Goal: Contribute content: Contribute content

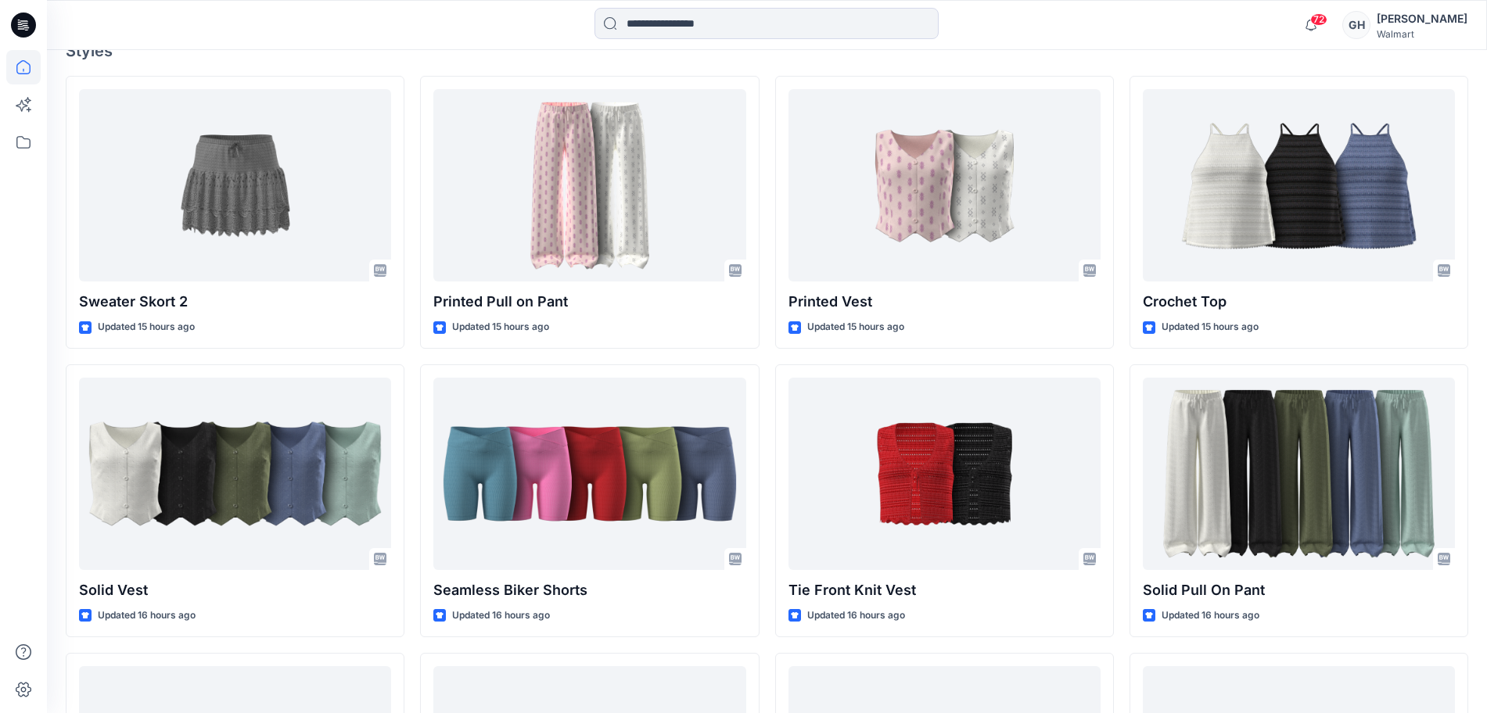
scroll to position [489, 0]
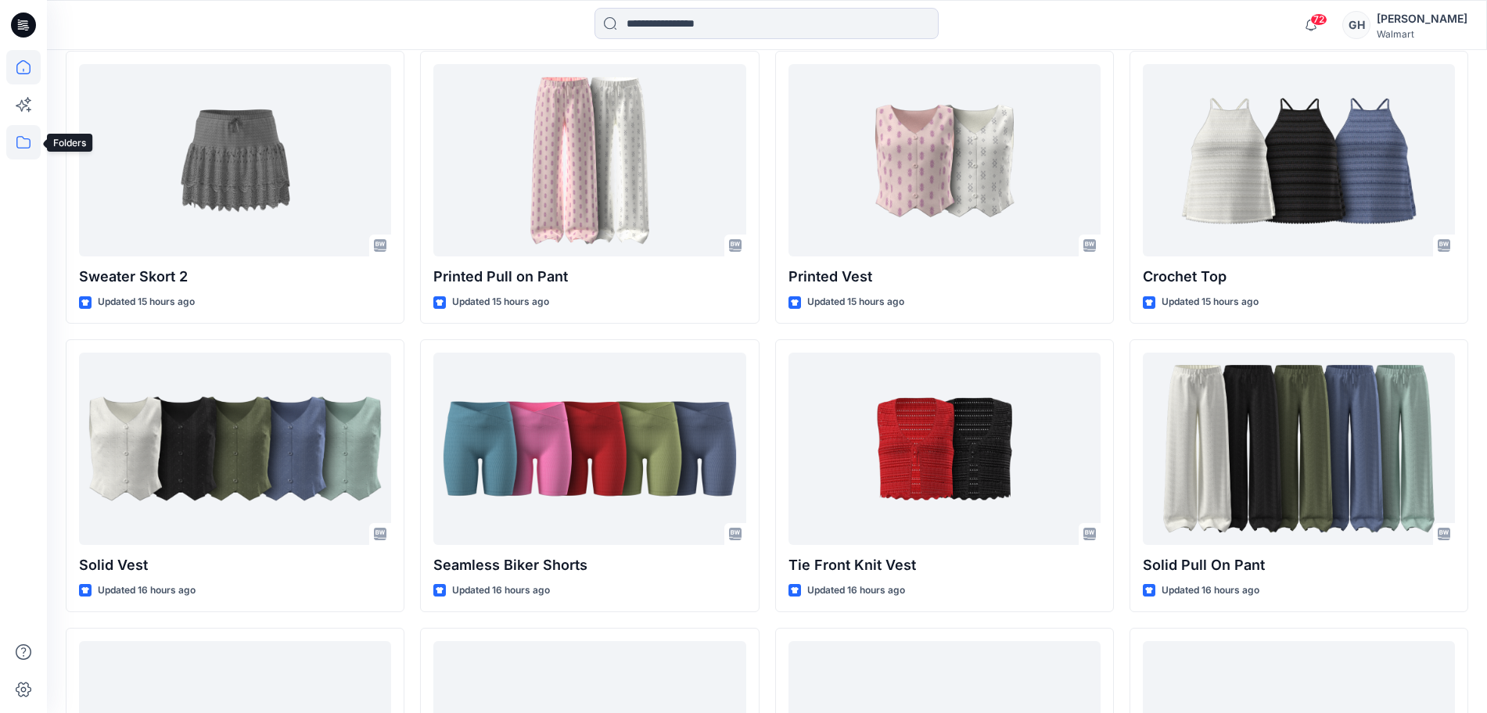
click at [17, 147] on icon at bounding box center [23, 142] width 14 height 13
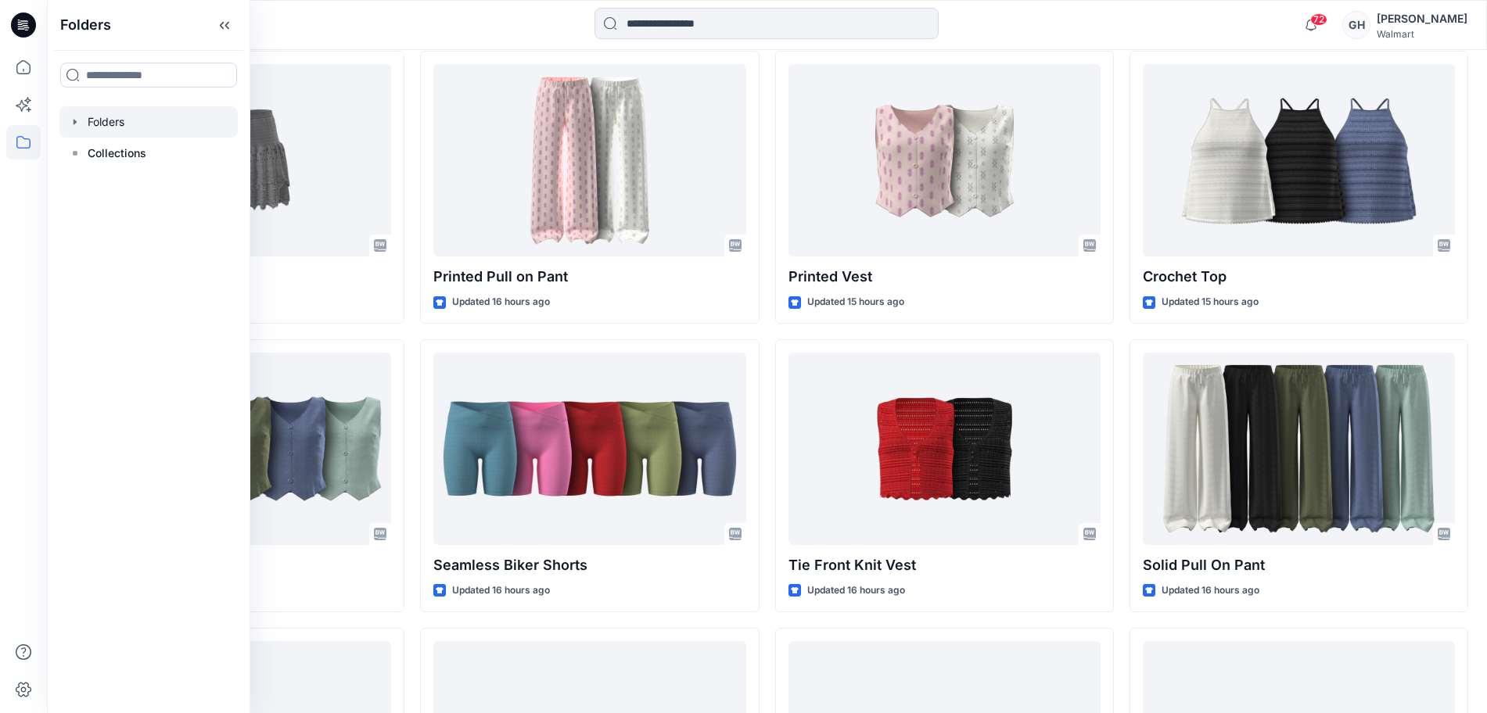
click at [92, 117] on div at bounding box center [148, 121] width 178 height 31
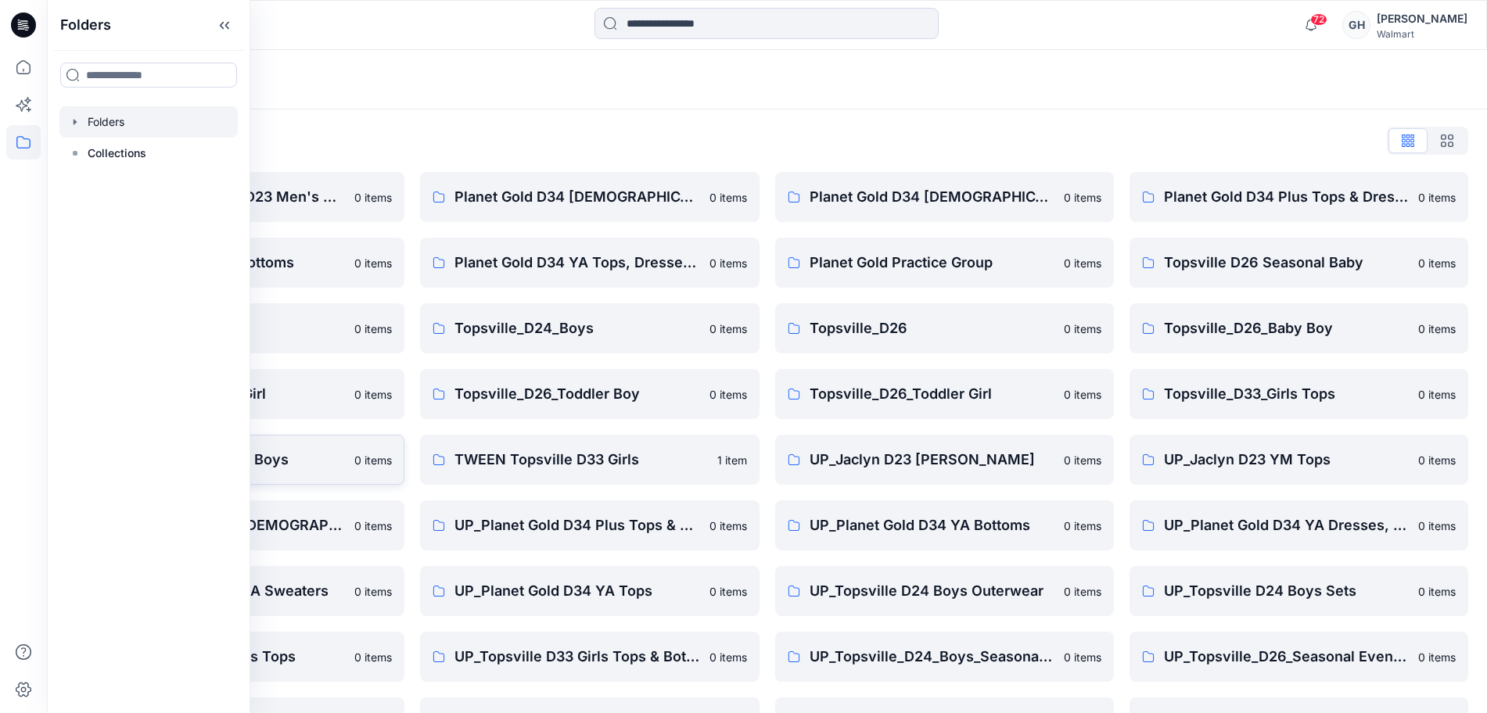
click at [318, 471] on link "TWEEN Topsville D24 Boys 0 items" at bounding box center [235, 460] width 339 height 50
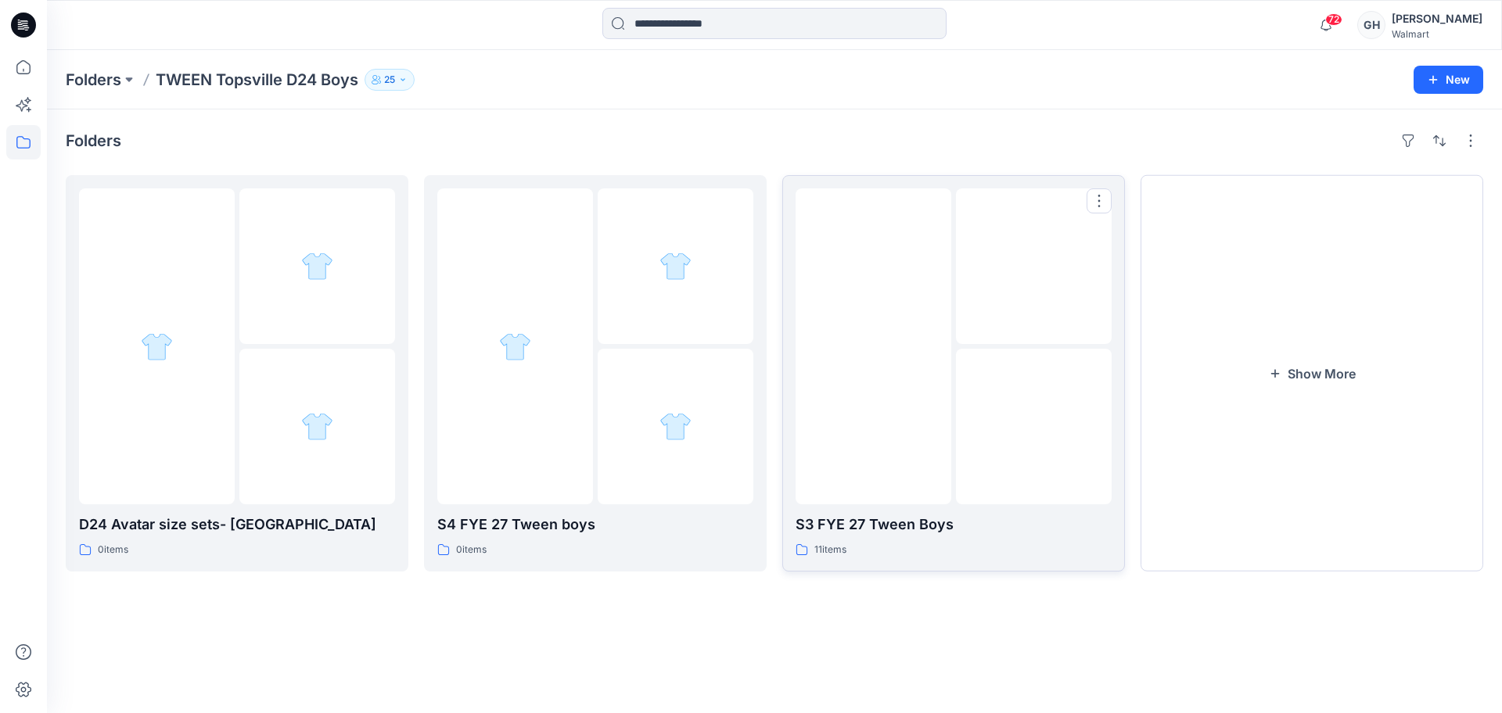
click at [1034, 427] on img at bounding box center [1034, 427] width 0 height 0
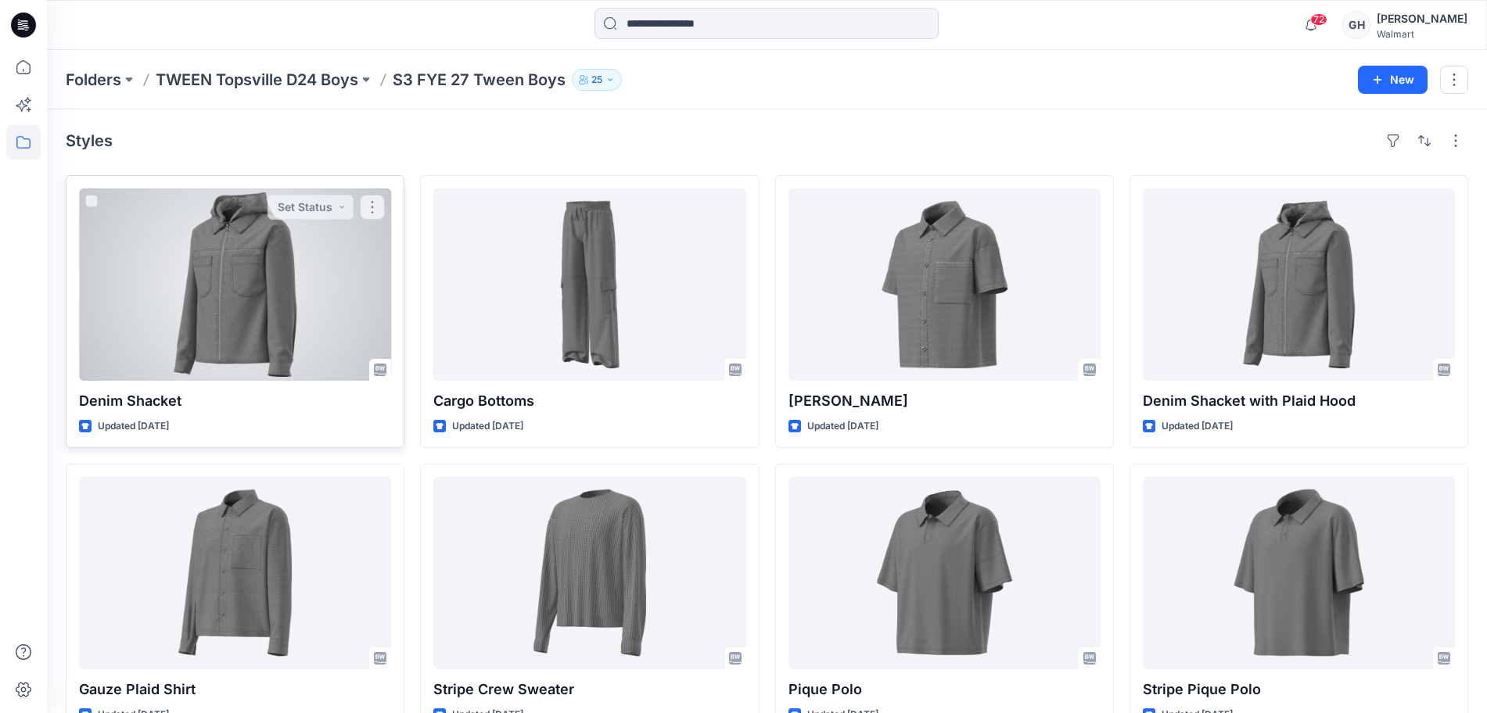
click at [254, 297] on div at bounding box center [235, 285] width 312 height 192
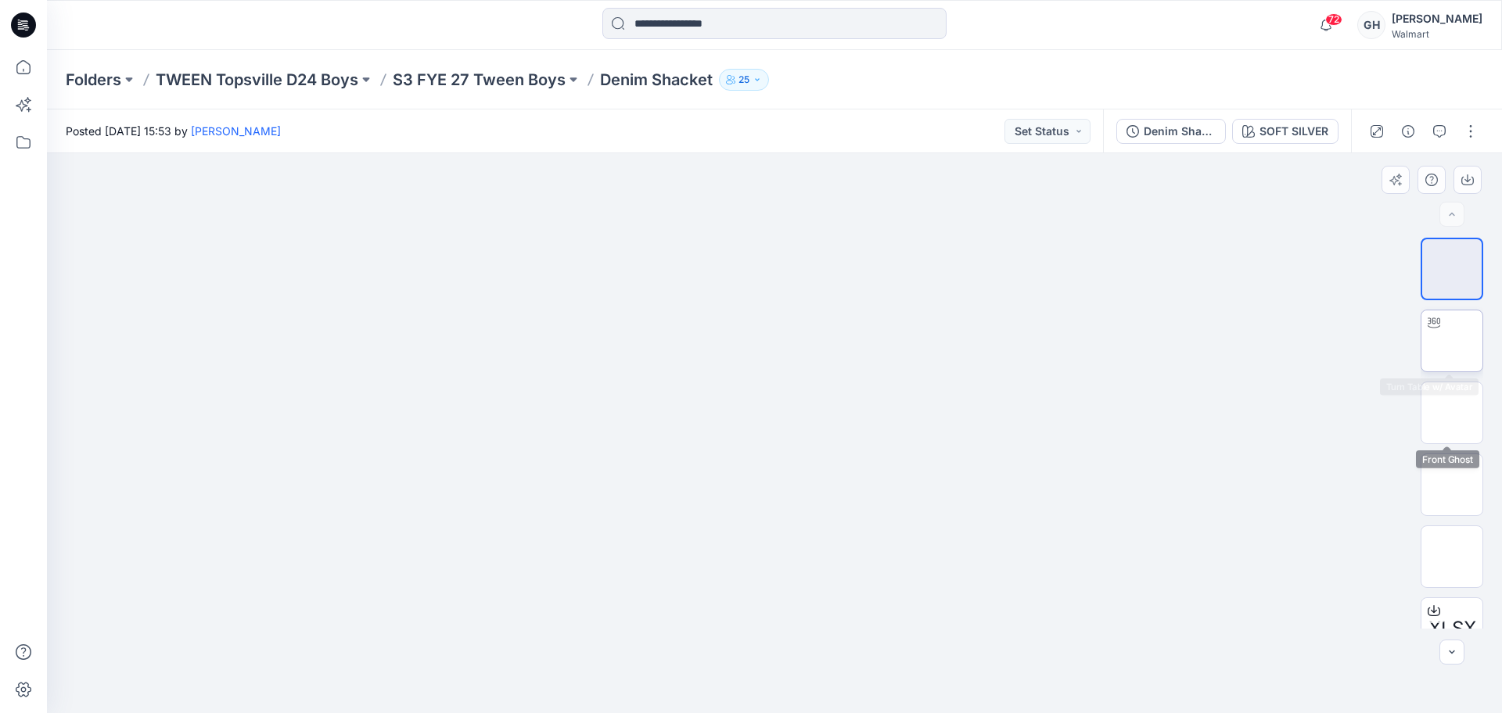
click at [1452, 341] on img at bounding box center [1452, 341] width 0 height 0
click at [477, 84] on p "S3 FYE 27 Tween Boys" at bounding box center [479, 80] width 173 height 22
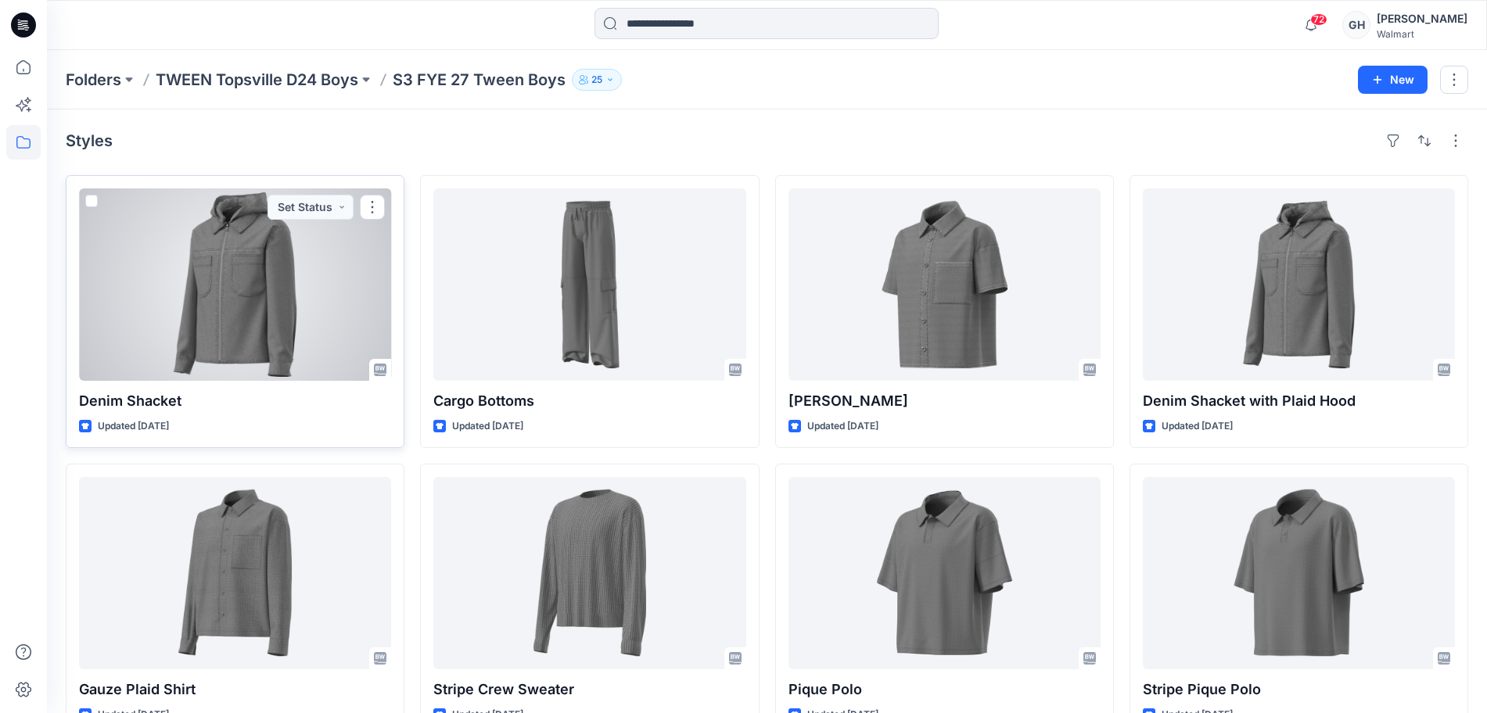
click at [227, 329] on div at bounding box center [235, 285] width 312 height 192
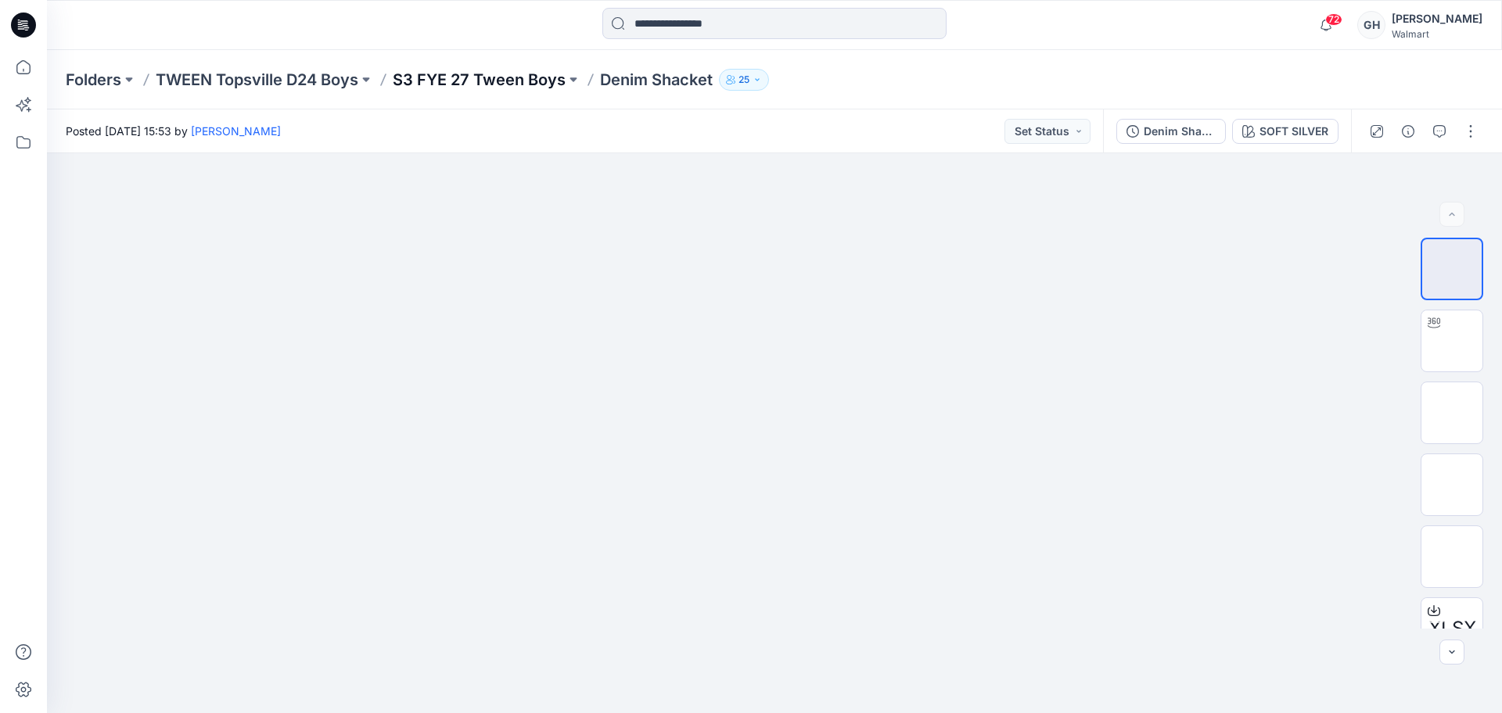
click at [503, 83] on p "S3 FYE 27 Tween Boys" at bounding box center [479, 80] width 173 height 22
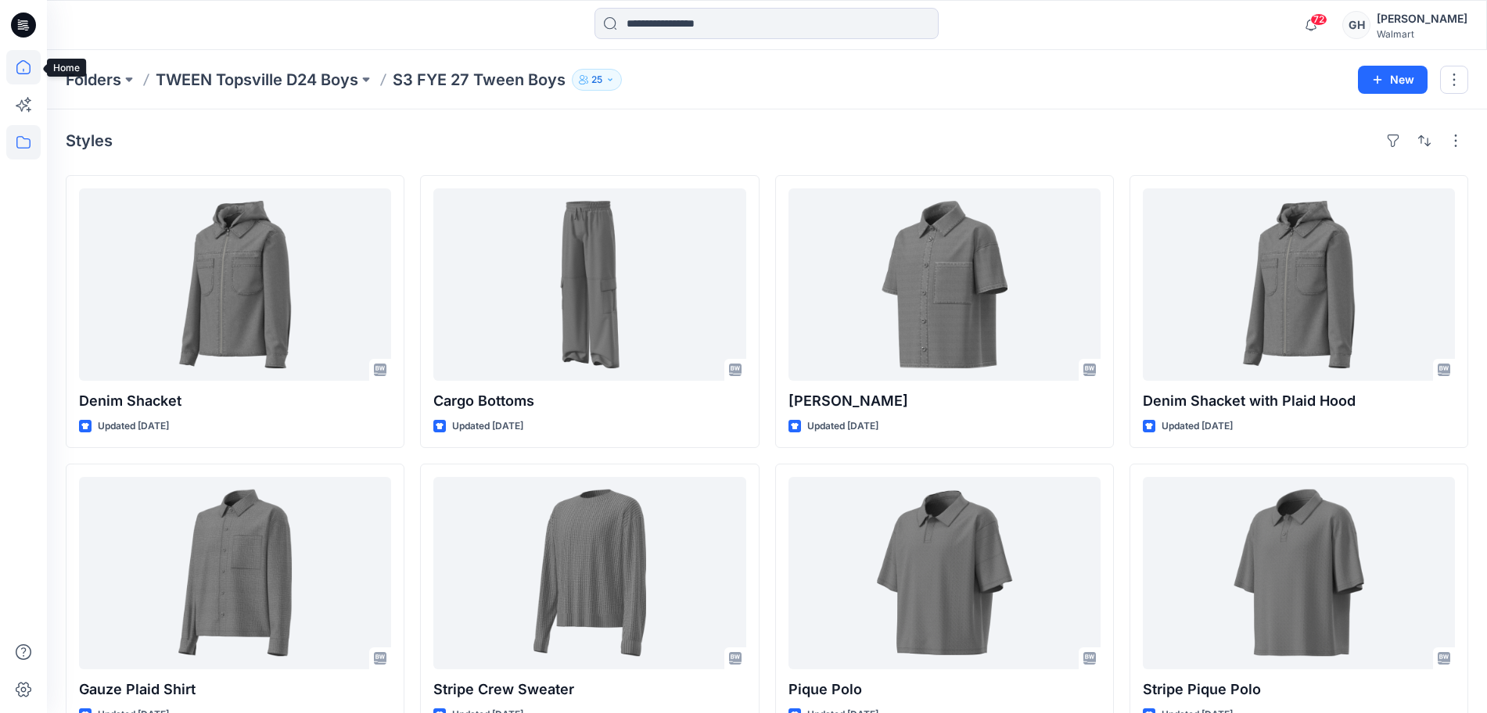
click at [14, 60] on icon at bounding box center [23, 67] width 34 height 34
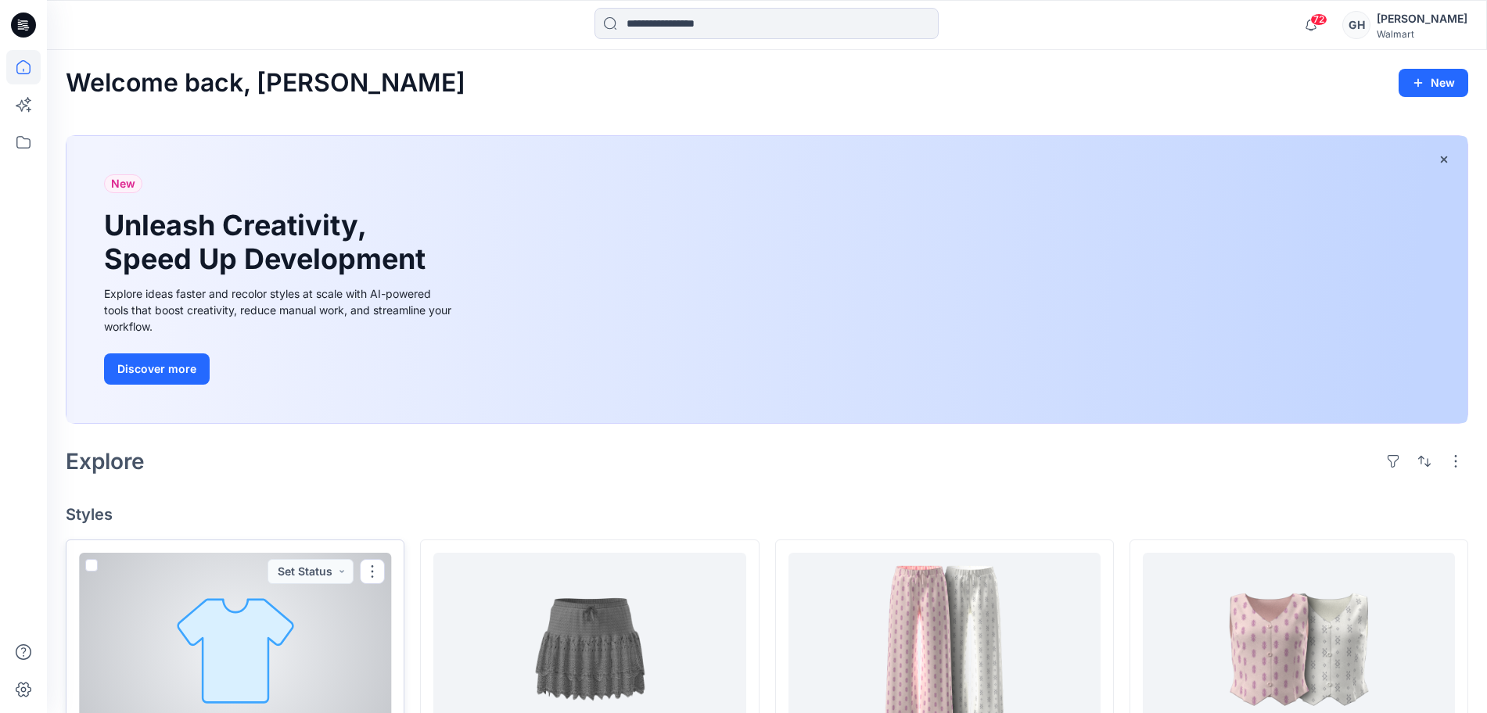
click at [325, 634] on div at bounding box center [235, 649] width 312 height 192
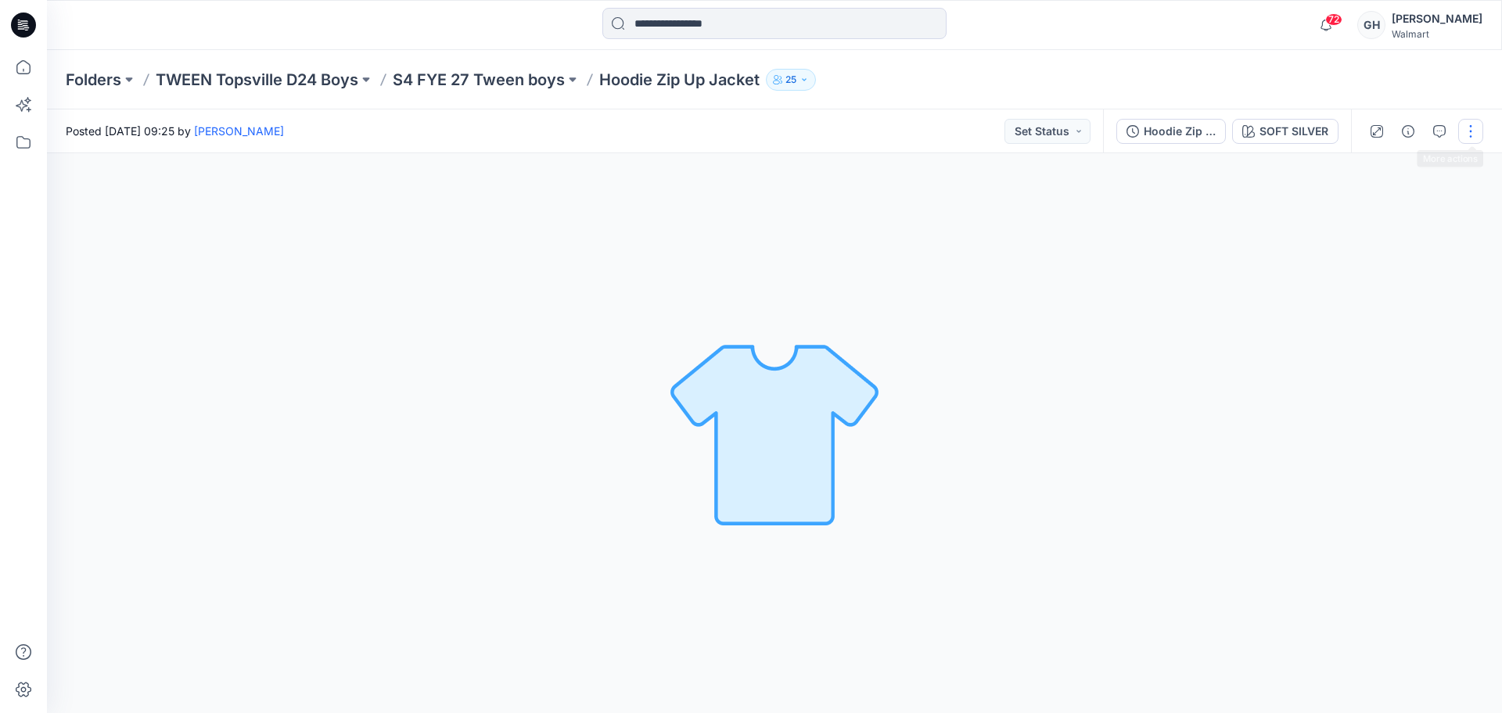
click at [1474, 125] on button "button" at bounding box center [1470, 131] width 25 height 25
click at [1368, 201] on button "Edit" at bounding box center [1405, 211] width 144 height 29
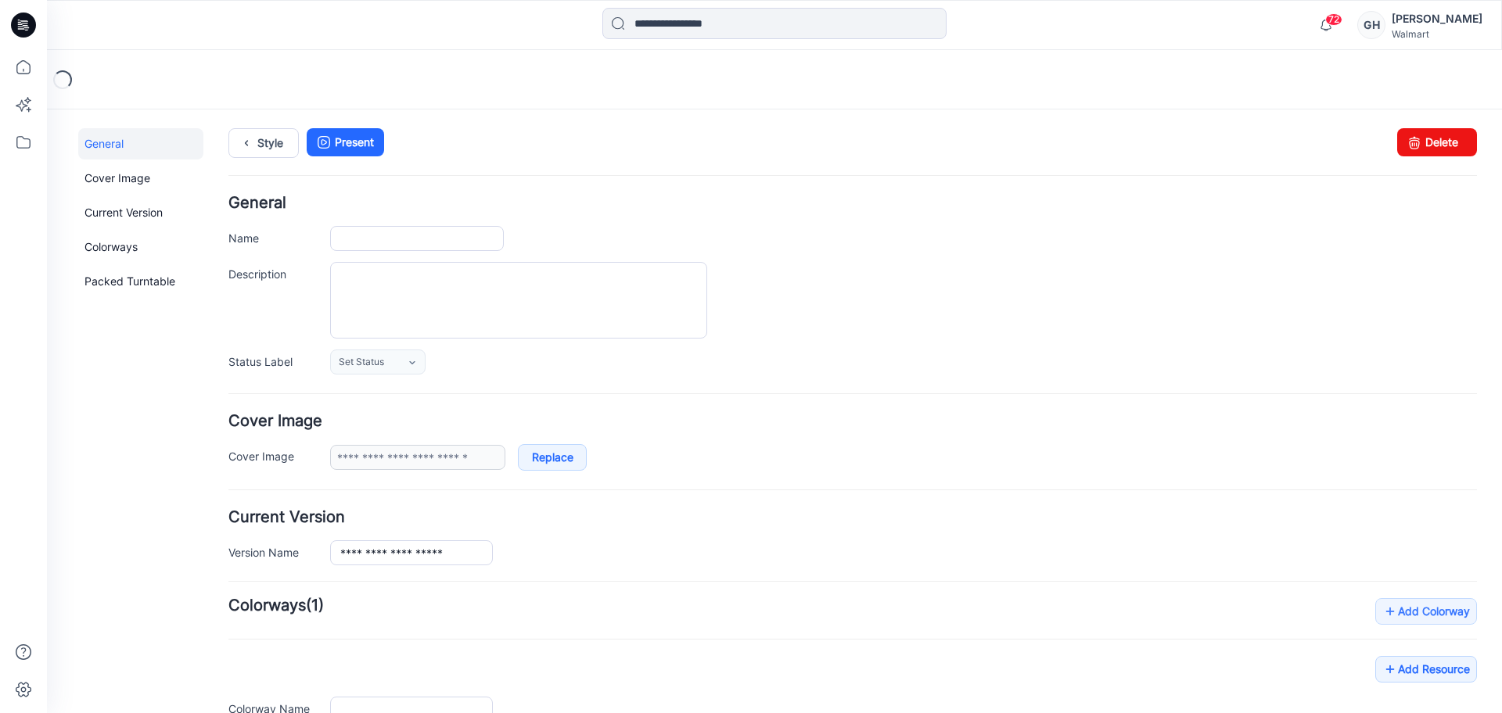
type input "**********"
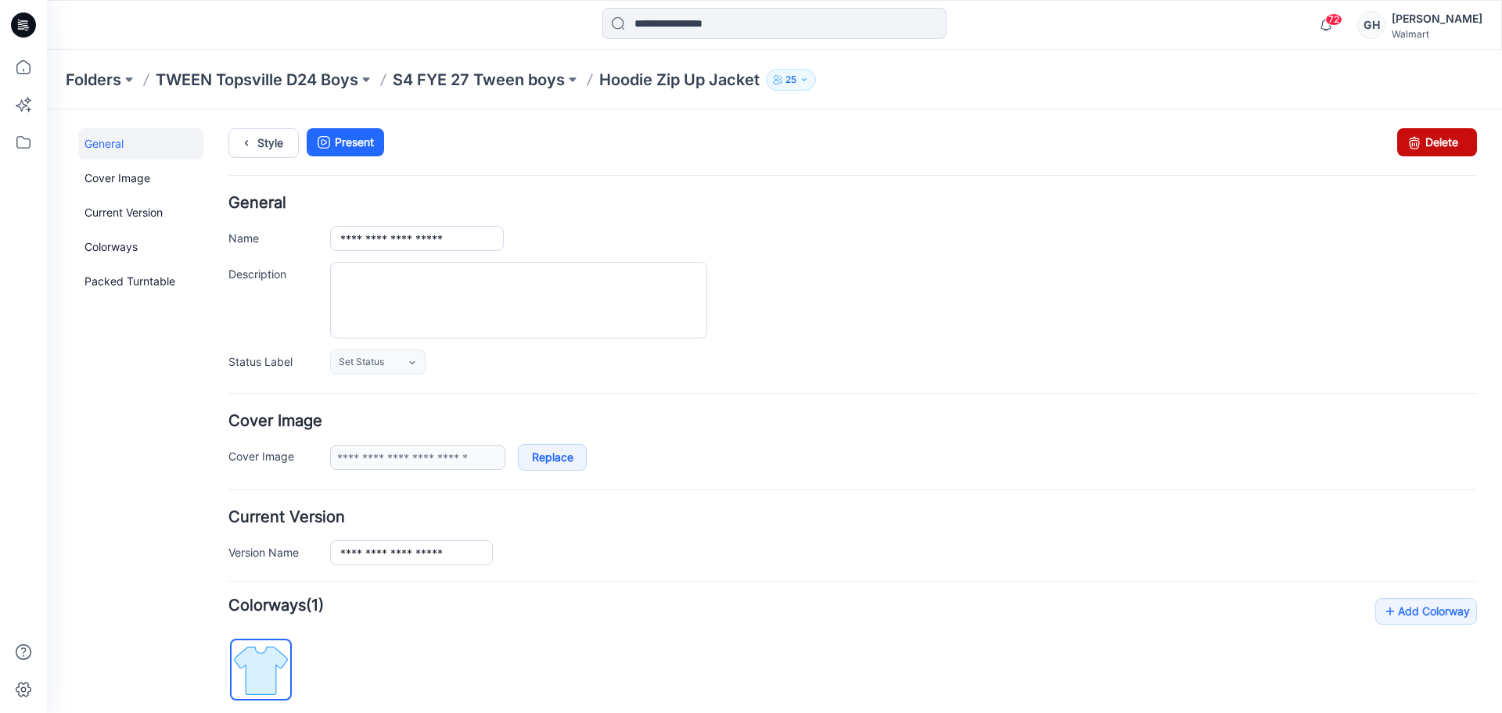
click at [1416, 146] on link "Delete" at bounding box center [1437, 142] width 80 height 28
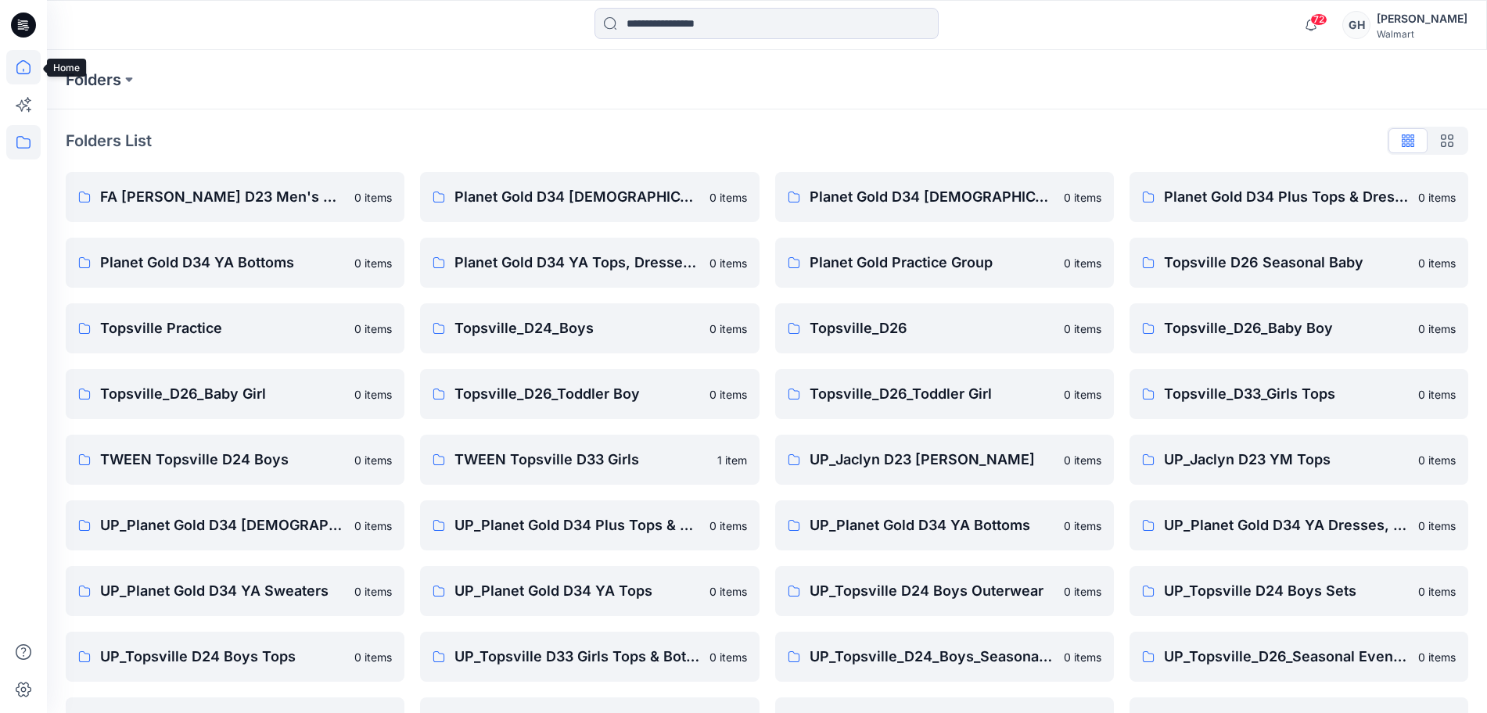
click at [26, 60] on icon at bounding box center [23, 67] width 34 height 34
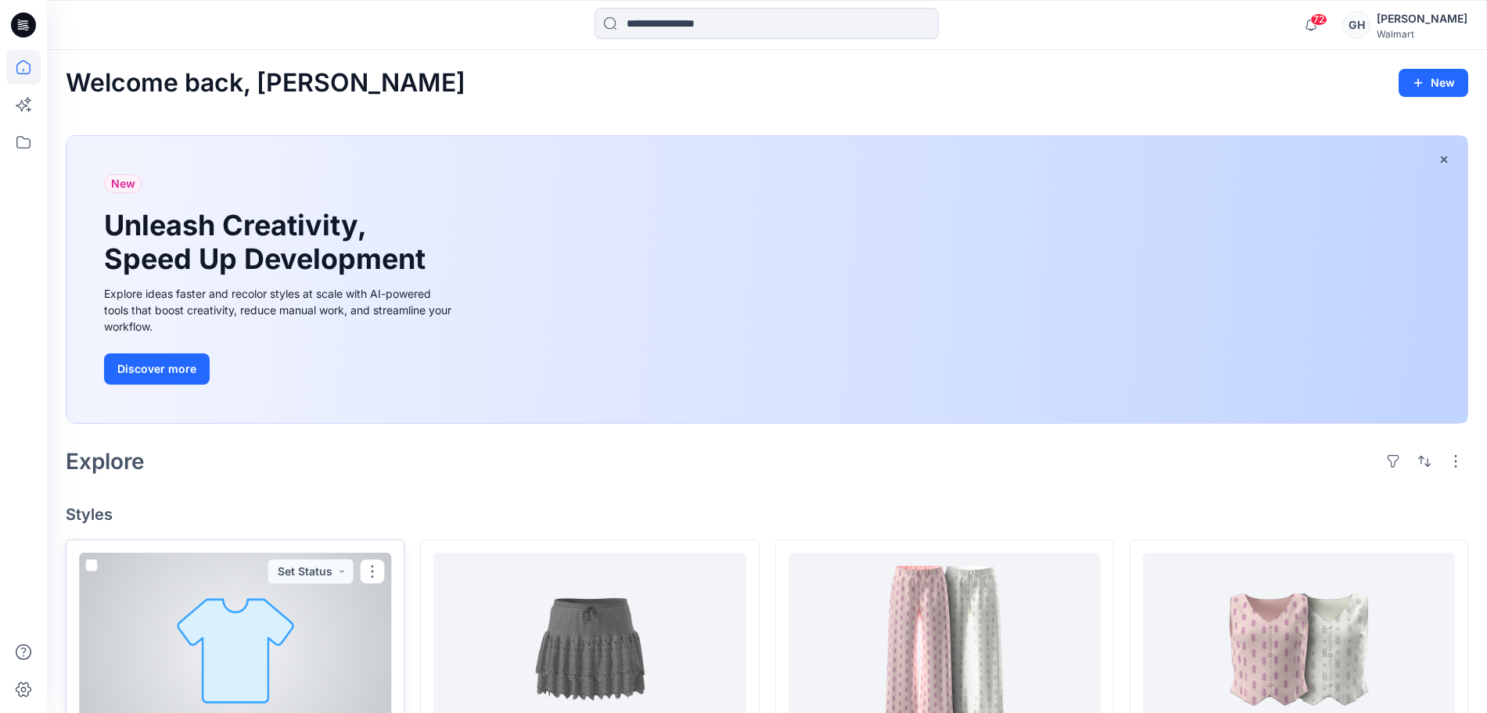
click at [273, 642] on div at bounding box center [235, 649] width 312 height 192
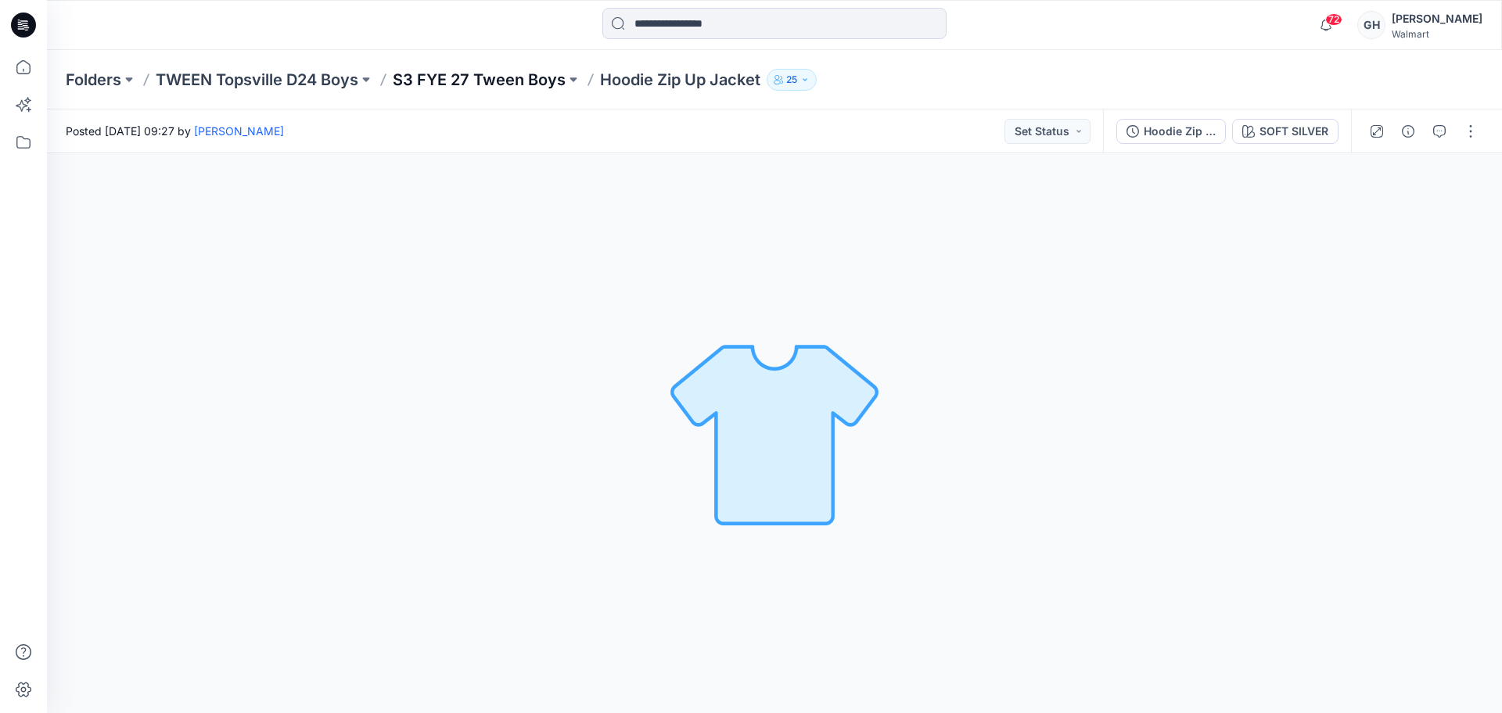
click at [516, 75] on p "S3 FYE 27 Tween Boys" at bounding box center [479, 80] width 173 height 22
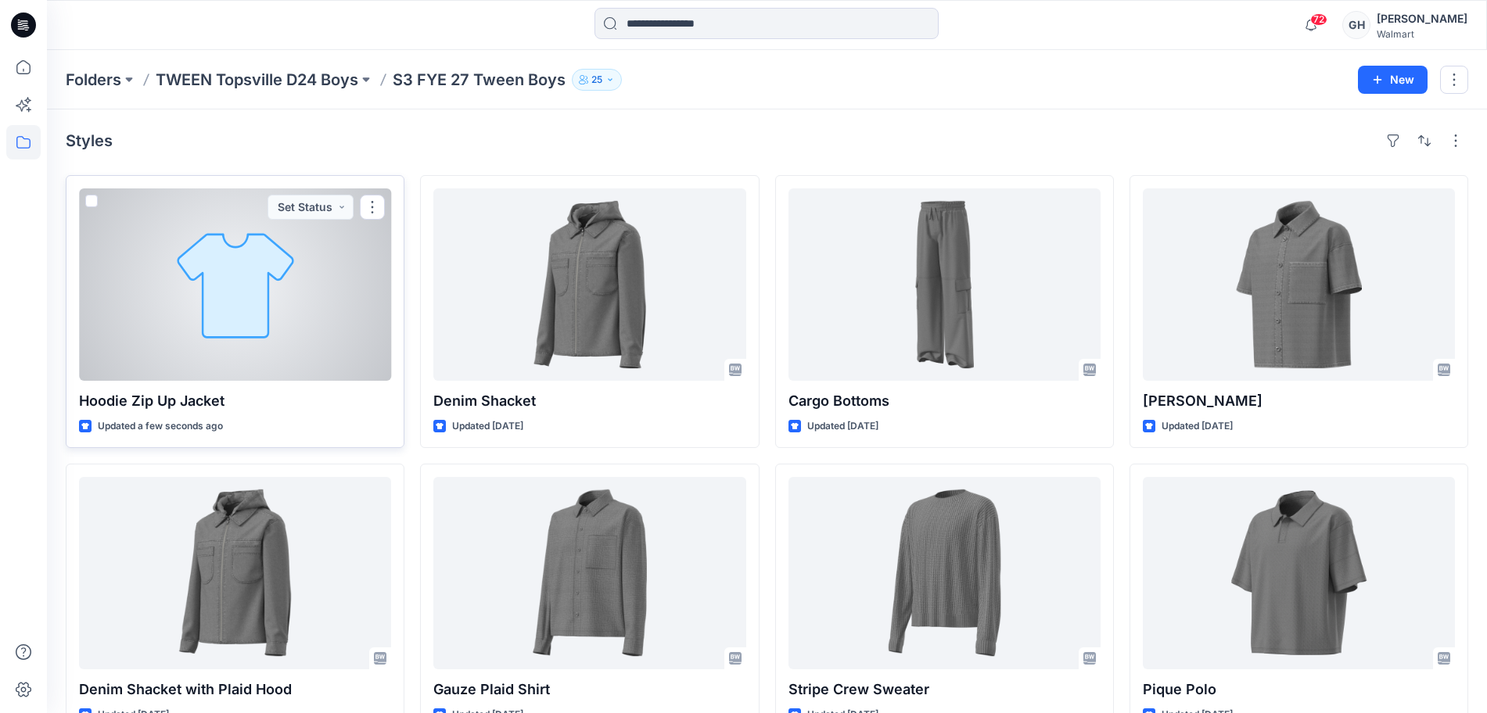
click at [281, 309] on div at bounding box center [235, 285] width 312 height 192
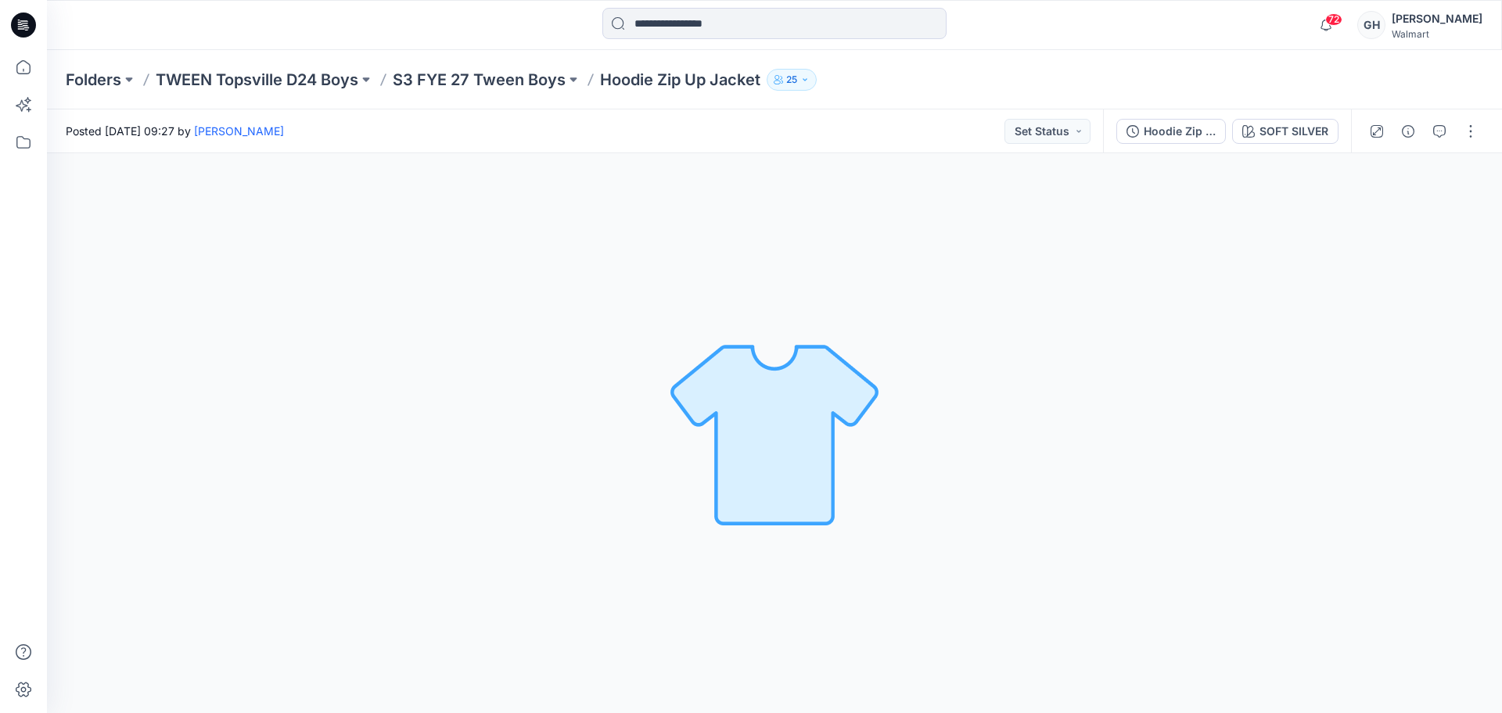
click at [1392, 135] on div at bounding box center [1423, 132] width 145 height 44
click at [1403, 132] on icon "button" at bounding box center [1408, 131] width 13 height 13
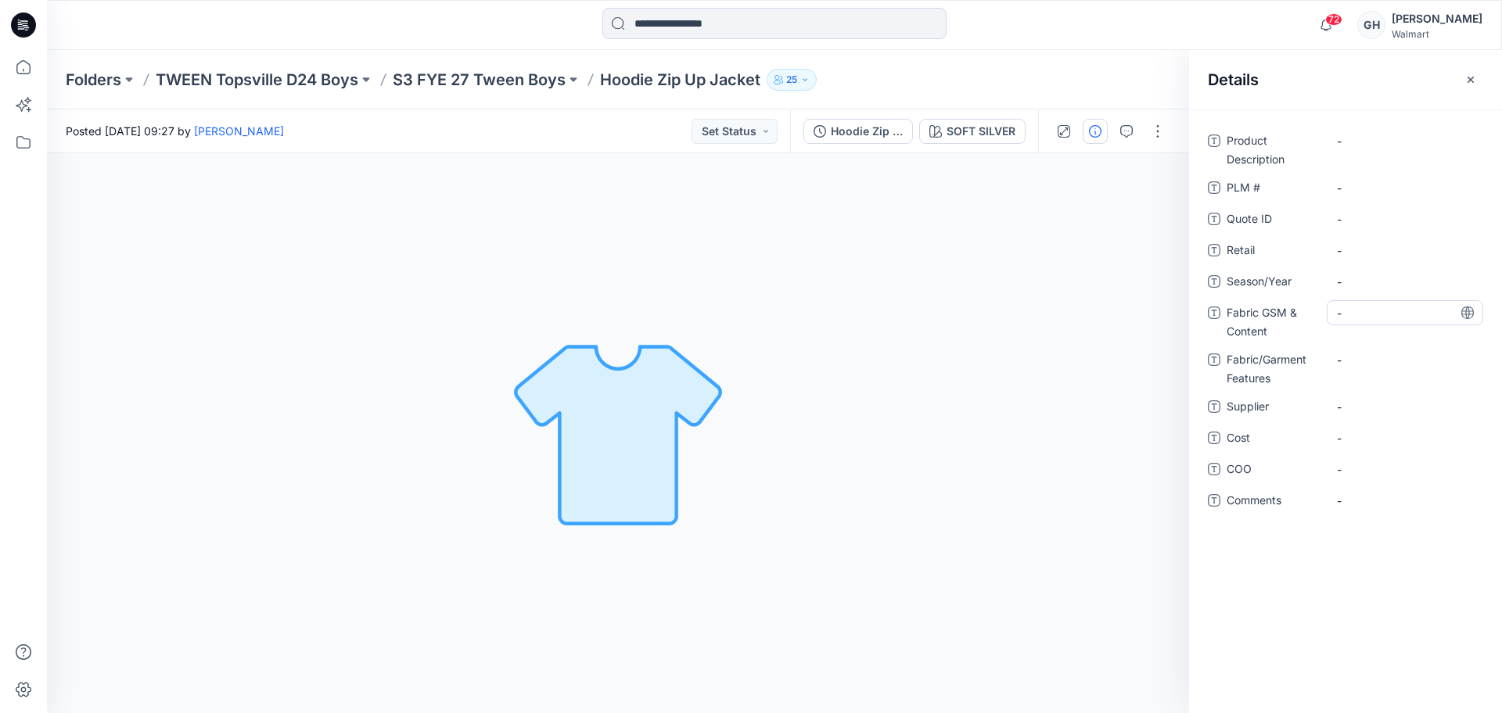
click at [1341, 318] on Content "-" at bounding box center [1405, 313] width 136 height 16
type textarea "**********"
click at [1408, 354] on Features "-" at bounding box center [1405, 360] width 136 height 16
click at [1417, 325] on Content "11.6 oz/yd2/ 100% BCI Cotton/" at bounding box center [1405, 317] width 136 height 33
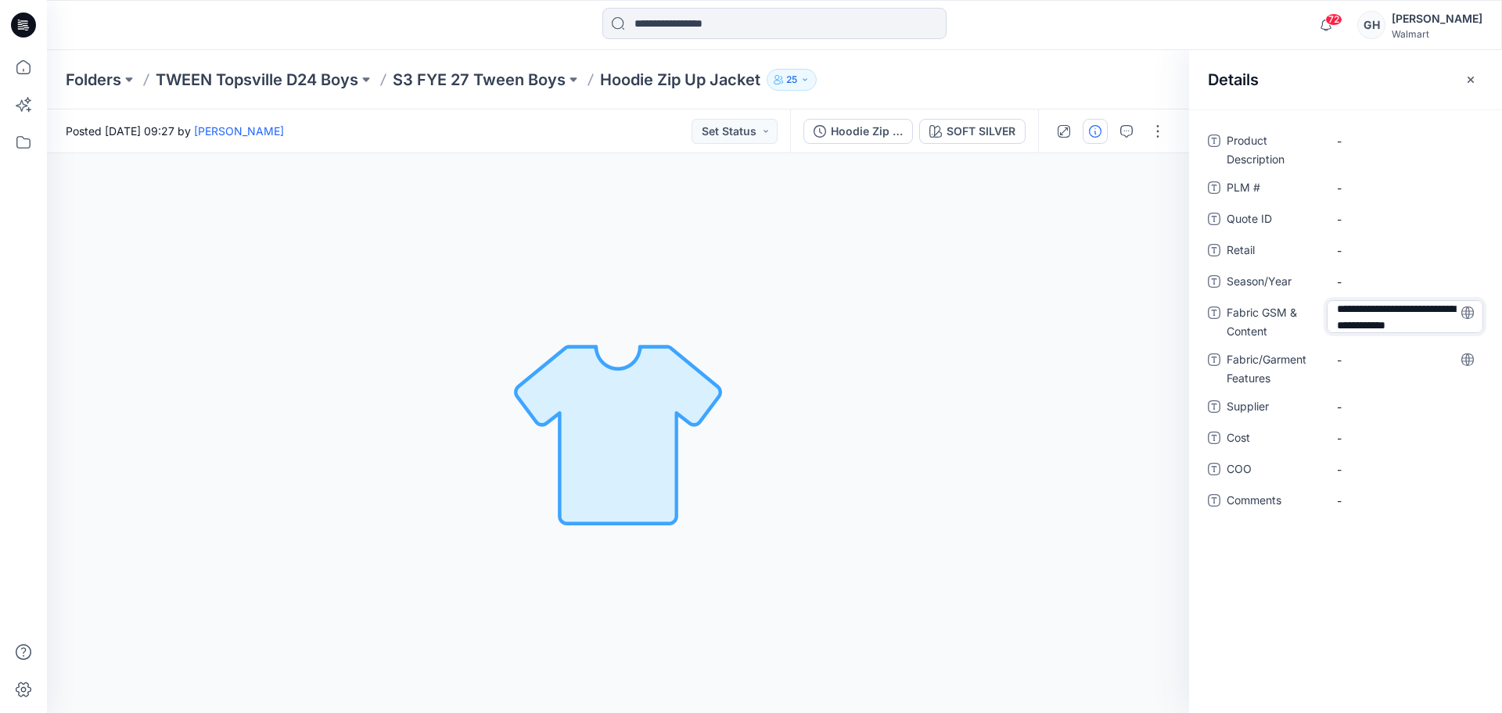
scroll to position [20, 0]
type textarea "**********"
click at [1386, 362] on Features "-" at bounding box center [1405, 360] width 136 height 16
click at [1390, 348] on Content "11.6 oz/yd2/ 100% BCI Cotton/ Washed Tweed |" at bounding box center [1405, 325] width 136 height 49
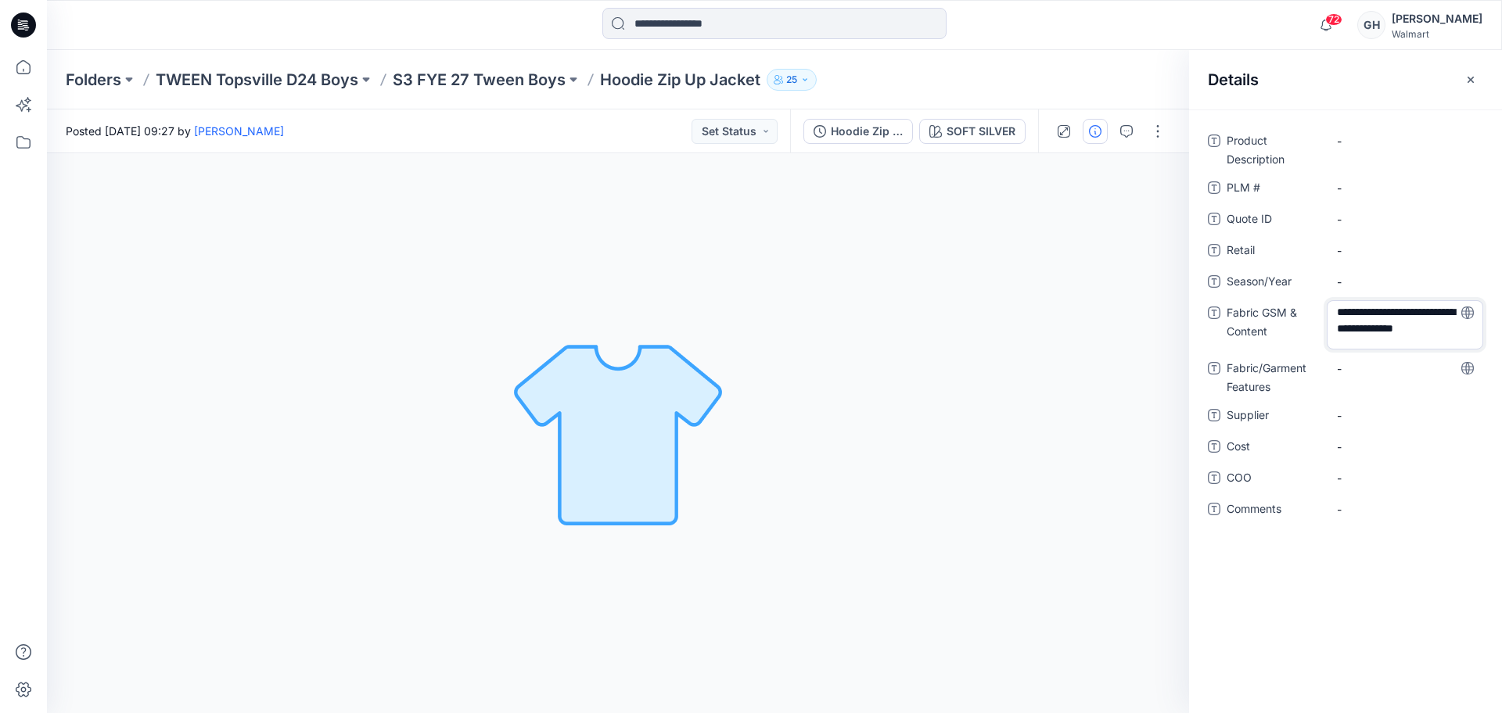
type textarea "**********"
click at [1363, 289] on span "-" at bounding box center [1405, 282] width 136 height 16
type textarea "**********"
click at [1392, 411] on span "-" at bounding box center [1405, 417] width 136 height 16
type textarea "*********"
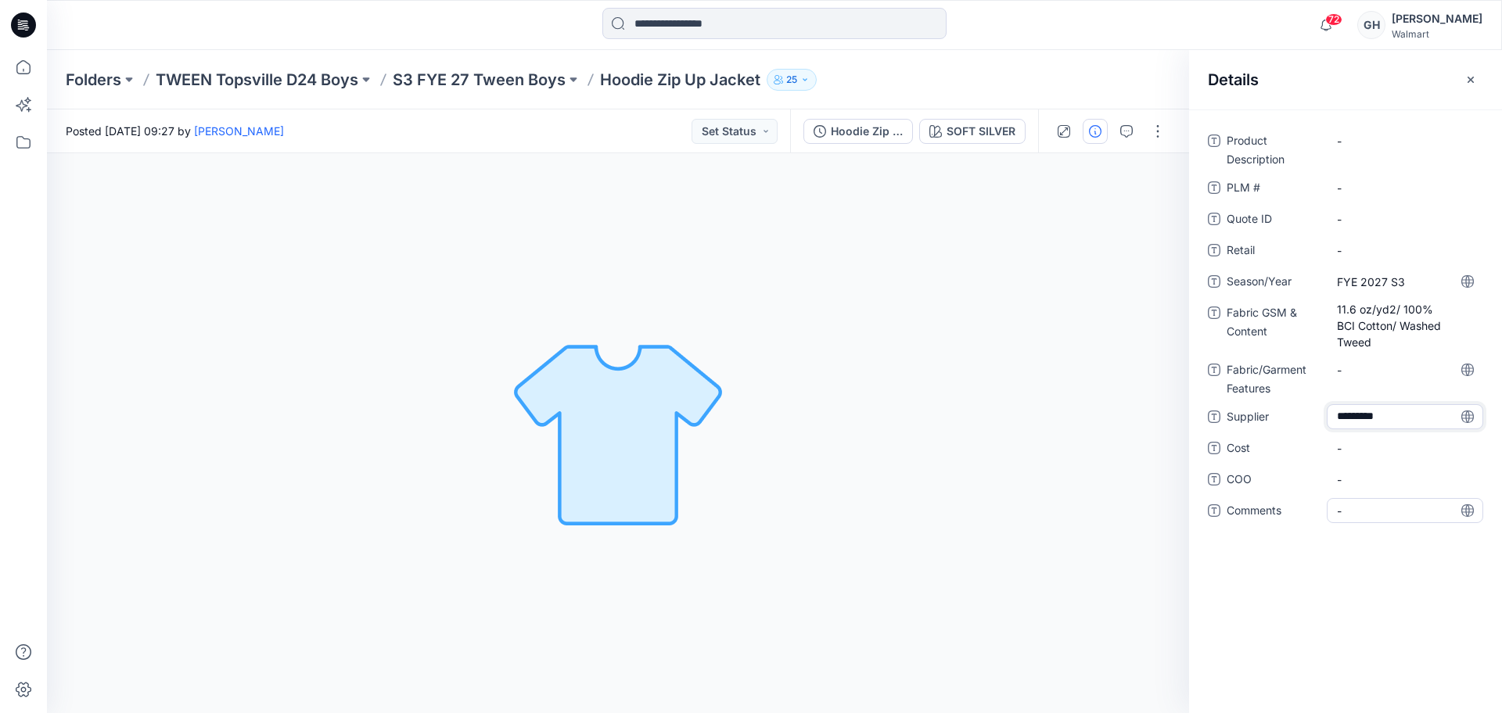
click at [1360, 521] on div "-" at bounding box center [1405, 510] width 156 height 25
type textarea "**********"
click at [1374, 483] on span "-" at bounding box center [1405, 480] width 136 height 16
click at [1409, 508] on span "3D Sub Fabric:" at bounding box center [1405, 511] width 136 height 16
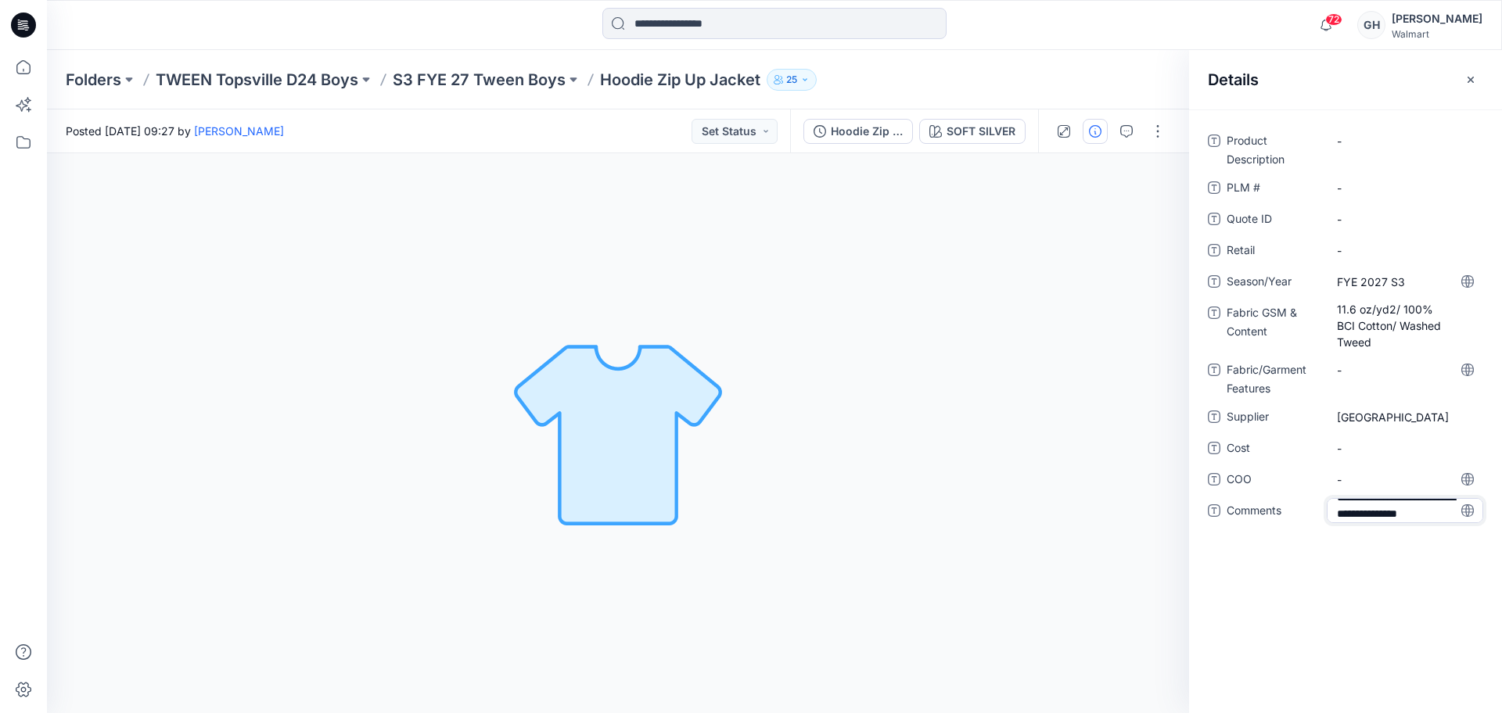
type textarea "**********"
click at [1389, 480] on span "-" at bounding box center [1405, 480] width 136 height 16
click at [1414, 521] on span "3D Sub Fabric: 10 oz/100% Cotton/ Washed Twill" at bounding box center [1405, 523] width 136 height 49
drag, startPoint x: 1376, startPoint y: 541, endPoint x: 1362, endPoint y: 543, distance: 14.3
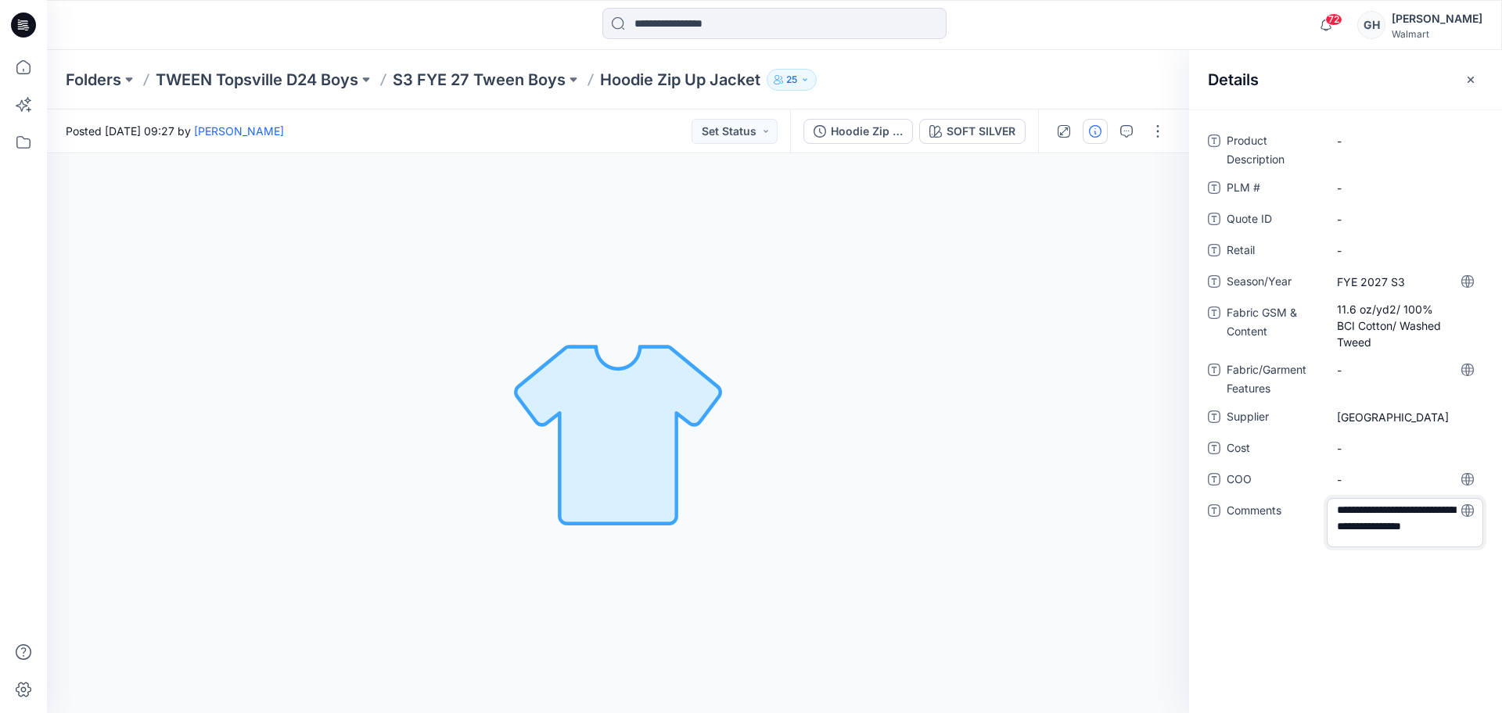
click at [1362, 543] on textarea "**********" at bounding box center [1405, 522] width 156 height 49
type textarea "**********"
click at [1389, 450] on span "-" at bounding box center [1405, 448] width 136 height 16
click at [548, 89] on p "S3 FYE 27 Tween Boys" at bounding box center [479, 80] width 173 height 22
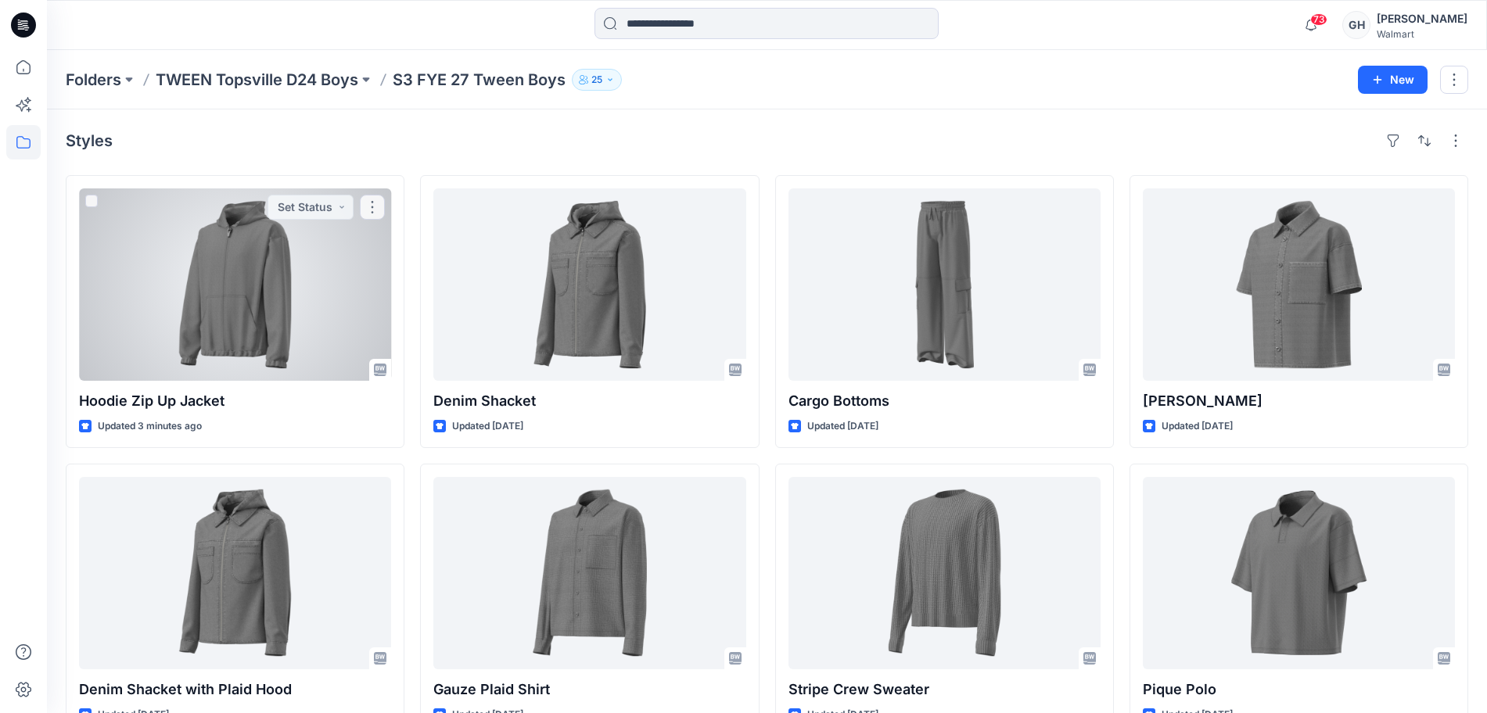
click at [157, 329] on div at bounding box center [235, 285] width 312 height 192
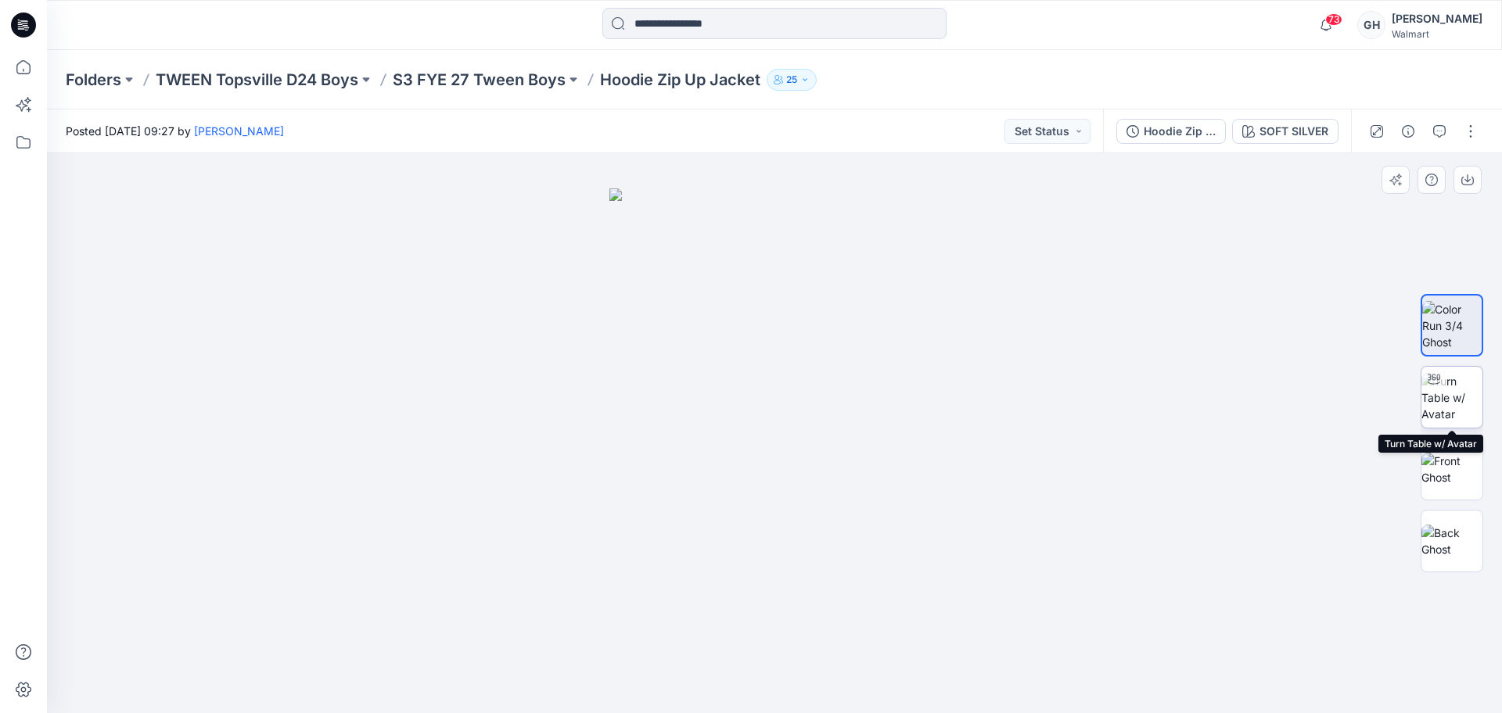
click at [1440, 409] on img at bounding box center [1451, 397] width 61 height 49
drag, startPoint x: 812, startPoint y: 446, endPoint x: 821, endPoint y: 525, distance: 79.6
click at [821, 525] on img at bounding box center [784, 203] width 1640 height 1020
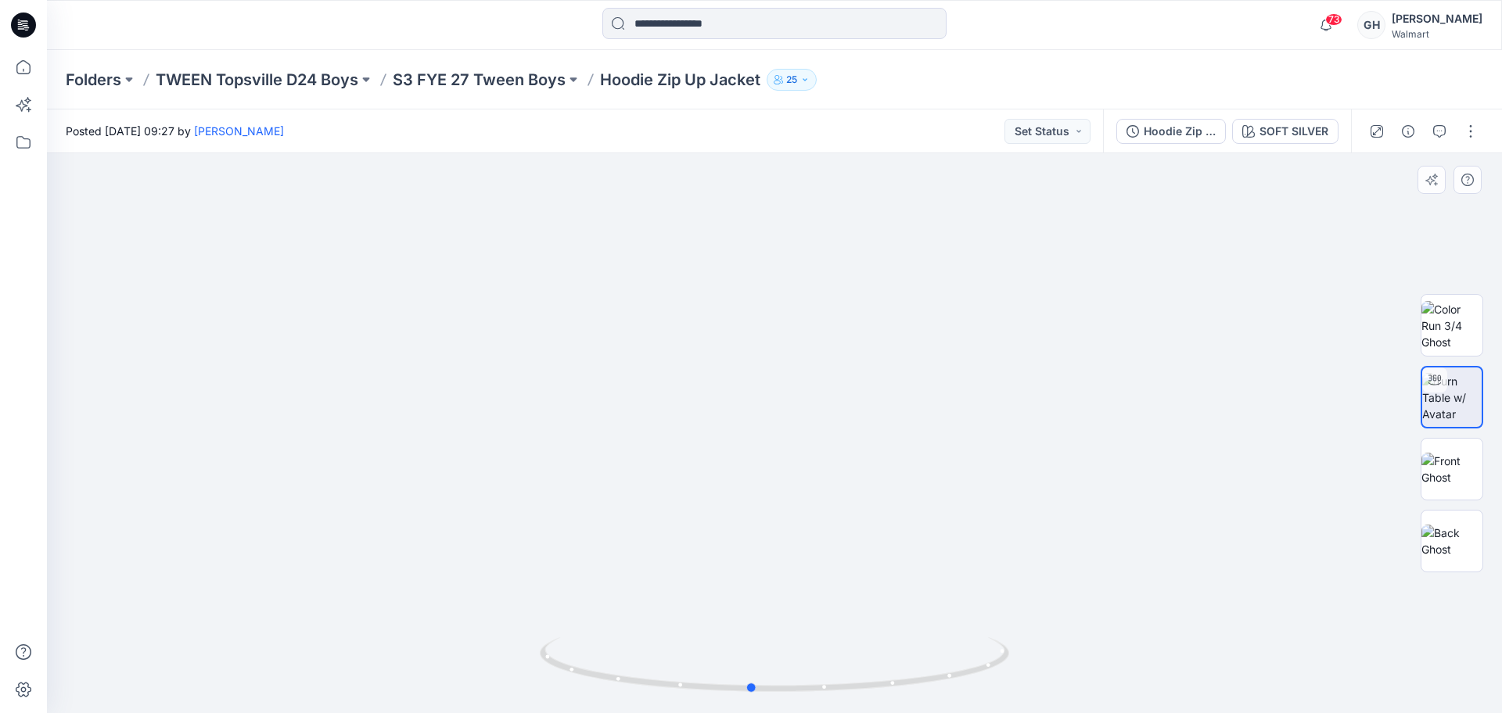
drag, startPoint x: 778, startPoint y: 688, endPoint x: 309, endPoint y: 638, distance: 471.3
click at [291, 638] on div at bounding box center [774, 433] width 1455 height 560
click at [1438, 461] on img at bounding box center [1451, 469] width 61 height 33
click at [1432, 537] on img at bounding box center [1451, 541] width 61 height 33
click at [1462, 133] on button "button" at bounding box center [1470, 131] width 25 height 25
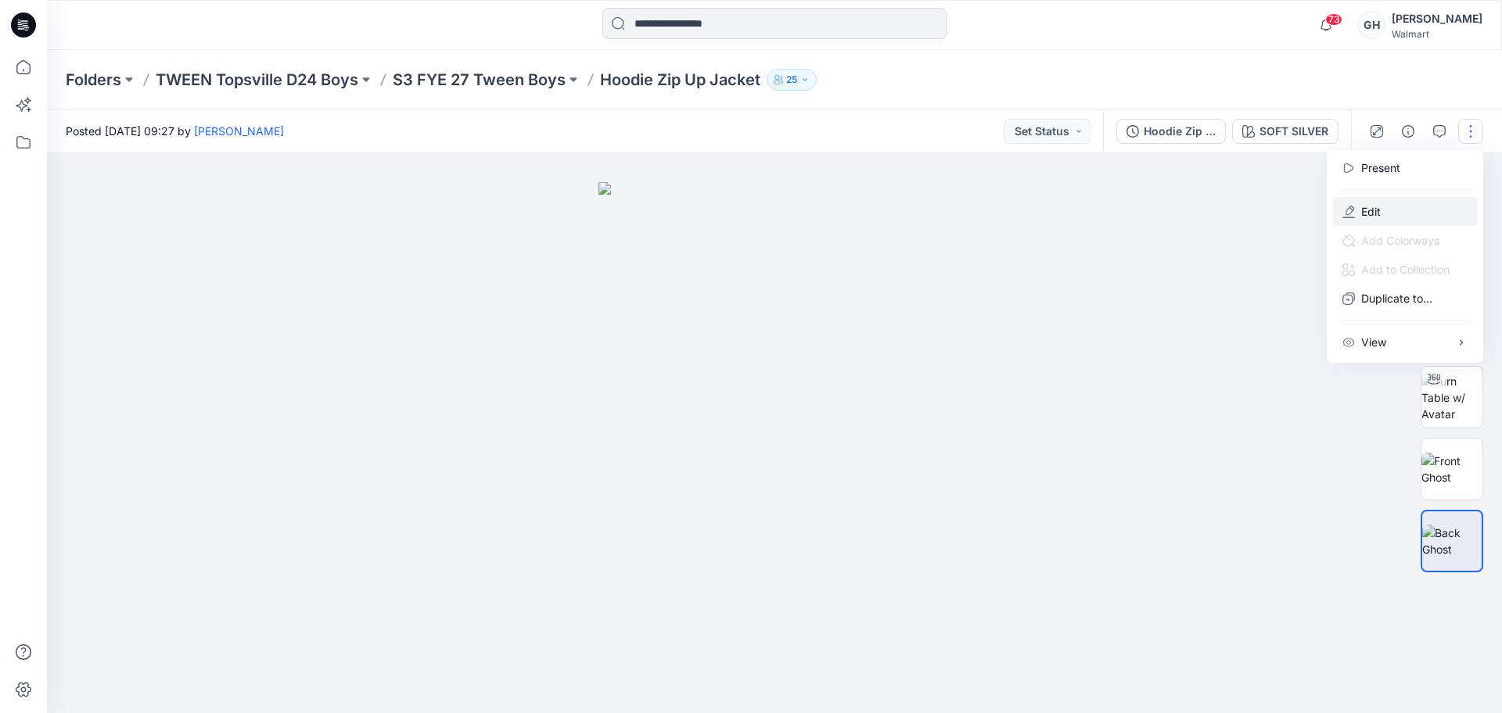
click at [1365, 206] on p "Edit" at bounding box center [1371, 211] width 20 height 16
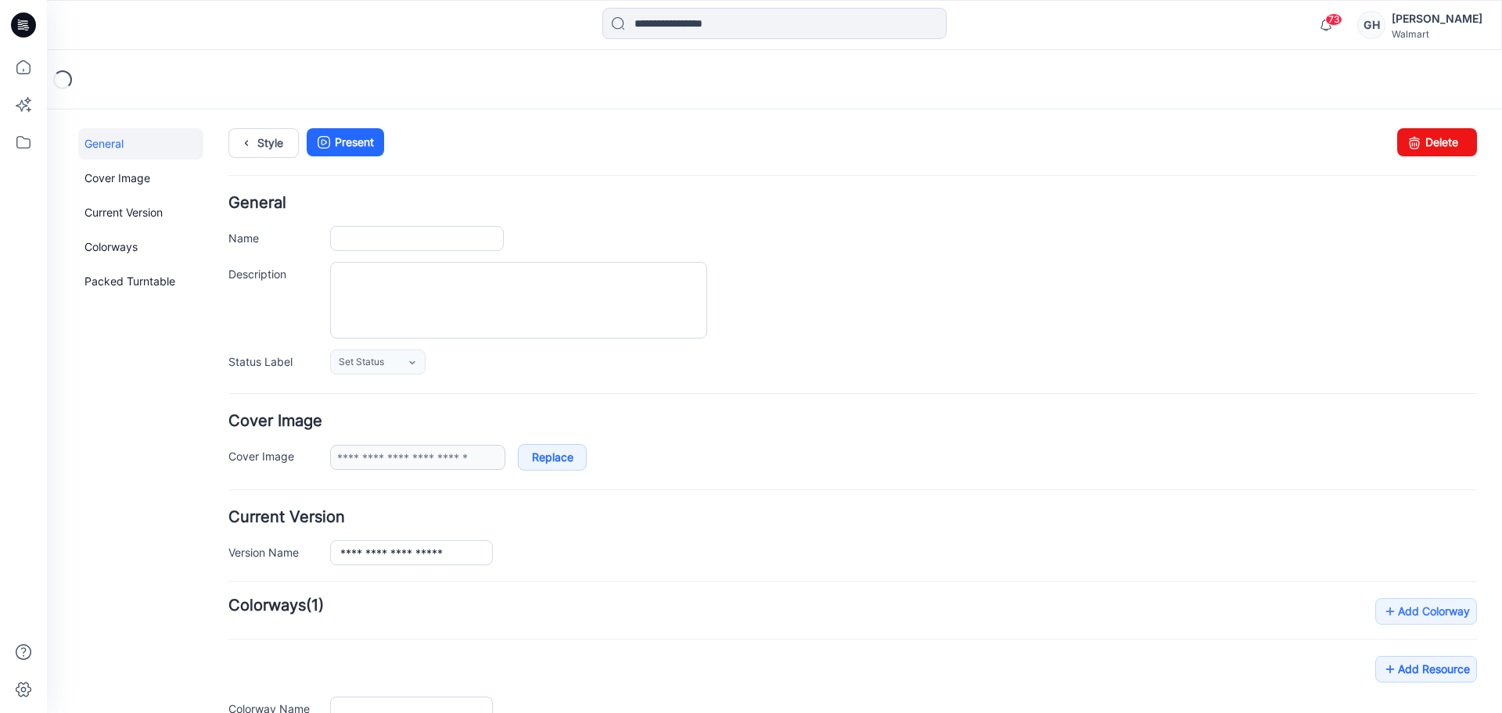
type input "**********"
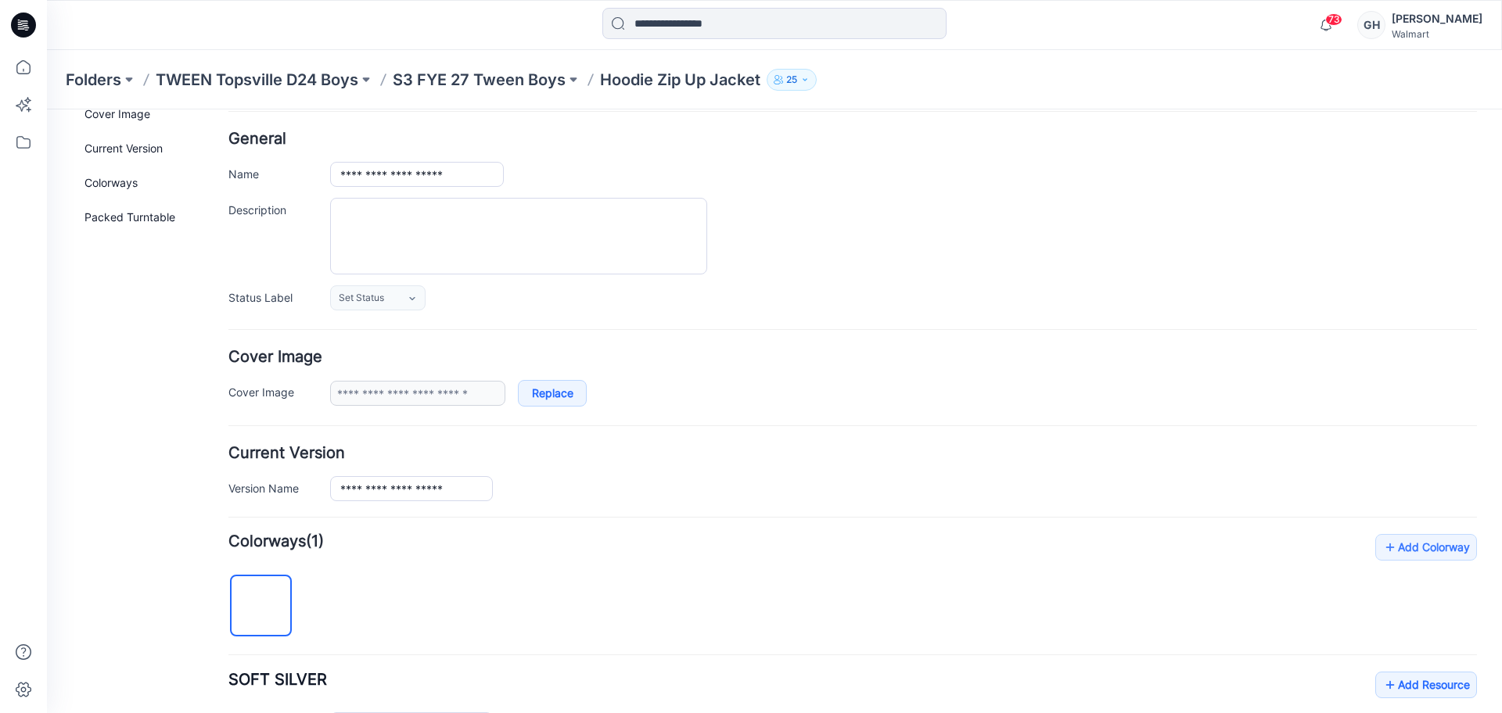
scroll to position [98, 0]
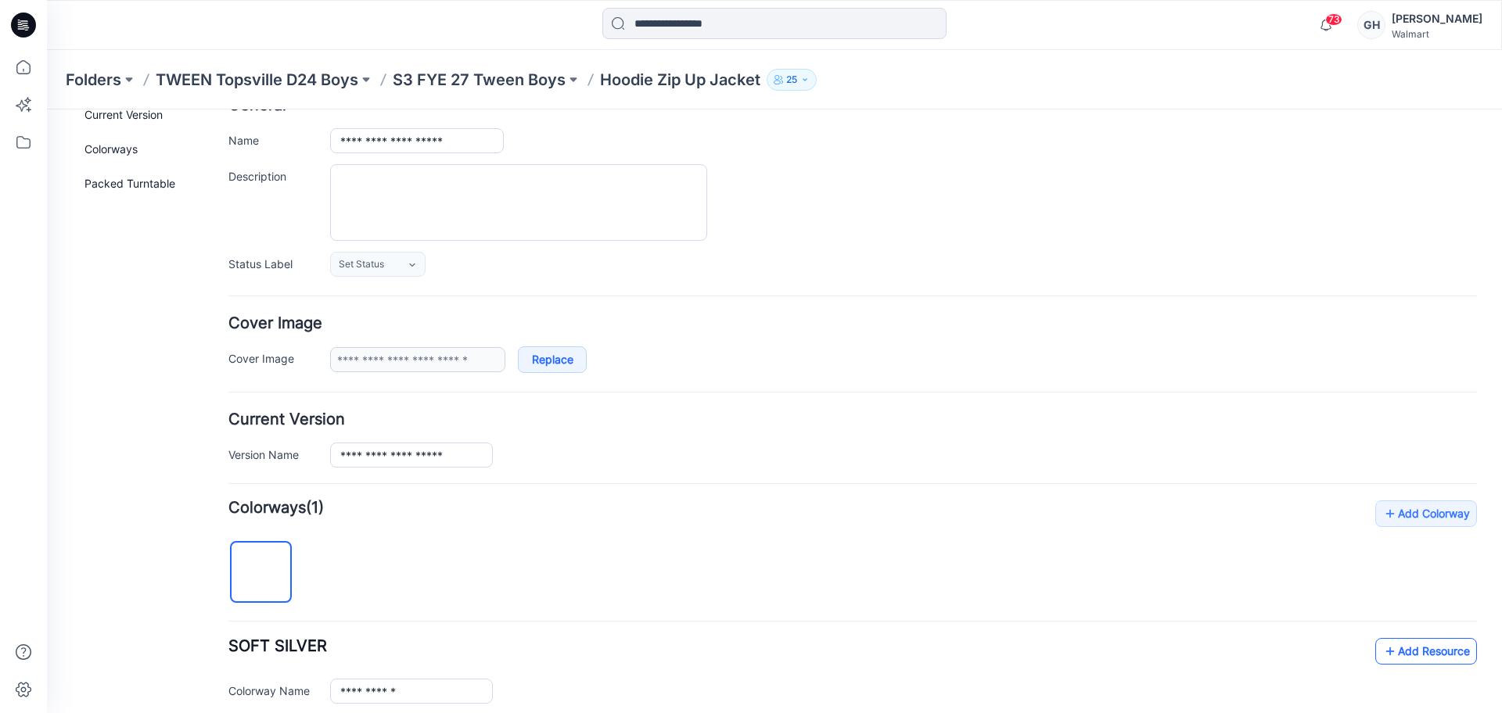
click at [1382, 646] on icon at bounding box center [1390, 651] width 16 height 25
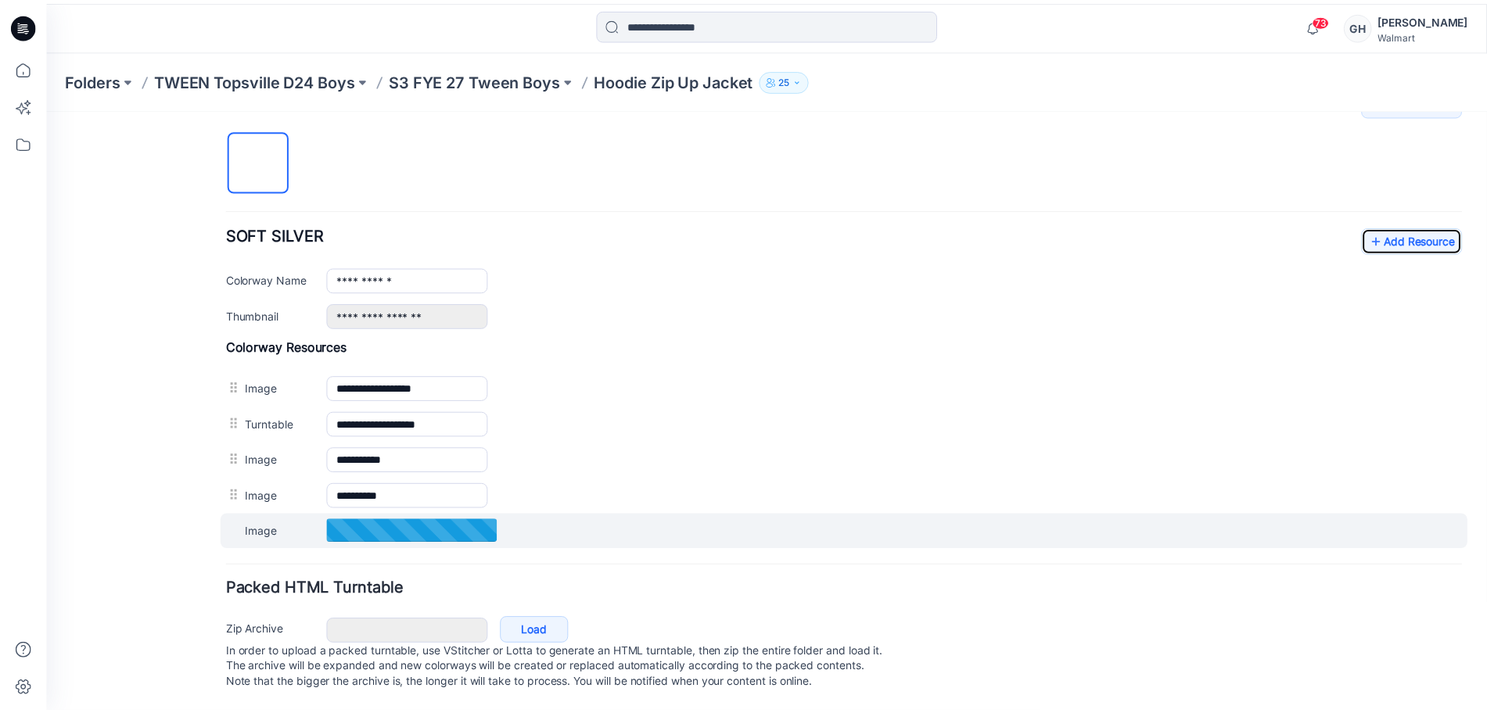
scroll to position [526, 0]
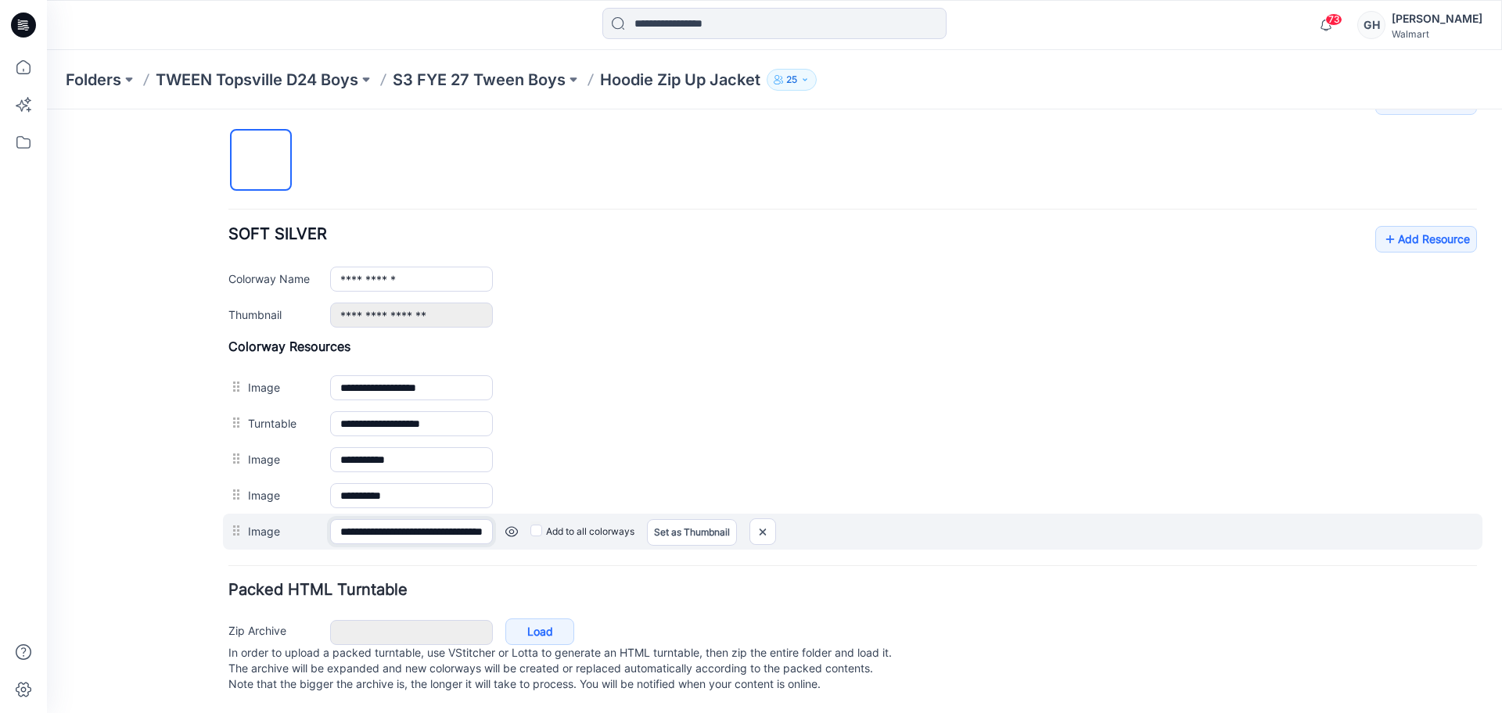
click at [407, 519] on input "**********" at bounding box center [411, 531] width 163 height 25
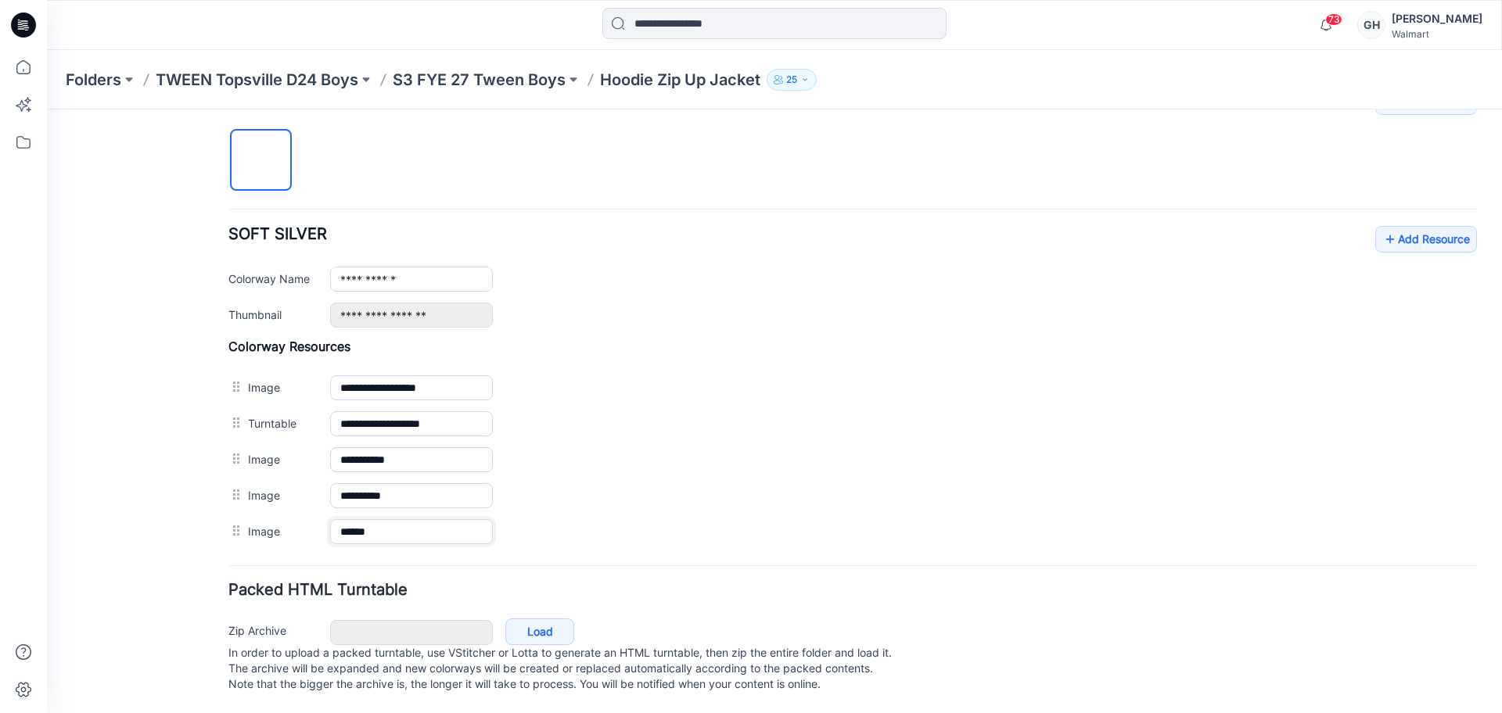
type input "******"
click at [521, 564] on form "**********" at bounding box center [852, 192] width 1248 height 1012
click at [1414, 228] on link "Add Resource" at bounding box center [1426, 239] width 102 height 27
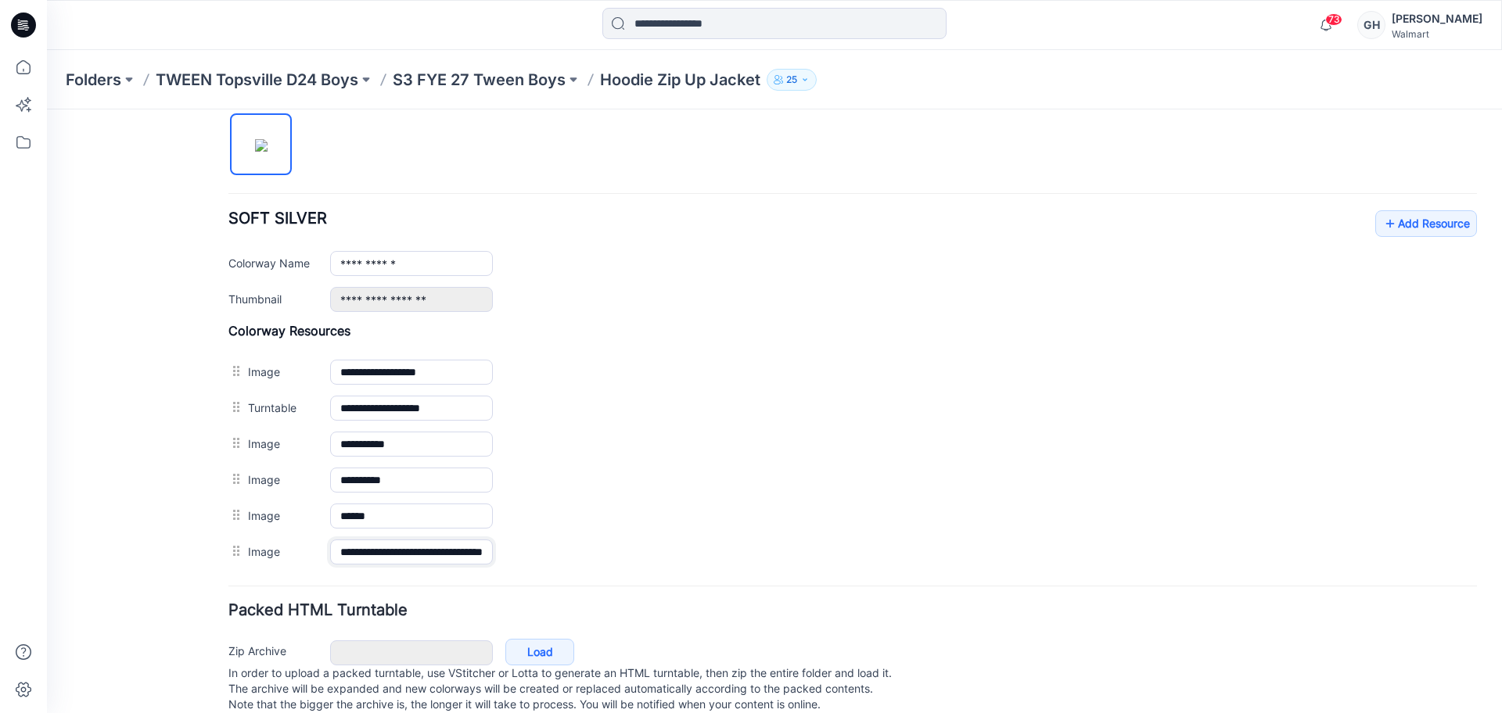
click at [398, 558] on input "**********" at bounding box center [411, 552] width 163 height 25
type input "**********"
click at [465, 587] on form "**********" at bounding box center [852, 194] width 1248 height 1048
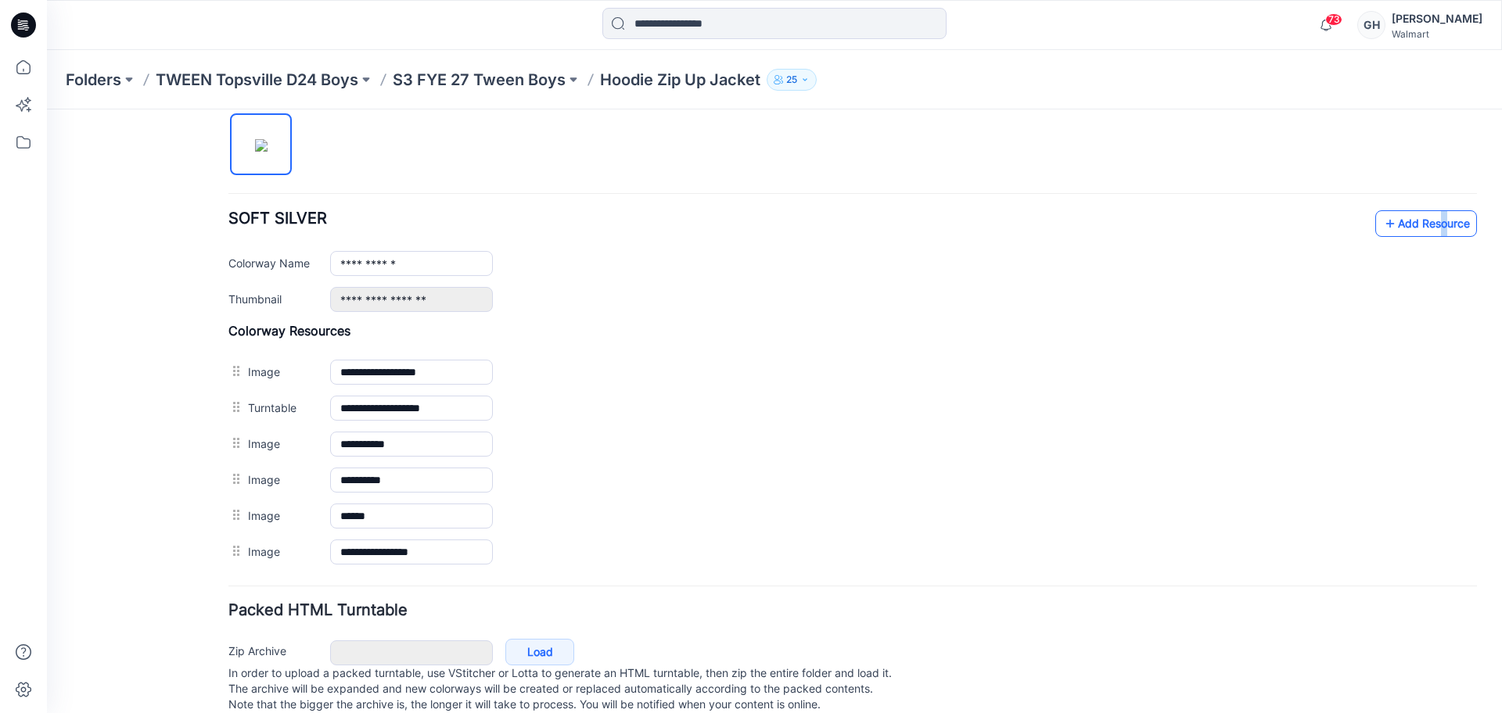
click at [1421, 210] on div "**********" at bounding box center [852, 322] width 1248 height 498
click at [1419, 217] on link "Add Resource" at bounding box center [1426, 223] width 102 height 27
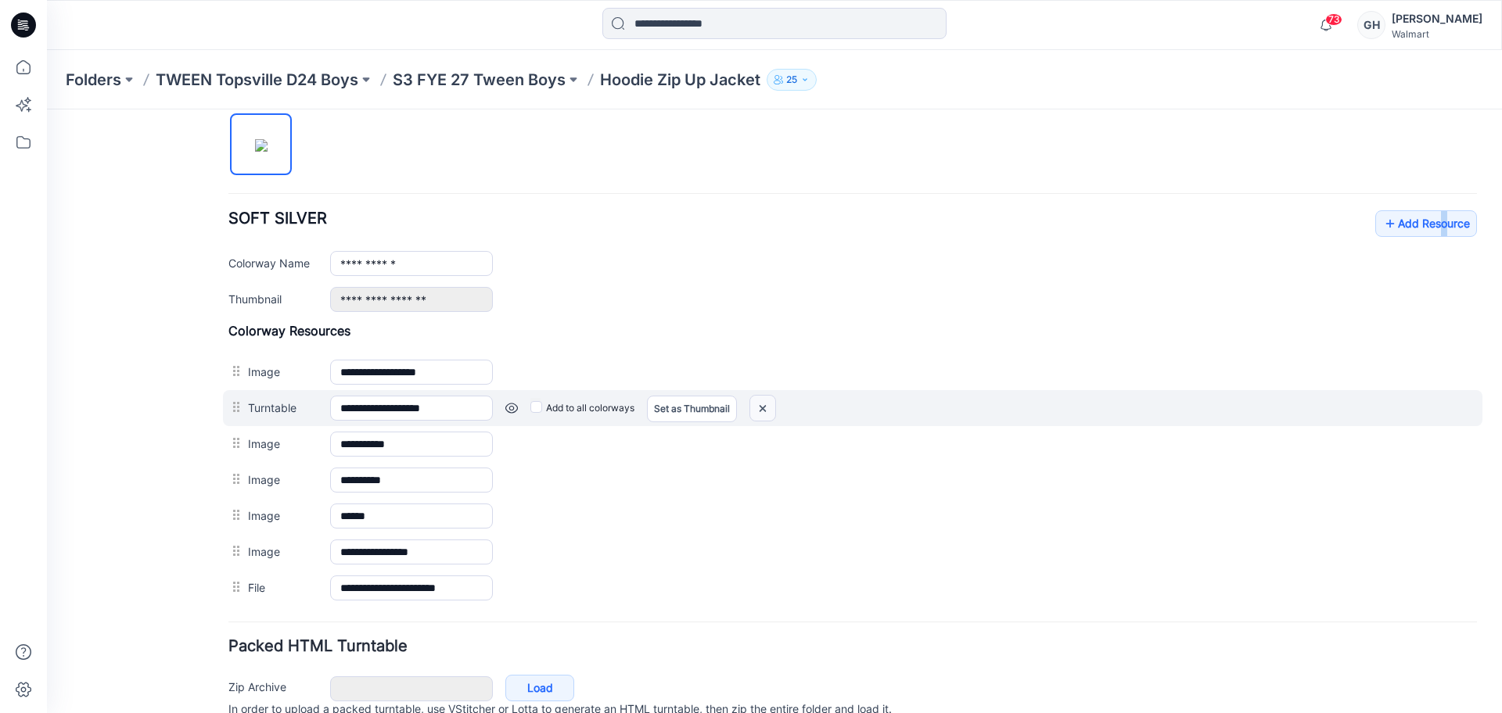
drag, startPoint x: 886, startPoint y: 206, endPoint x: 770, endPoint y: 408, distance: 233.7
click at [770, 408] on img at bounding box center [762, 409] width 25 height 26
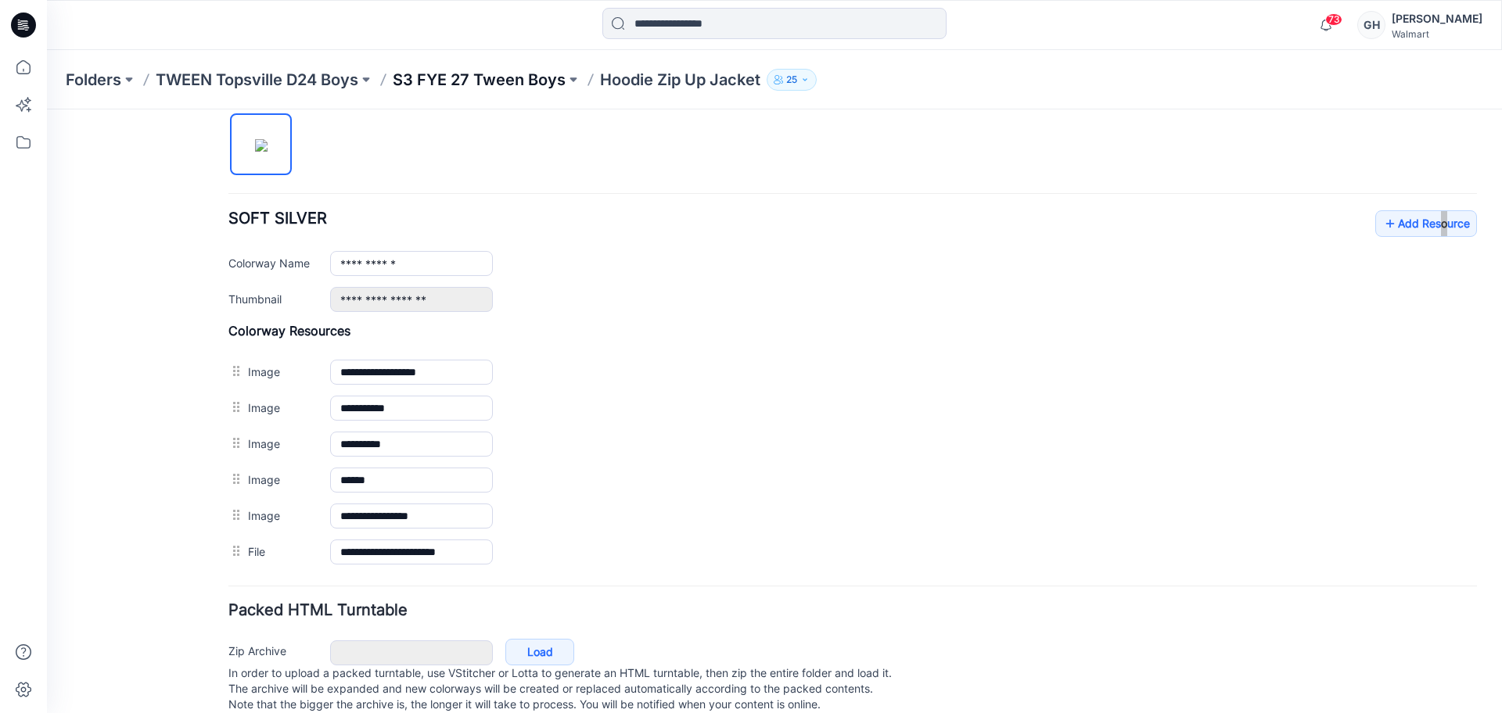
click at [528, 80] on p "S3 FYE 27 Tween Boys" at bounding box center [479, 80] width 173 height 22
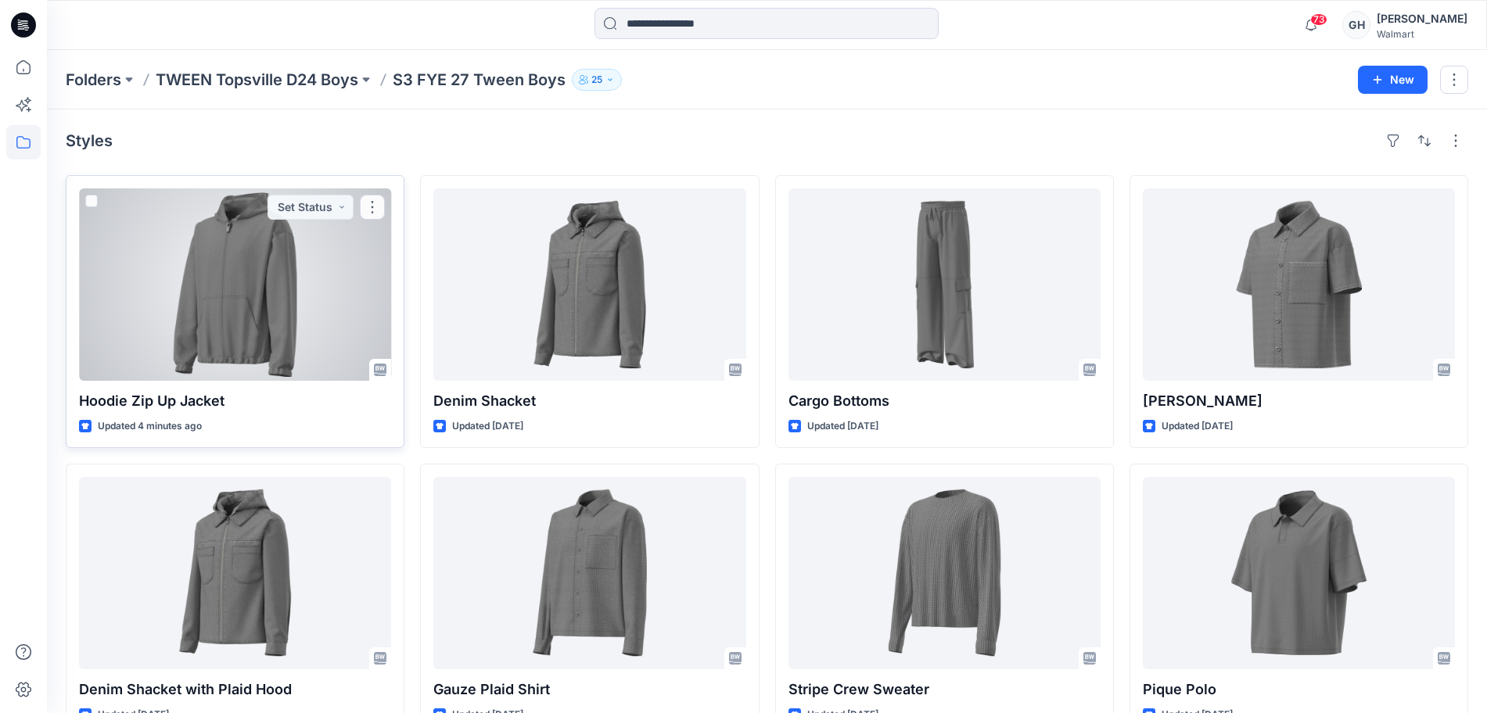
click at [271, 280] on div at bounding box center [235, 285] width 312 height 192
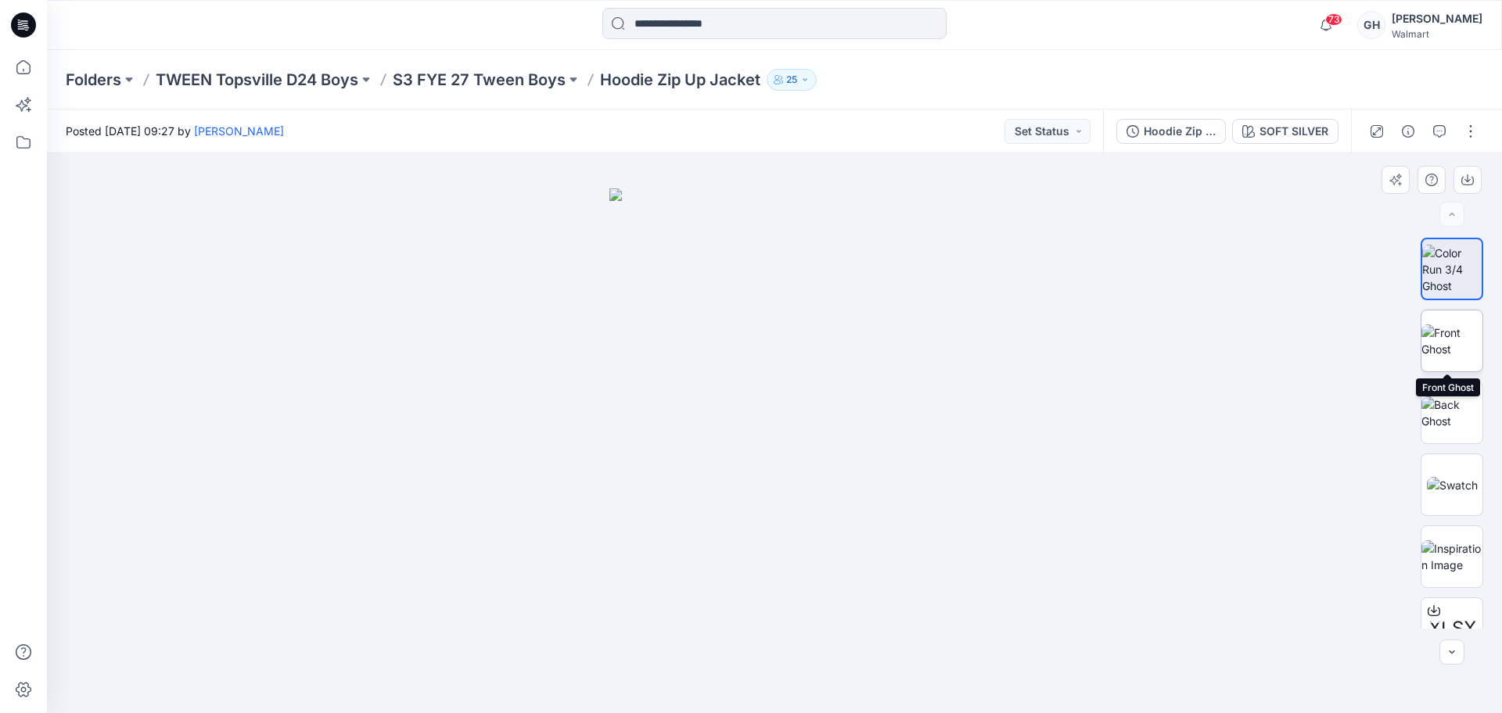
click at [1445, 354] on img at bounding box center [1451, 341] width 61 height 33
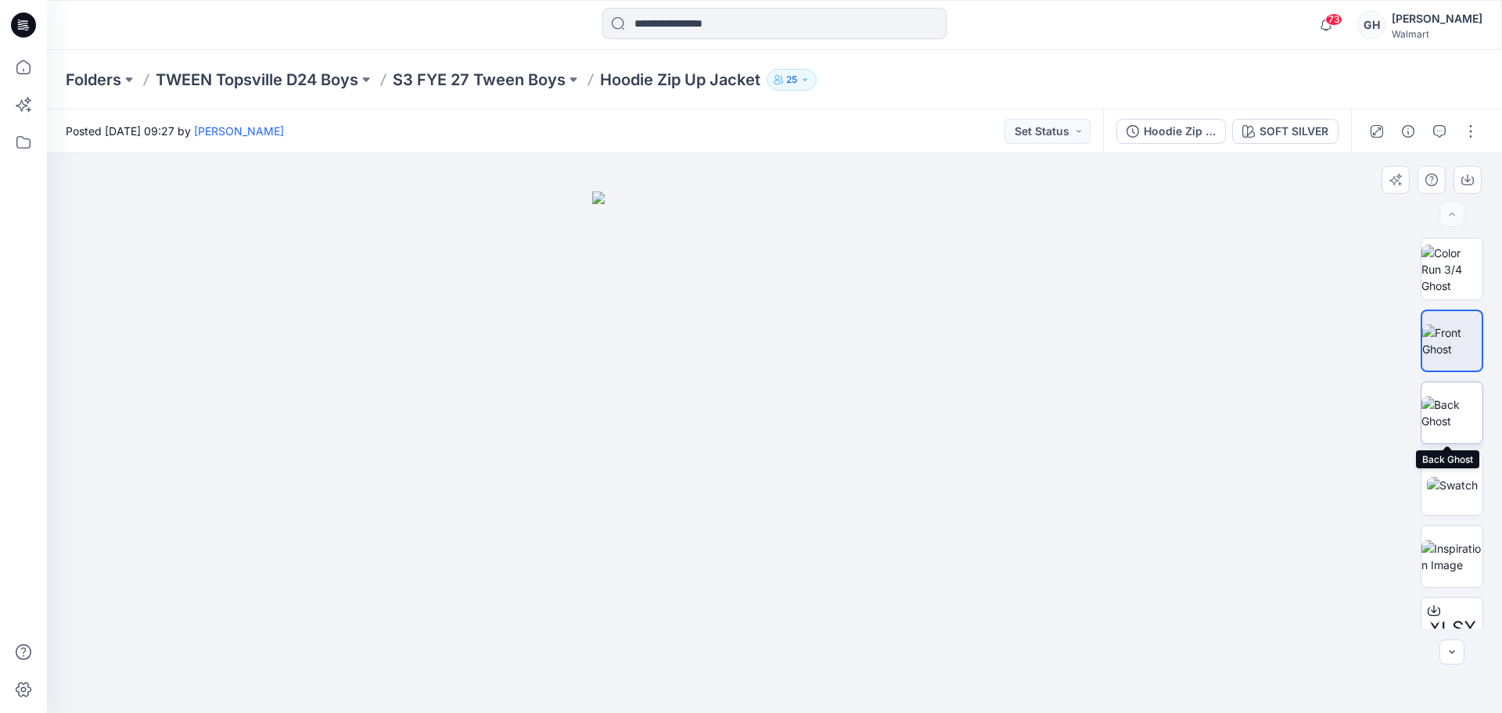
click at [1443, 404] on img at bounding box center [1451, 413] width 61 height 33
click at [1459, 477] on img at bounding box center [1452, 485] width 51 height 16
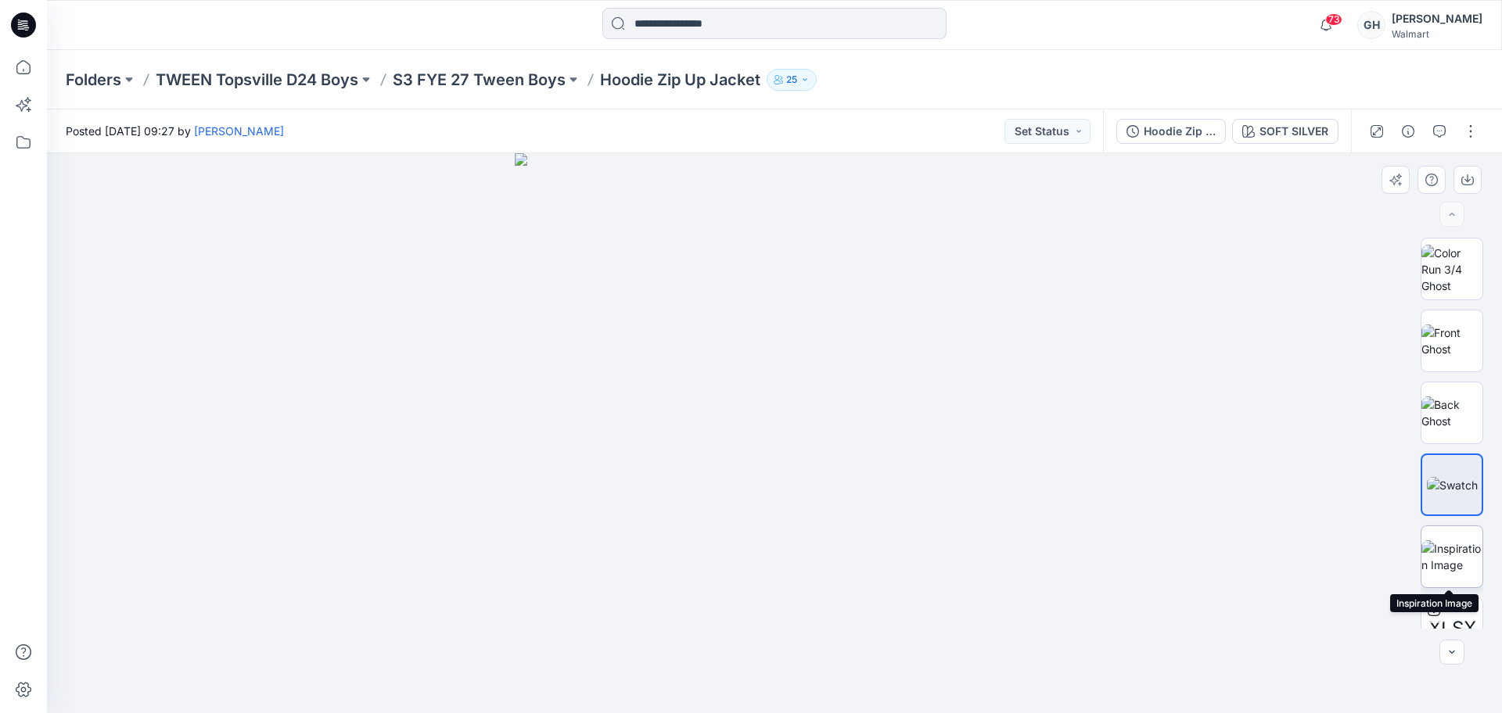
click at [1449, 558] on img at bounding box center [1451, 557] width 61 height 33
click at [493, 78] on p "S3 FYE 27 Tween Boys" at bounding box center [479, 80] width 173 height 22
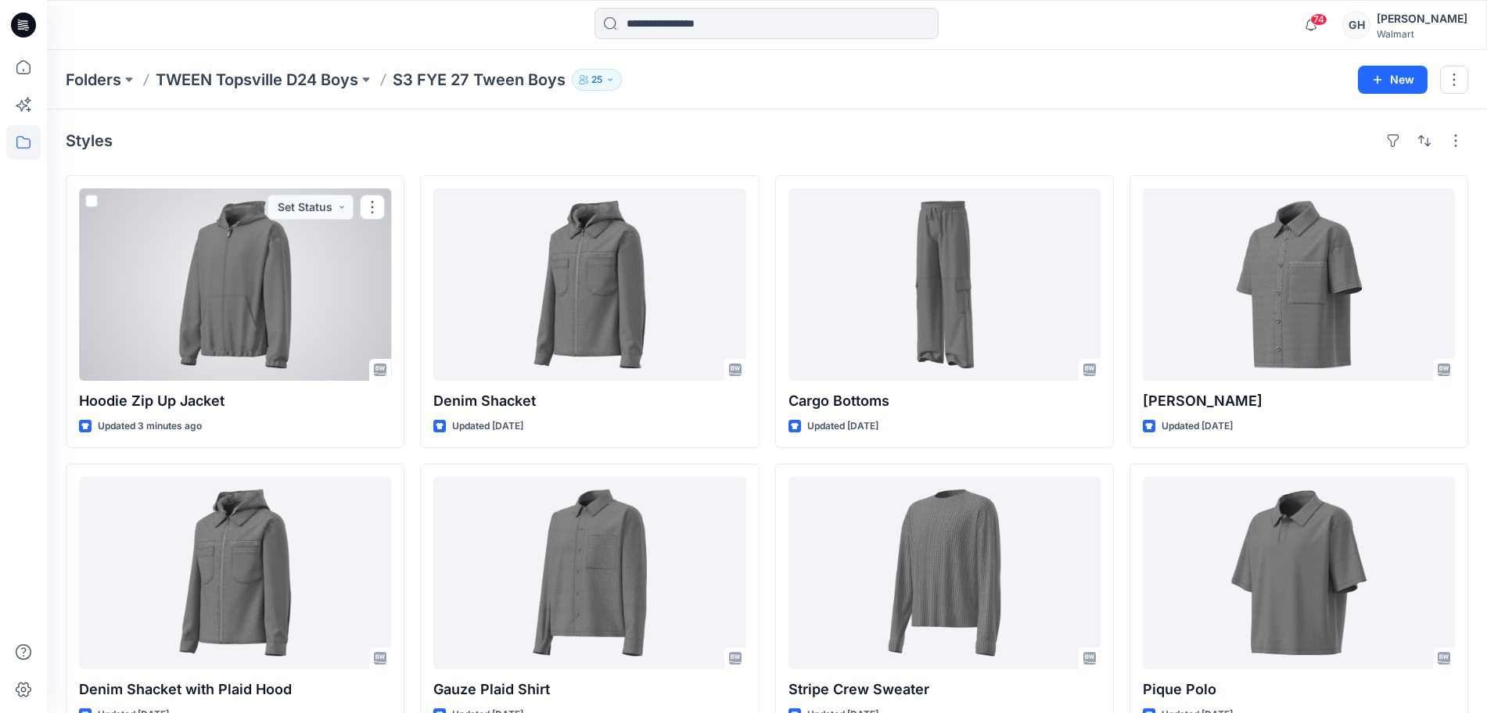
drag, startPoint x: 258, startPoint y: 288, endPoint x: 1354, endPoint y: 293, distance: 1095.9
click at [258, 288] on div at bounding box center [235, 285] width 312 height 192
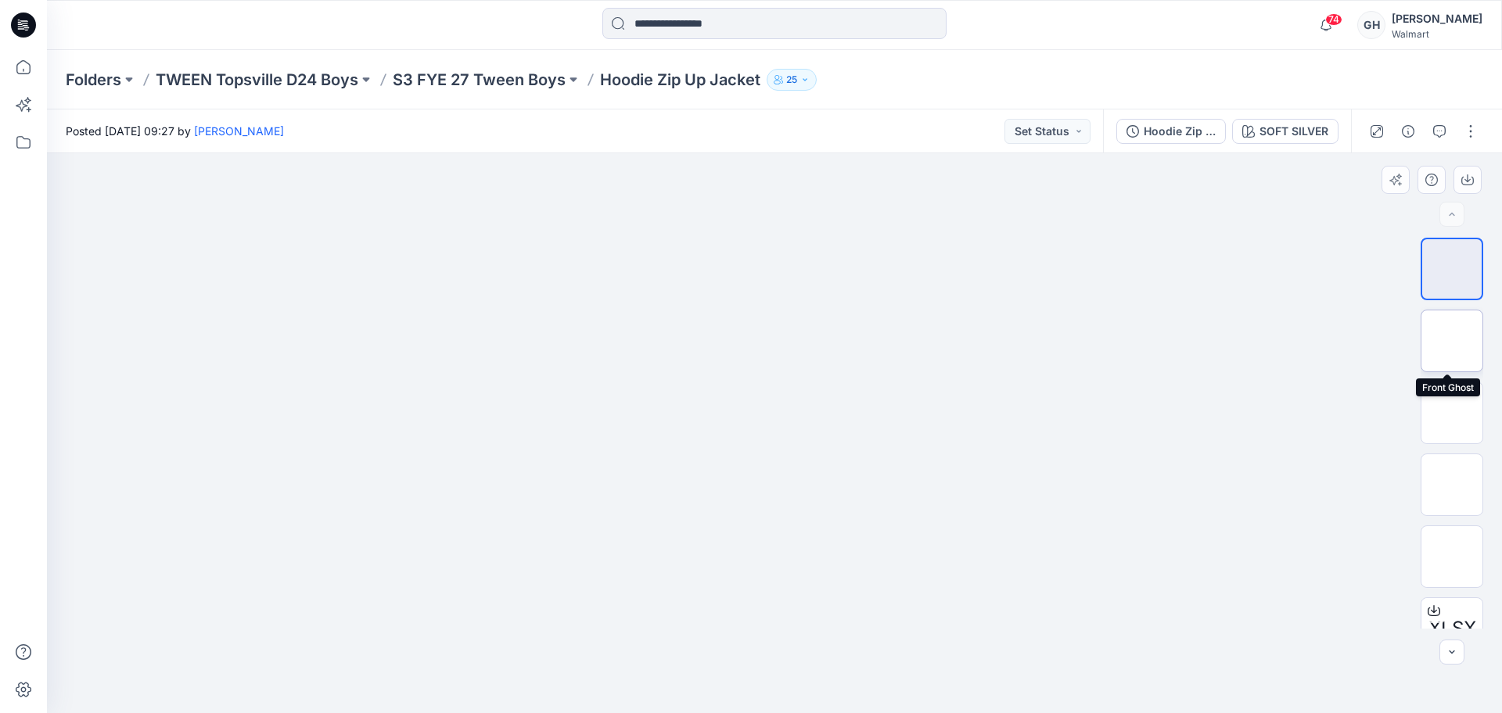
drag, startPoint x: 1453, startPoint y: 338, endPoint x: 1447, endPoint y: 412, distance: 74.6
click at [1452, 341] on img at bounding box center [1452, 341] width 0 height 0
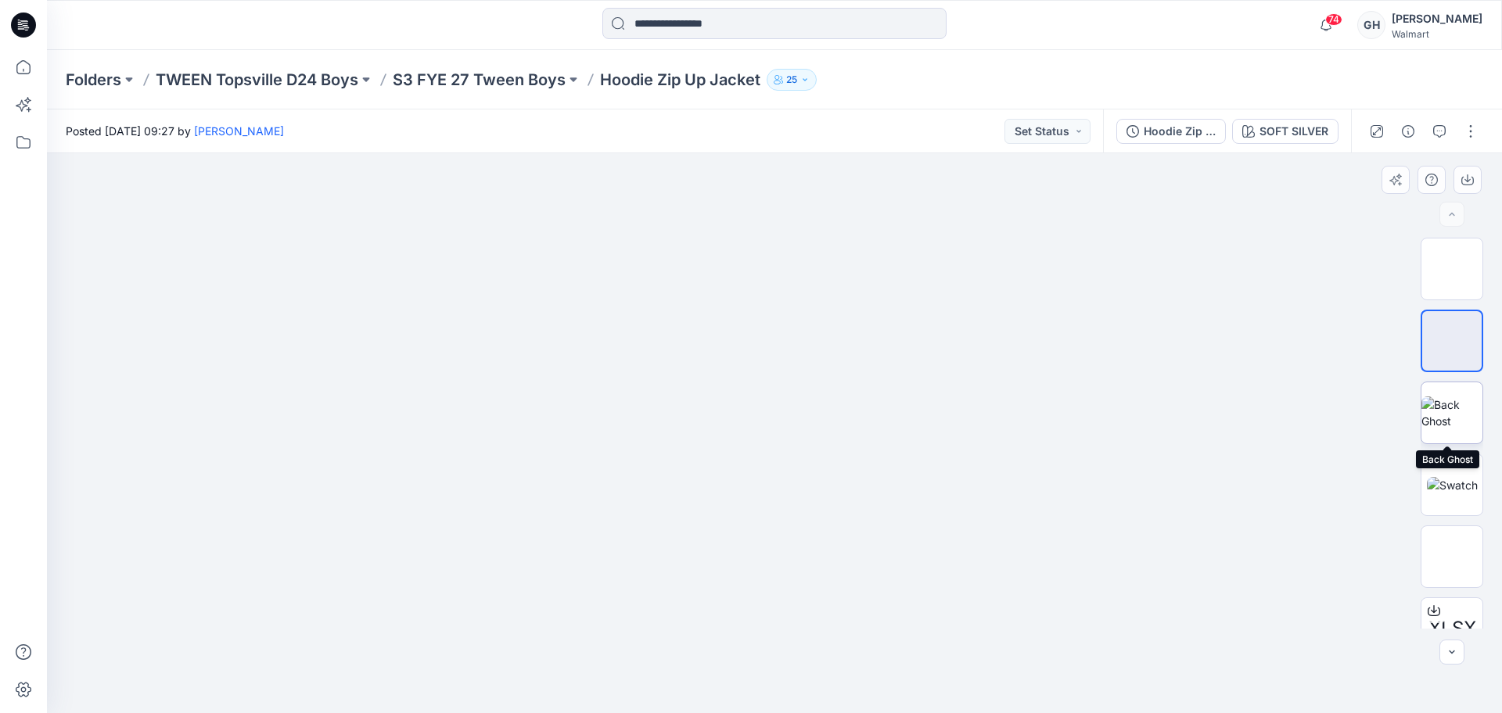
click at [1446, 413] on img at bounding box center [1451, 413] width 61 height 33
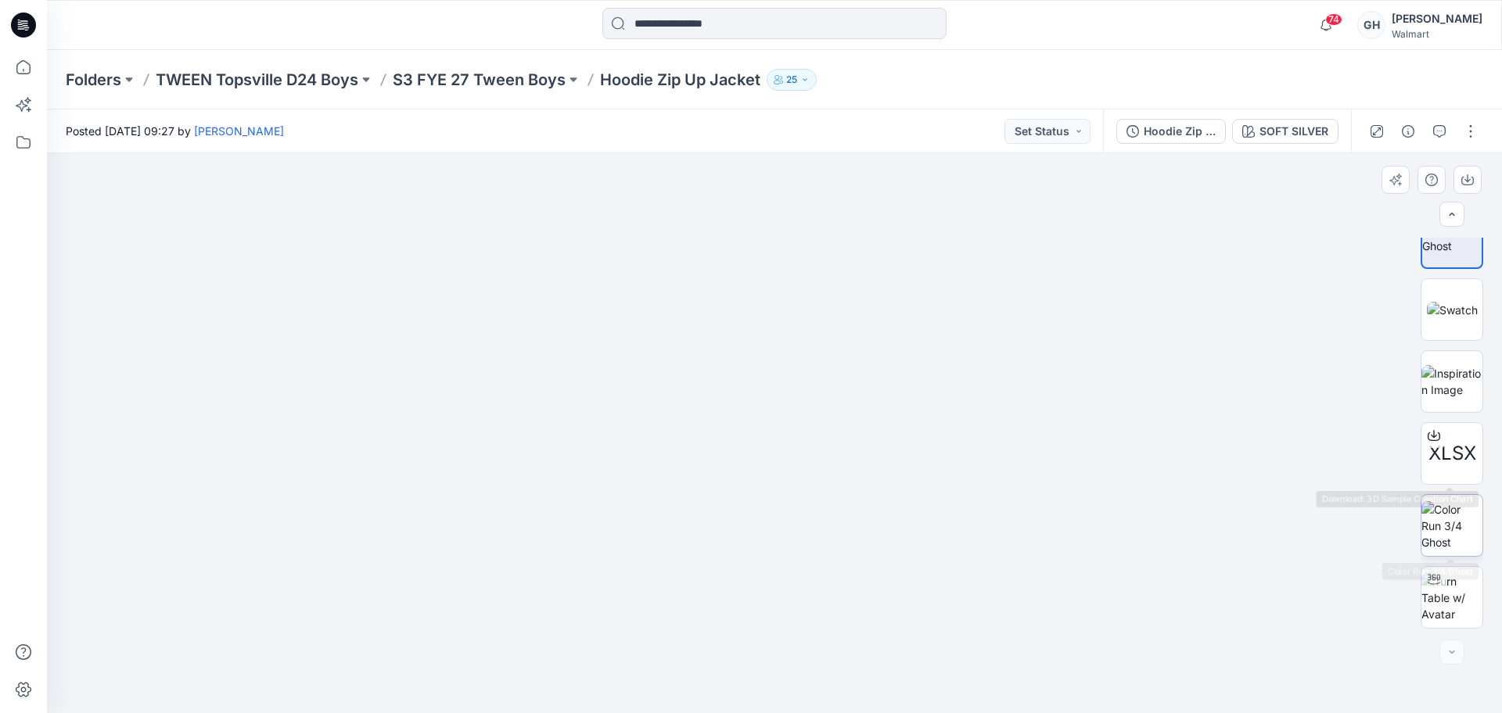
click at [1437, 505] on img at bounding box center [1451, 525] width 61 height 49
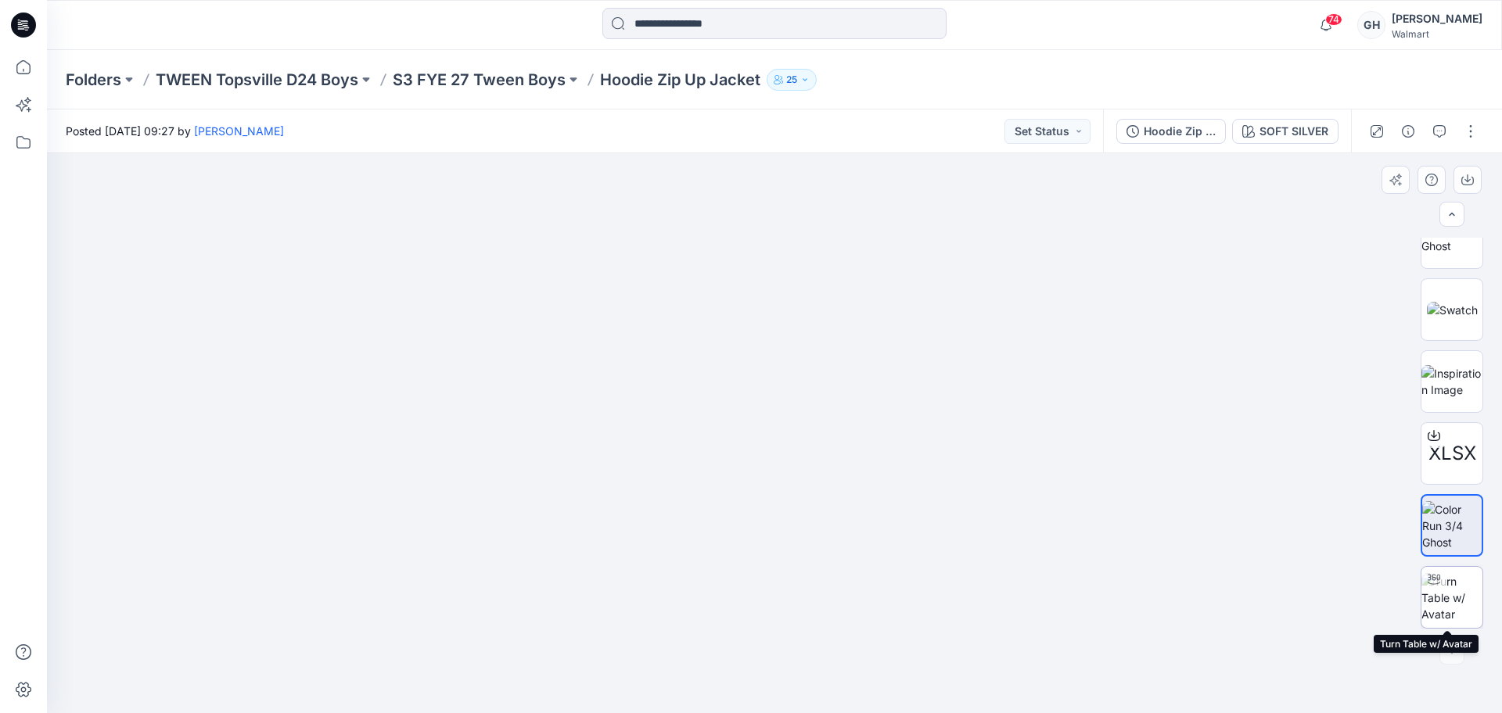
click at [1457, 601] on img at bounding box center [1451, 597] width 61 height 49
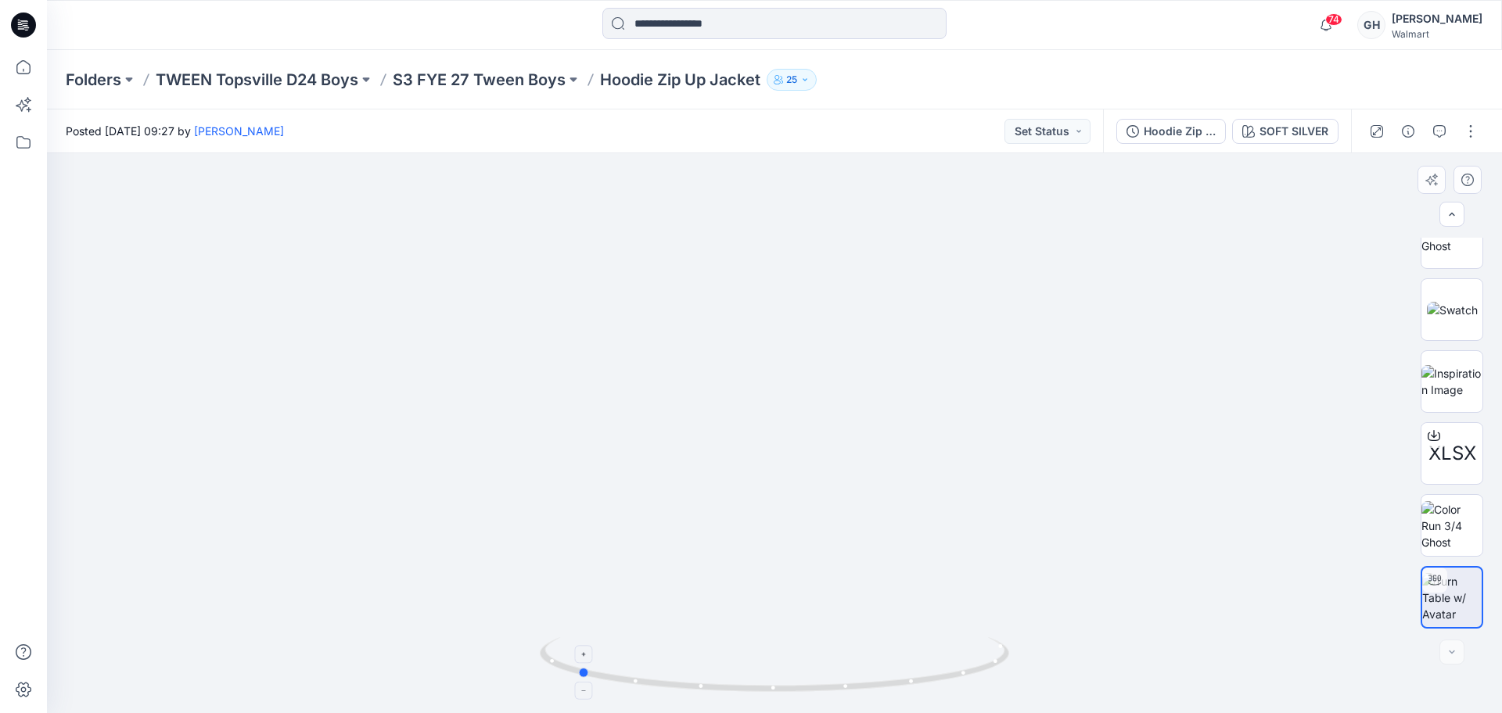
drag, startPoint x: 774, startPoint y: 685, endPoint x: 578, endPoint y: 680, distance: 195.6
click at [578, 680] on icon at bounding box center [776, 667] width 473 height 59
click at [1467, 128] on button "button" at bounding box center [1470, 131] width 25 height 25
click at [1389, 209] on button "Edit" at bounding box center [1405, 211] width 144 height 29
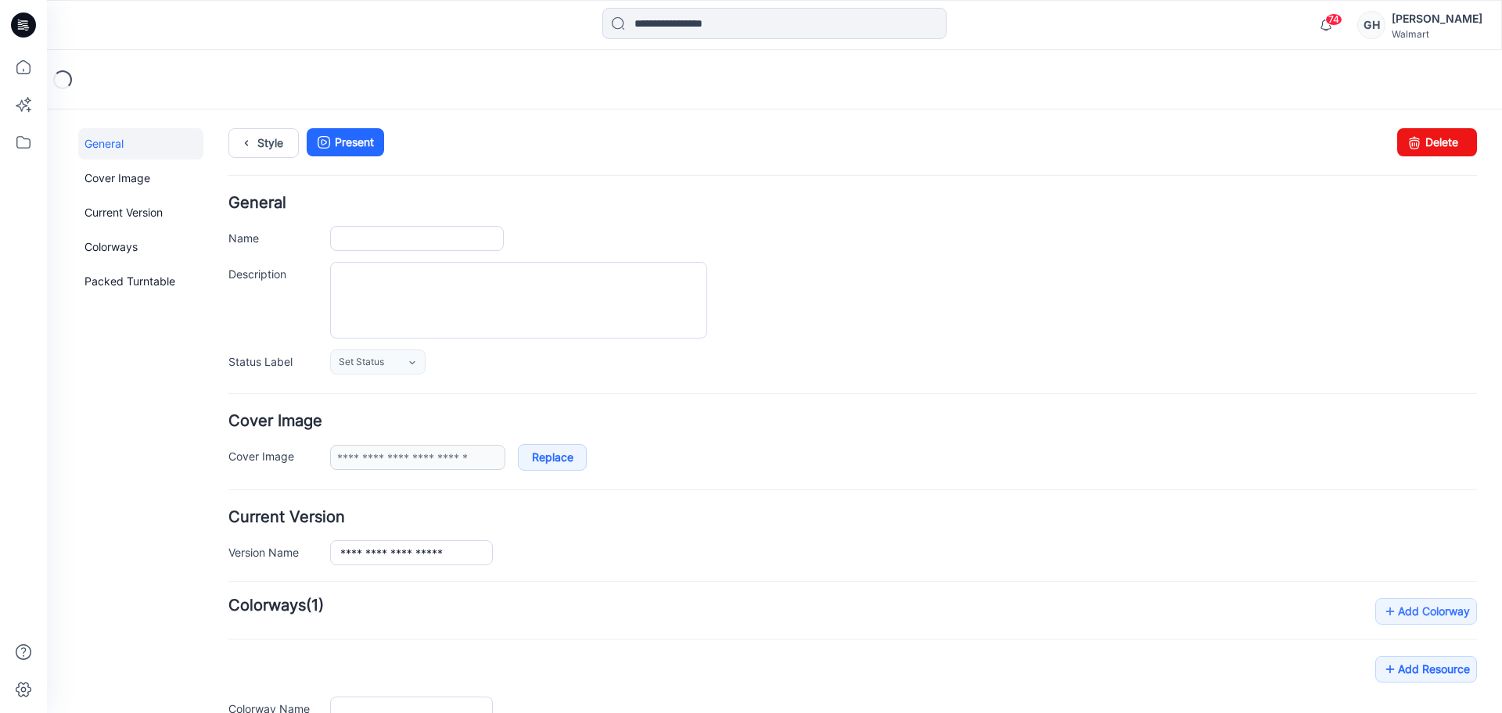
type input "**********"
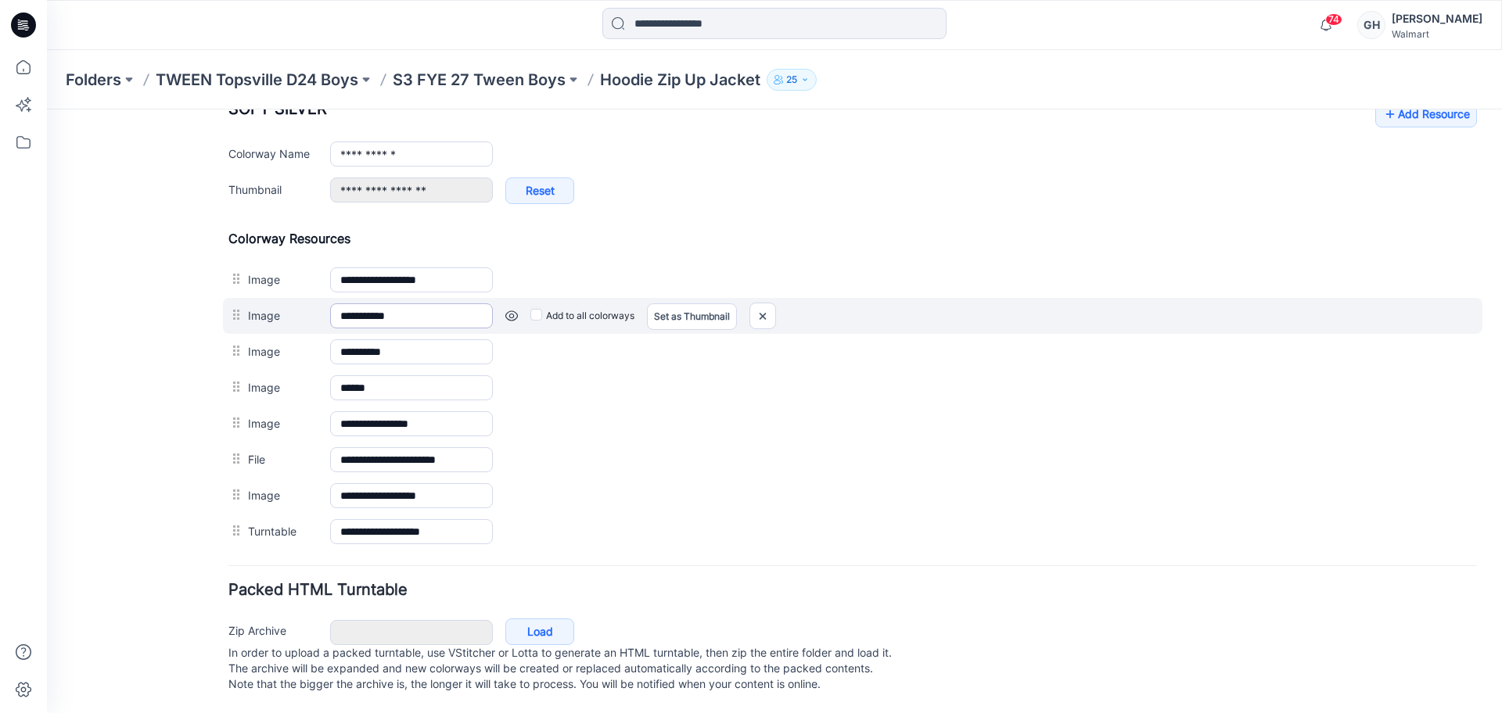
scroll to position [651, 0]
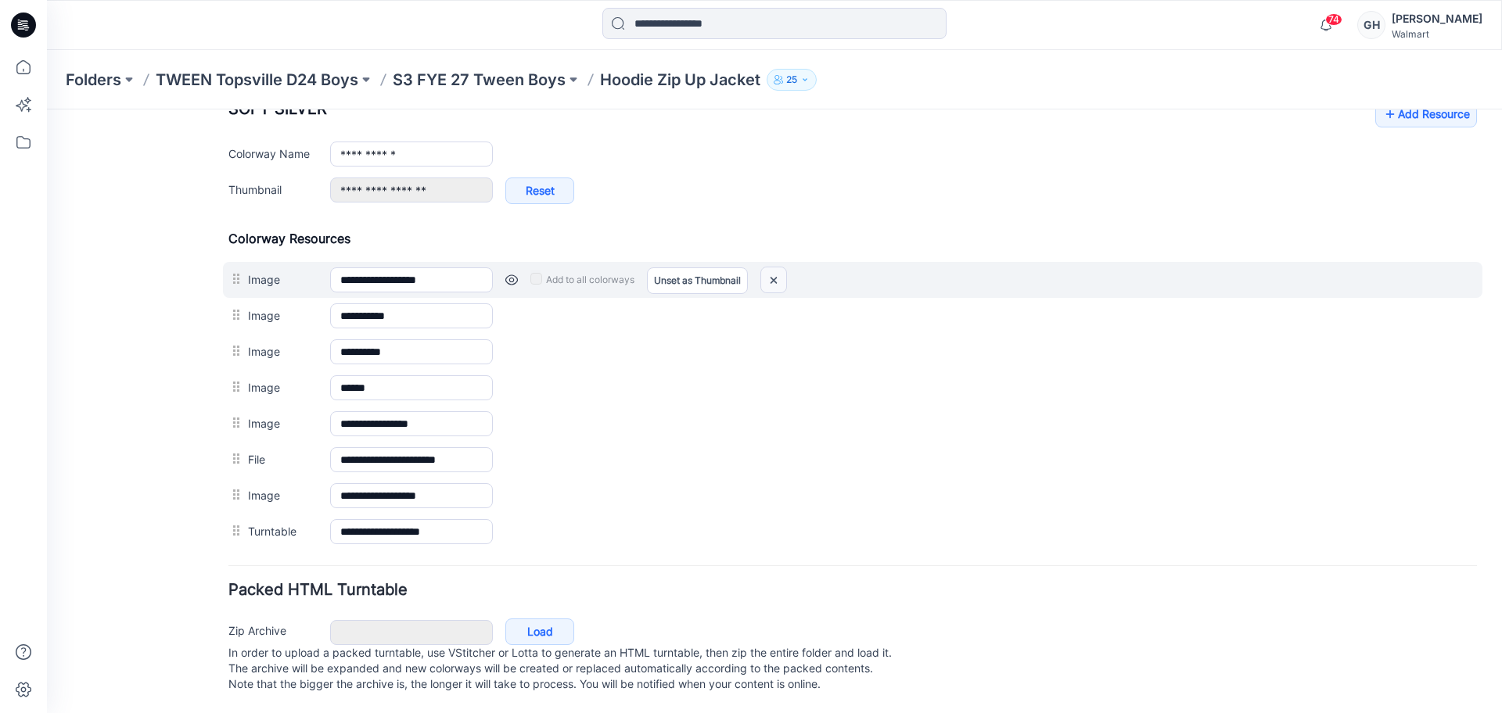
drag, startPoint x: 870, startPoint y: 204, endPoint x: 773, endPoint y: 262, distance: 113.0
click at [773, 268] on img at bounding box center [773, 281] width 25 height 26
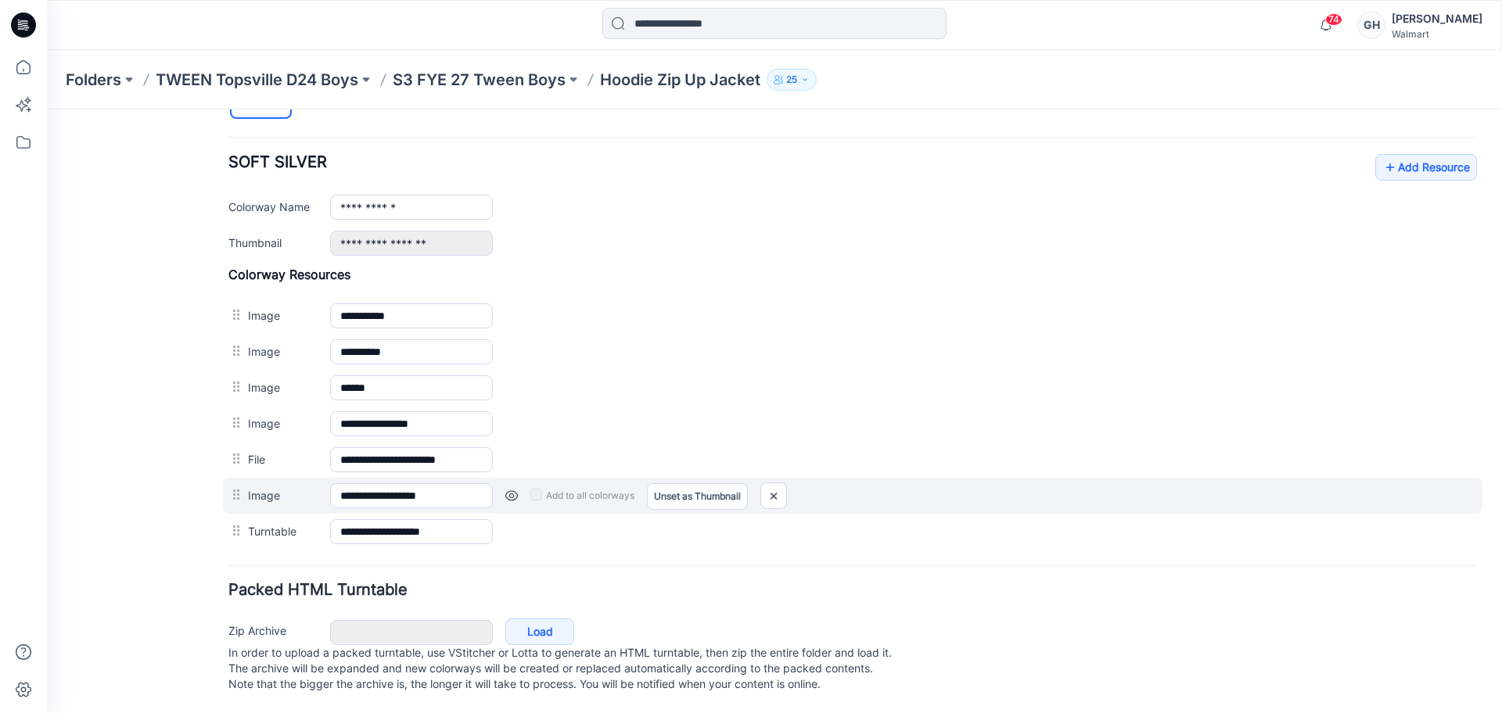
scroll to position [598, 0]
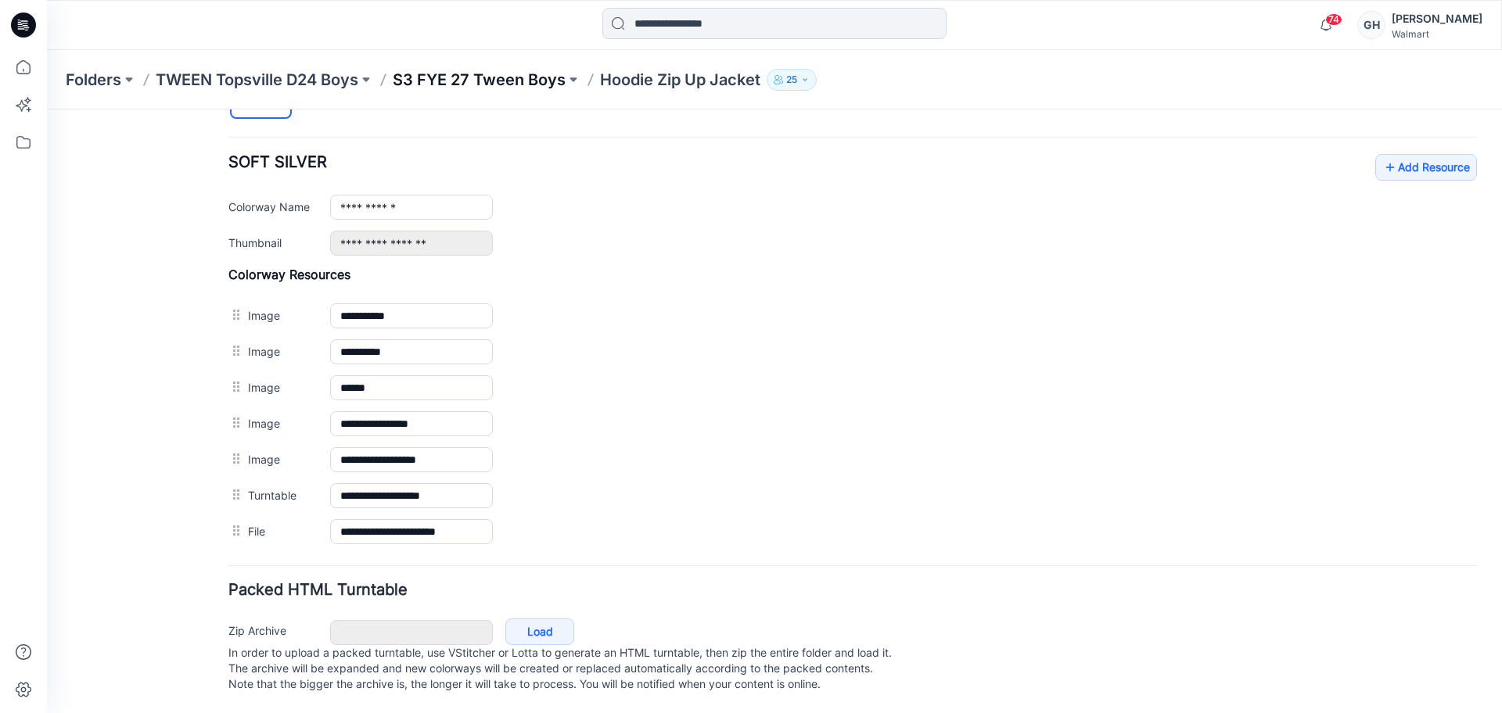
click at [498, 78] on p "S3 FYE 27 Tween Boys" at bounding box center [479, 80] width 173 height 22
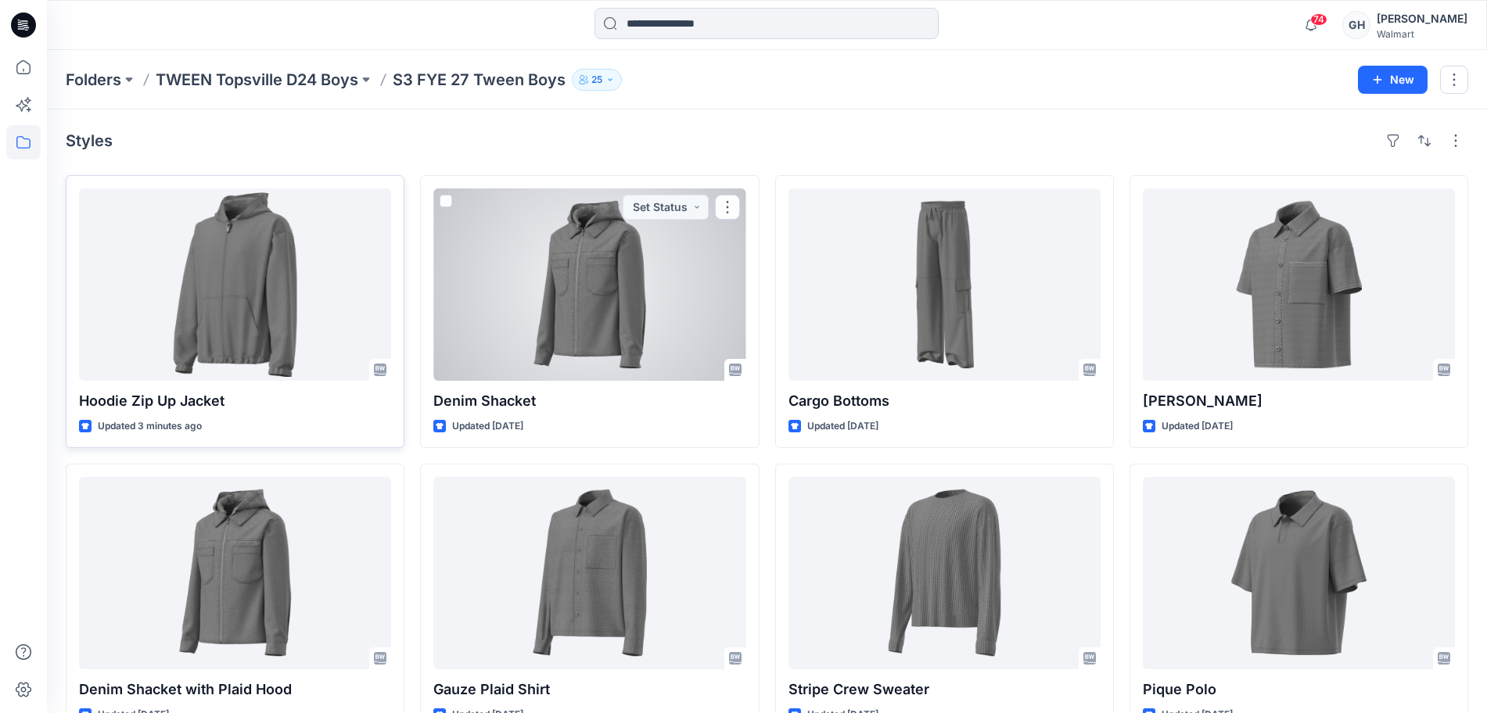
click at [325, 325] on div at bounding box center [235, 285] width 312 height 192
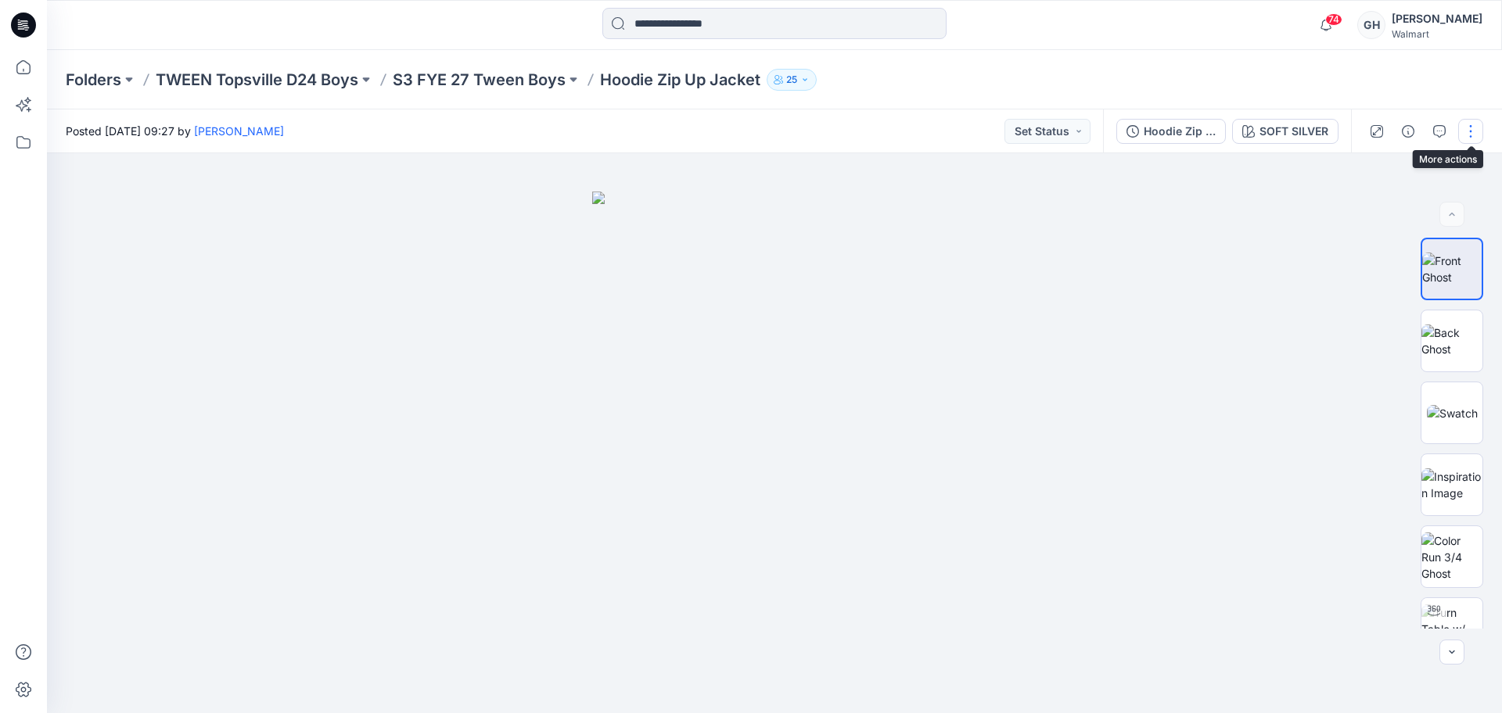
click at [1467, 121] on button "button" at bounding box center [1470, 131] width 25 height 25
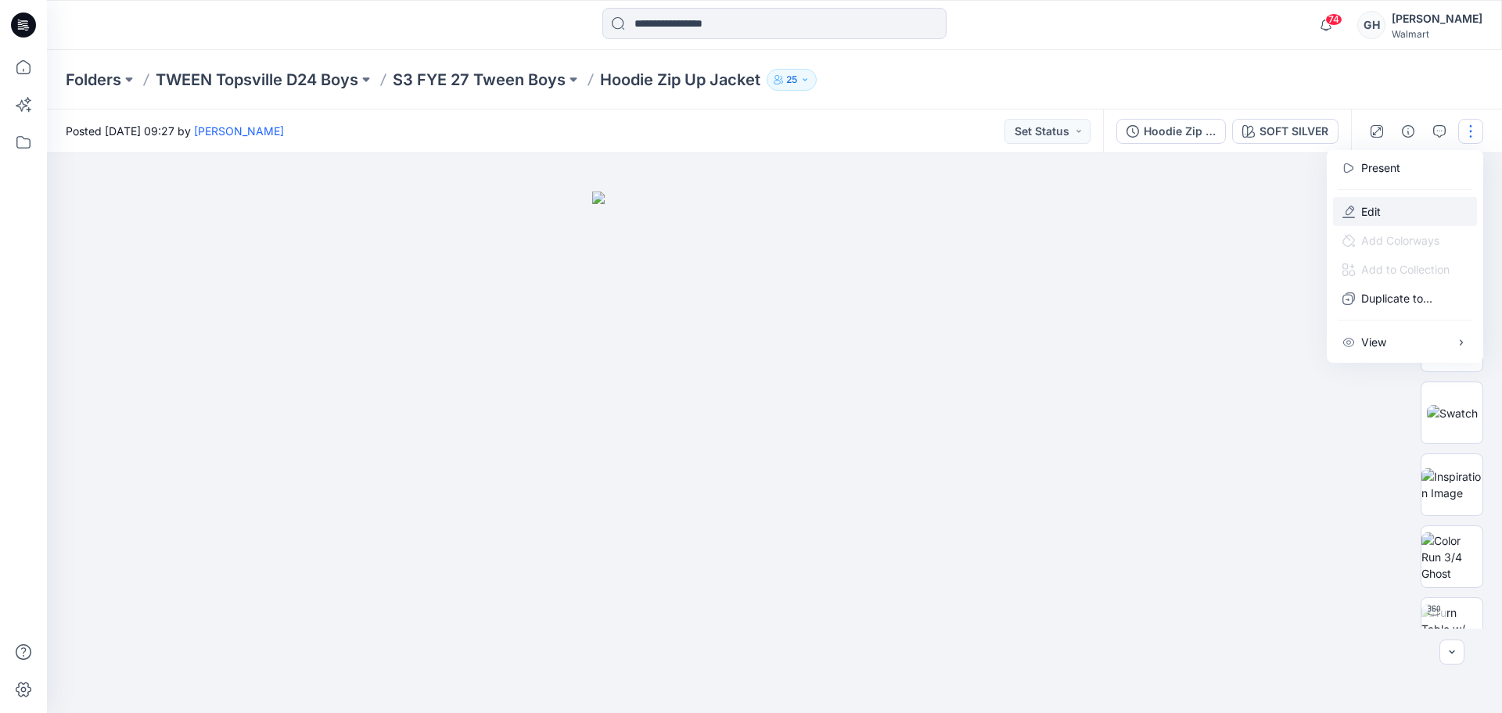
click at [1409, 203] on button "Edit" at bounding box center [1405, 211] width 144 height 29
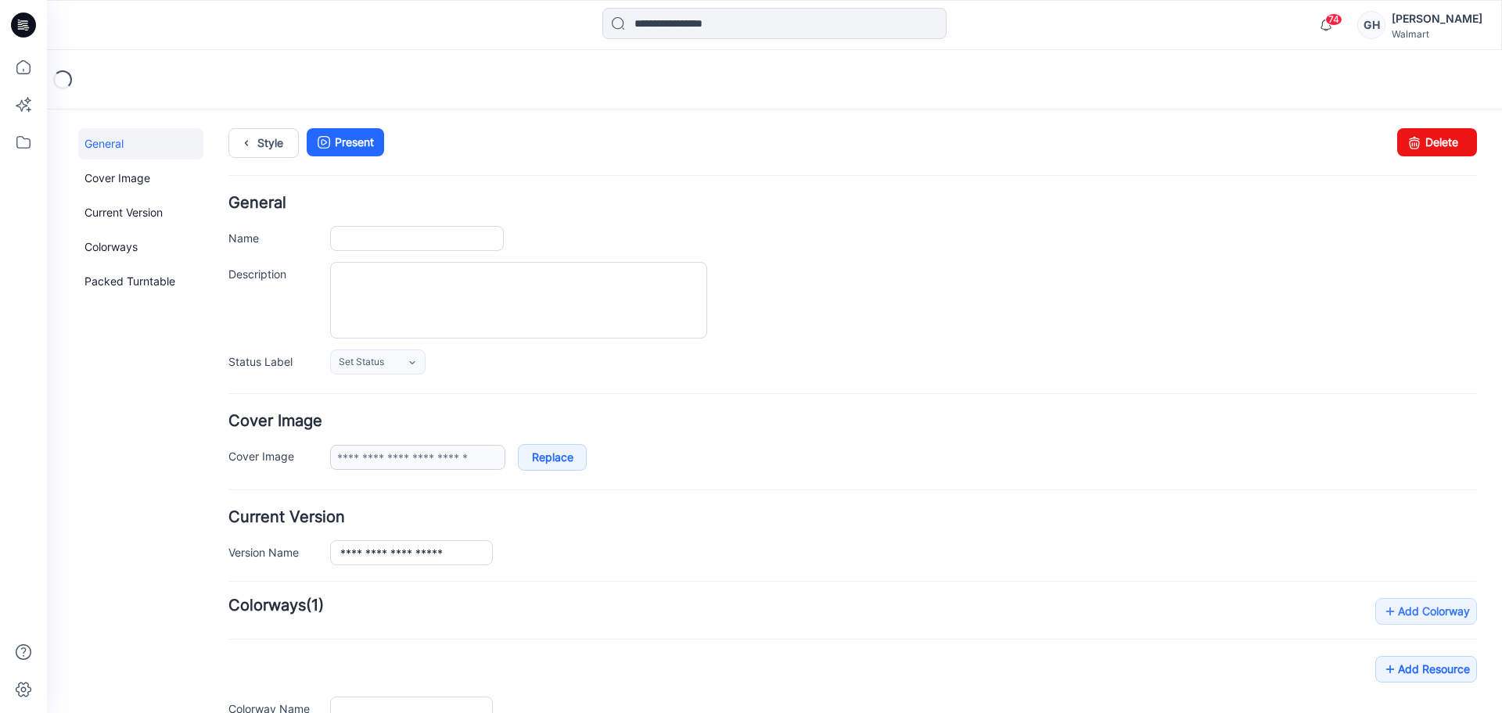
type input "**********"
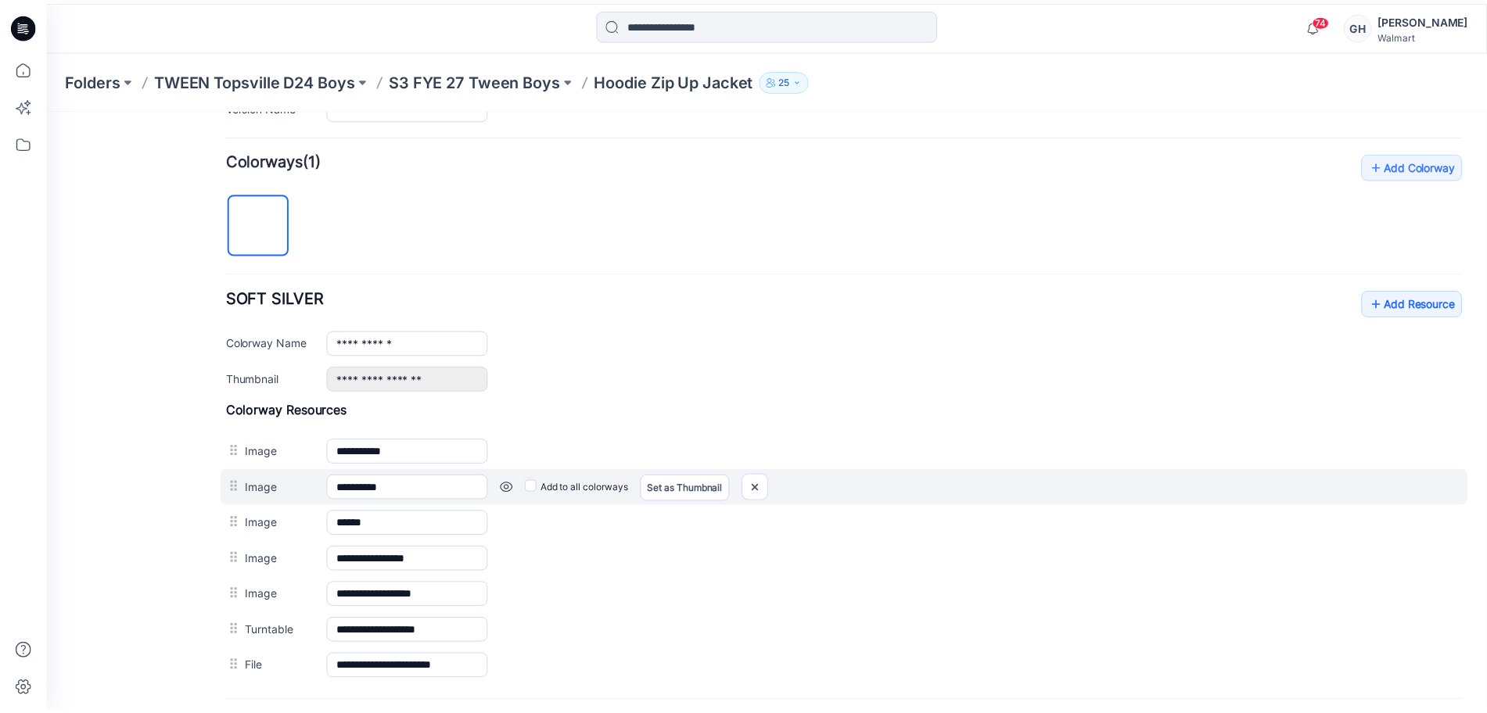
scroll to position [489, 0]
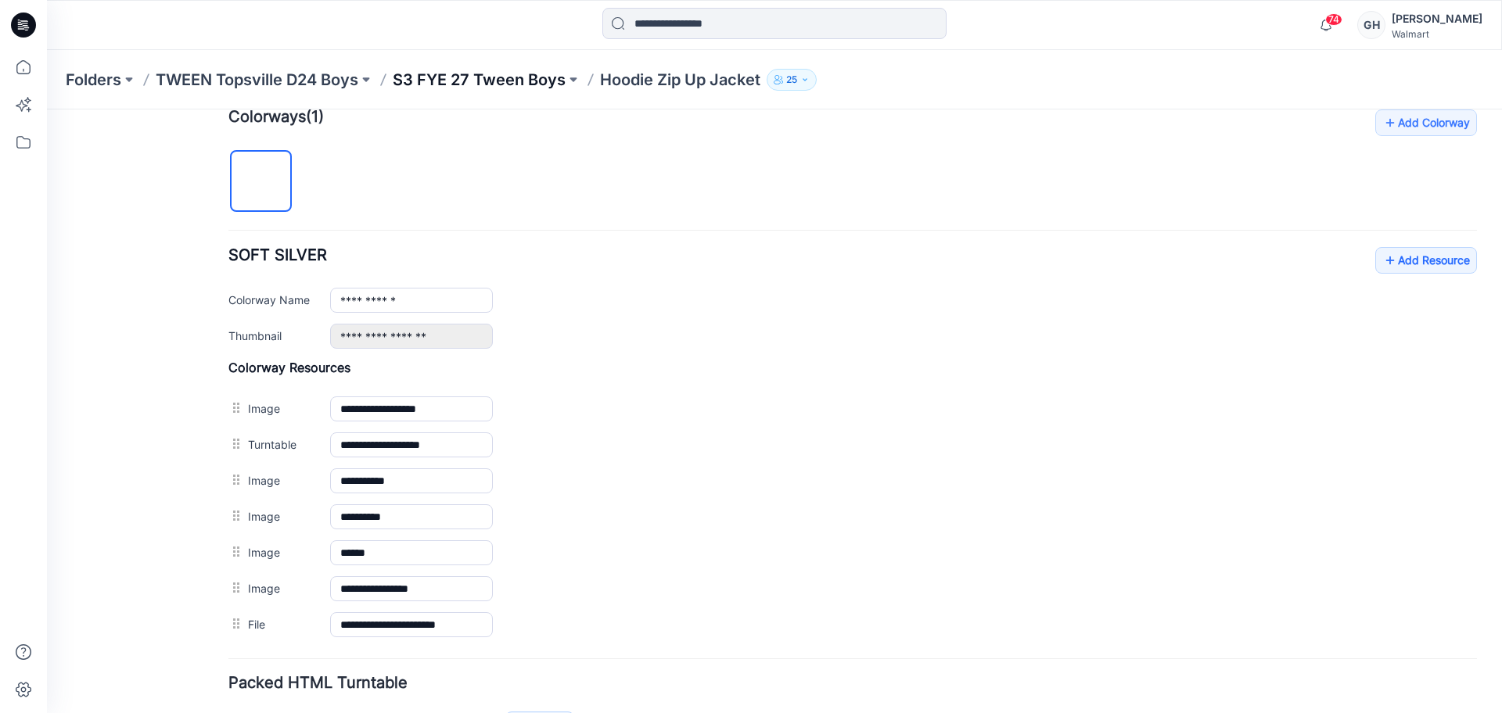
click at [501, 82] on p "S3 FYE 27 Tween Boys" at bounding box center [479, 80] width 173 height 22
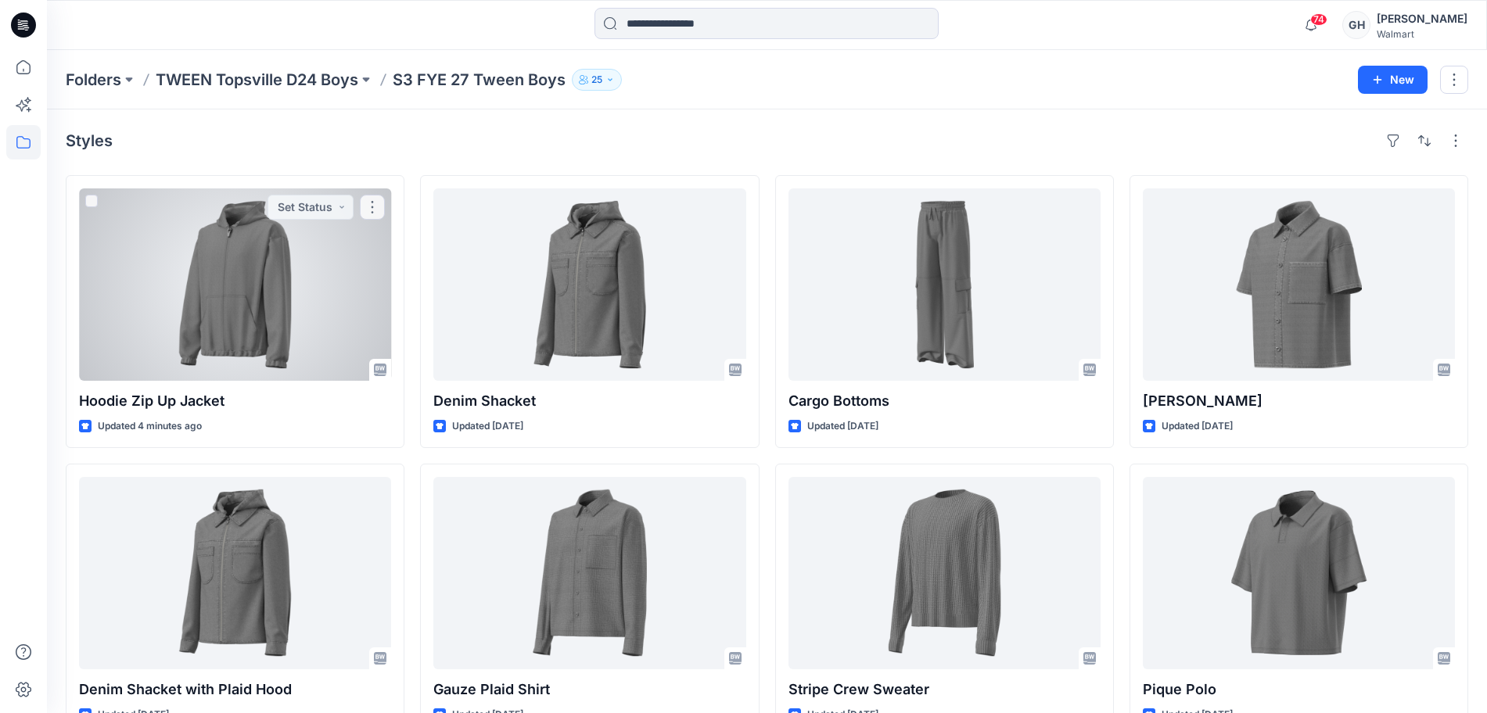
click at [279, 282] on div at bounding box center [235, 285] width 312 height 192
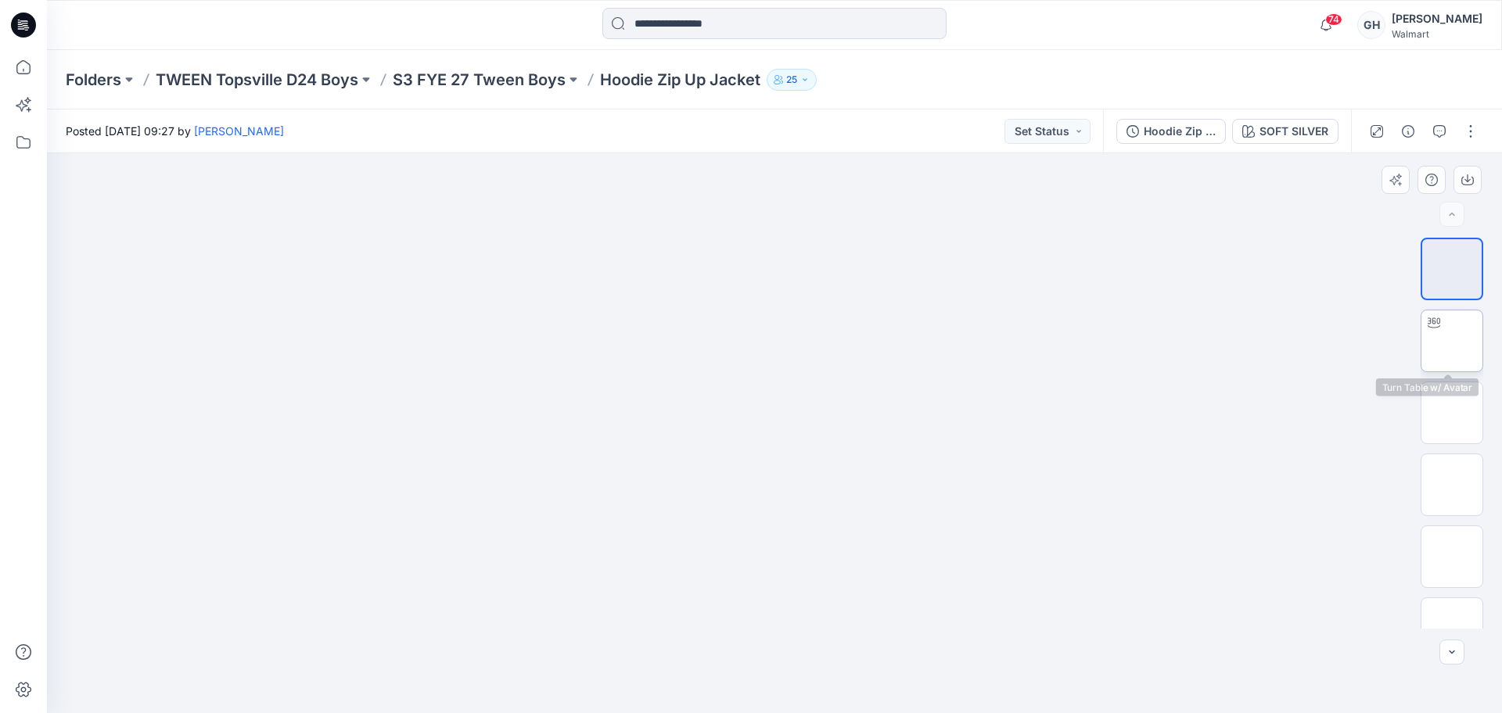
click at [1452, 341] on img at bounding box center [1452, 341] width 0 height 0
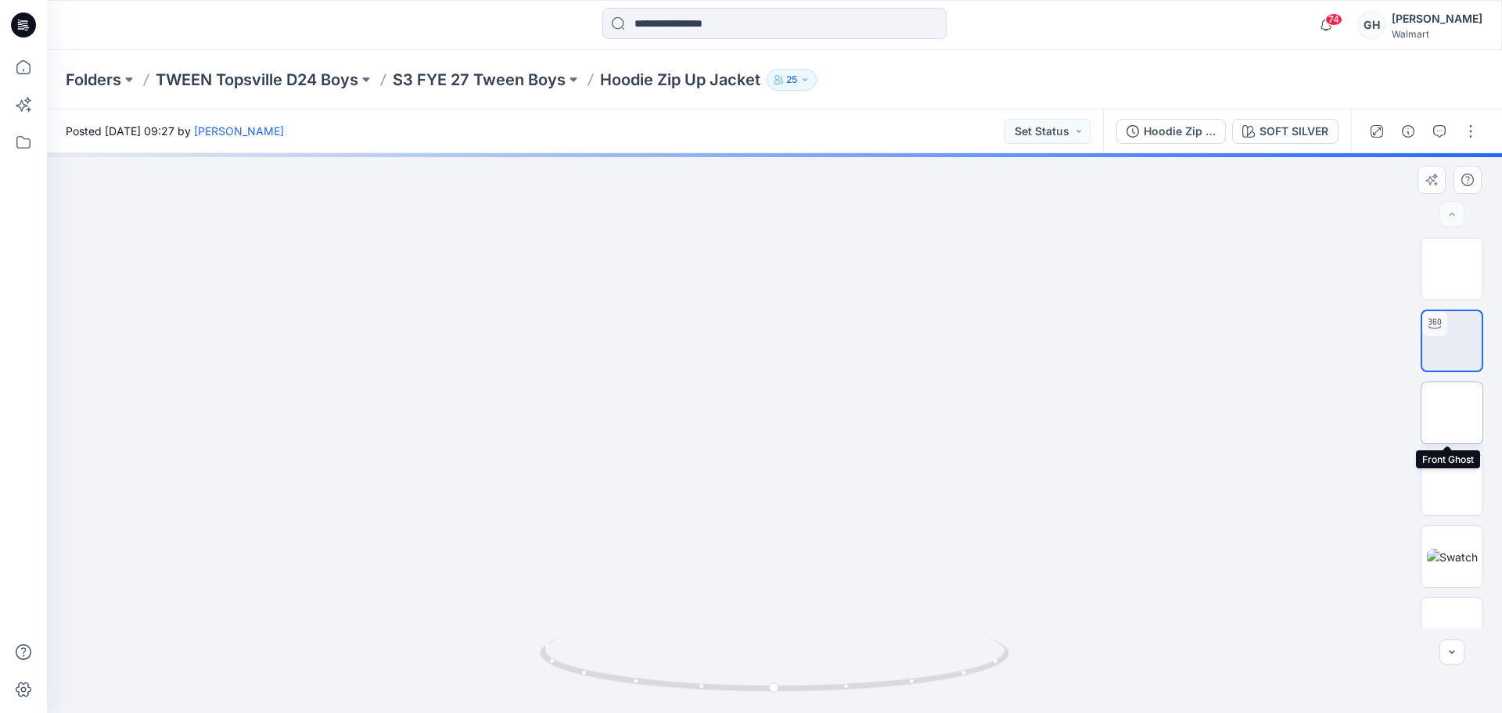
click at [1452, 413] on img at bounding box center [1452, 413] width 0 height 0
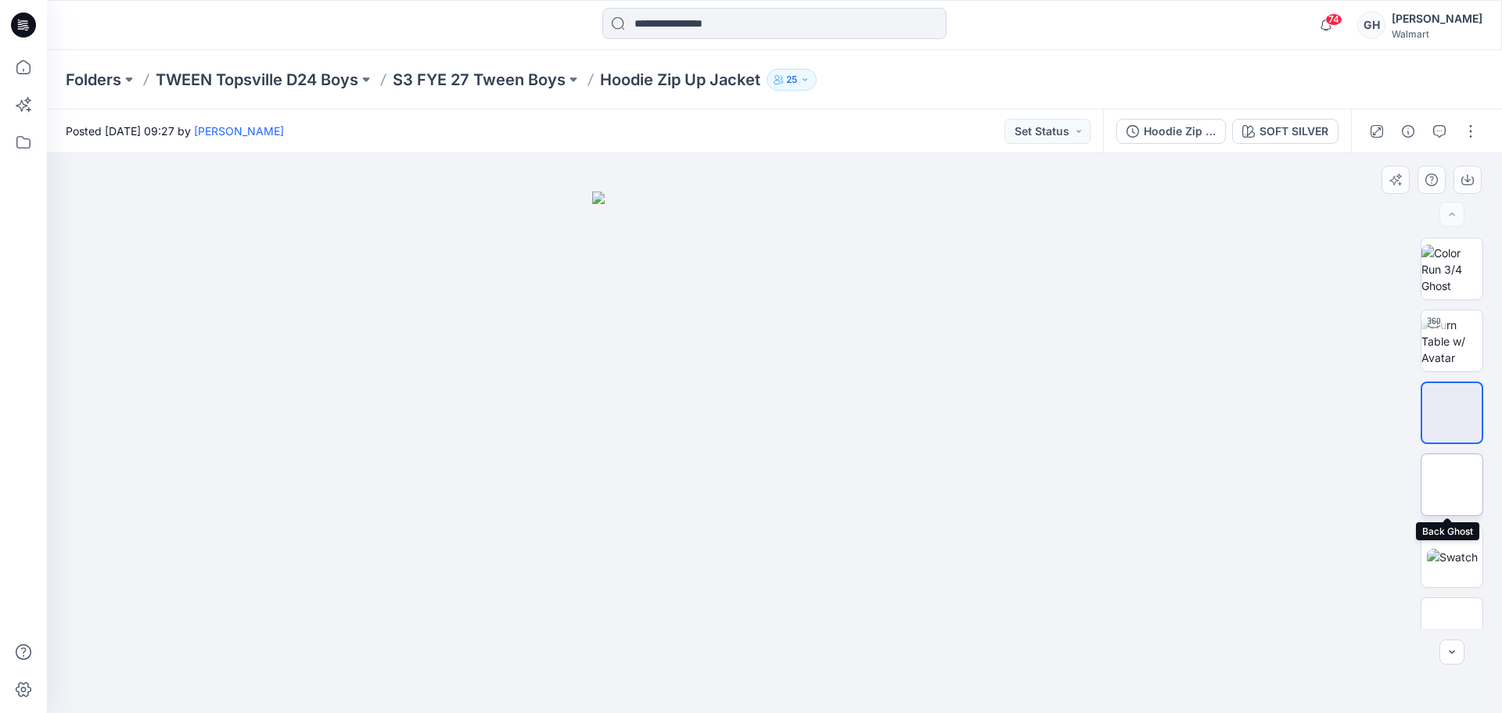
click at [1452, 485] on img at bounding box center [1452, 485] width 0 height 0
click at [433, 88] on p "S3 FYE 27 Tween Boys" at bounding box center [479, 80] width 173 height 22
